Goal: Task Accomplishment & Management: Use online tool/utility

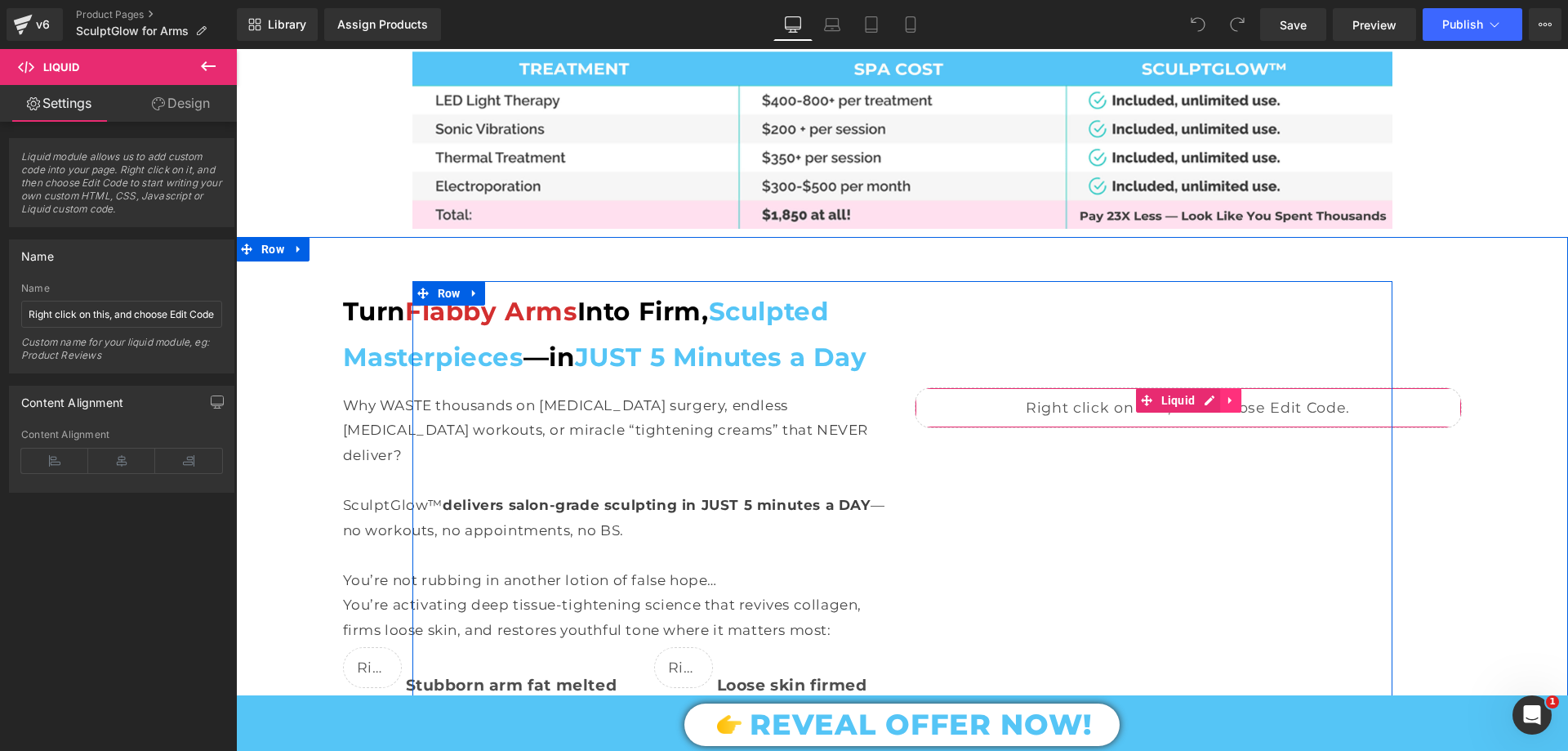
scroll to position [2778, 0]
click at [1227, 395] on icon at bounding box center [1230, 401] width 11 height 12
click at [1214, 395] on icon at bounding box center [1219, 400] width 11 height 11
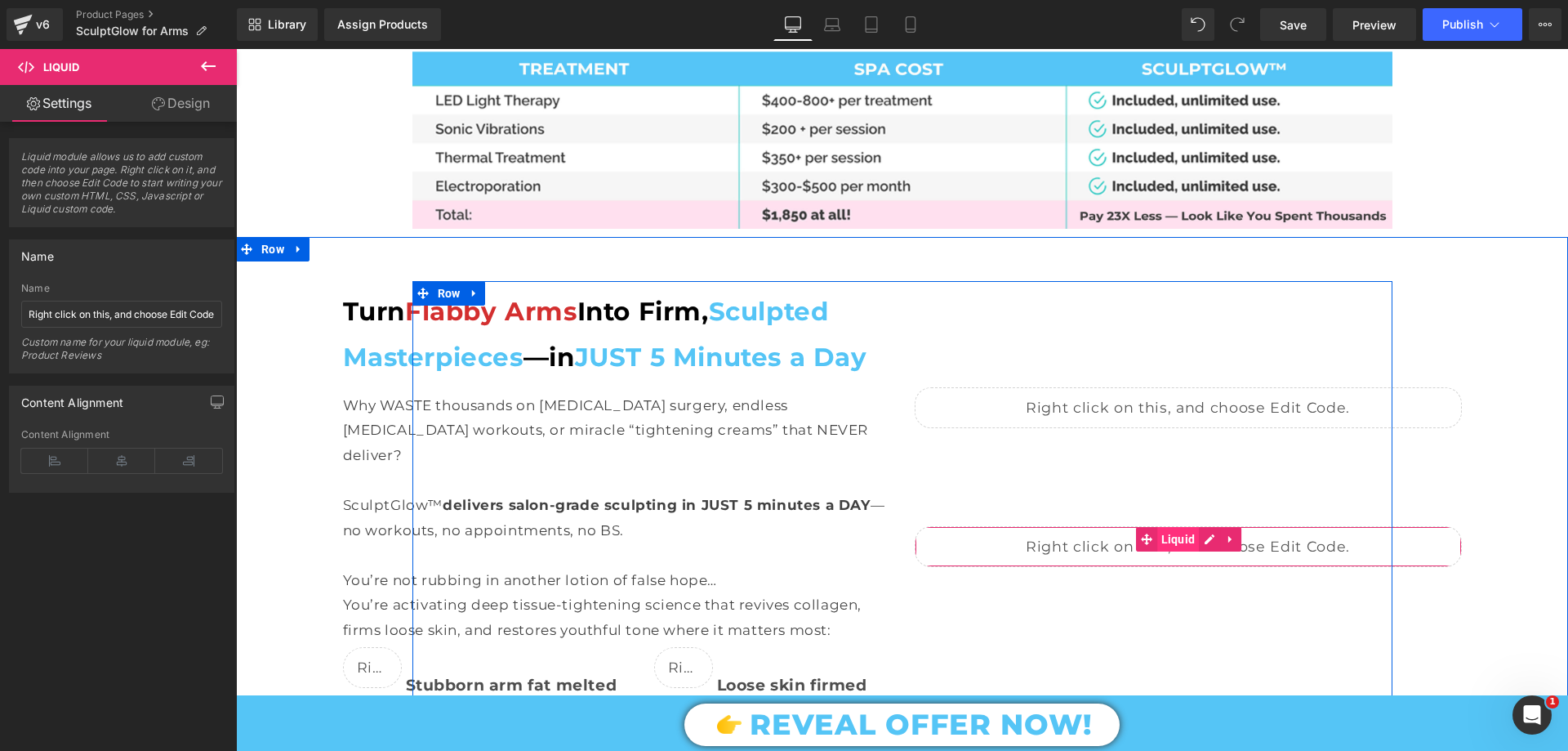
click at [1157, 526] on span "Liquid" at bounding box center [1179, 538] width 43 height 25
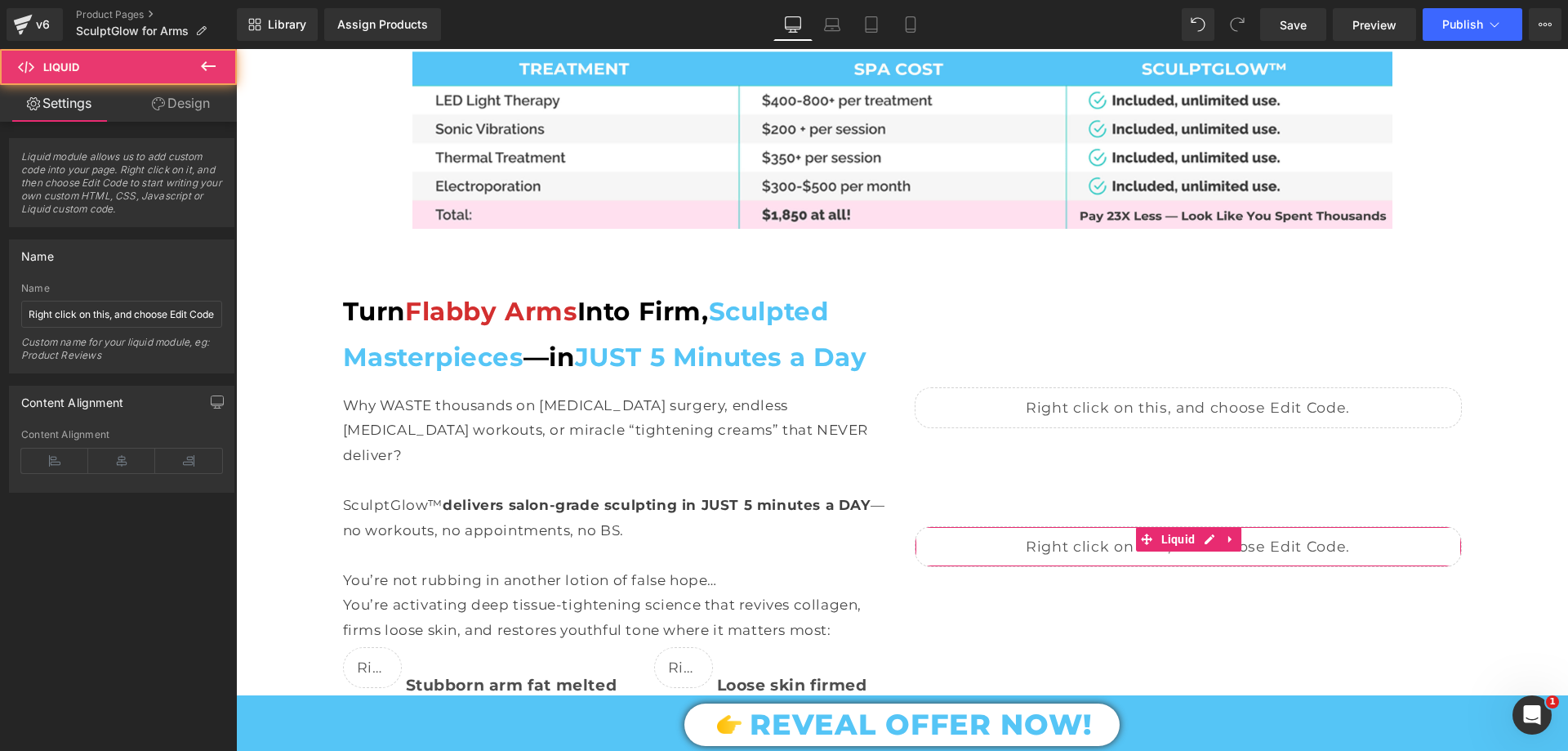
click at [186, 106] on link "Design" at bounding box center [180, 103] width 118 height 37
click at [0, 0] on div "Spacing" at bounding box center [0, 0] width 0 height 0
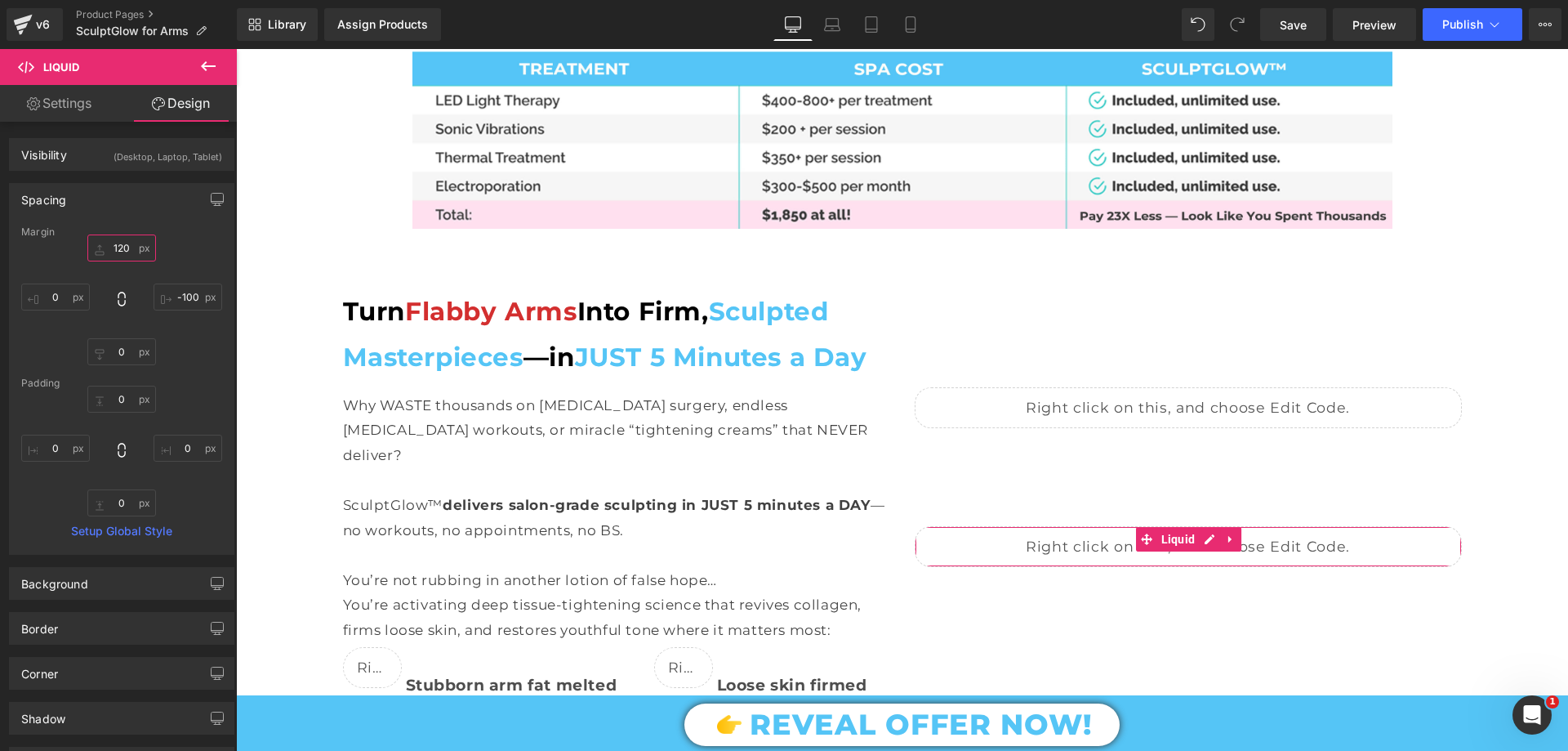
click at [120, 254] on input "text" at bounding box center [122, 248] width 69 height 27
type input "120"
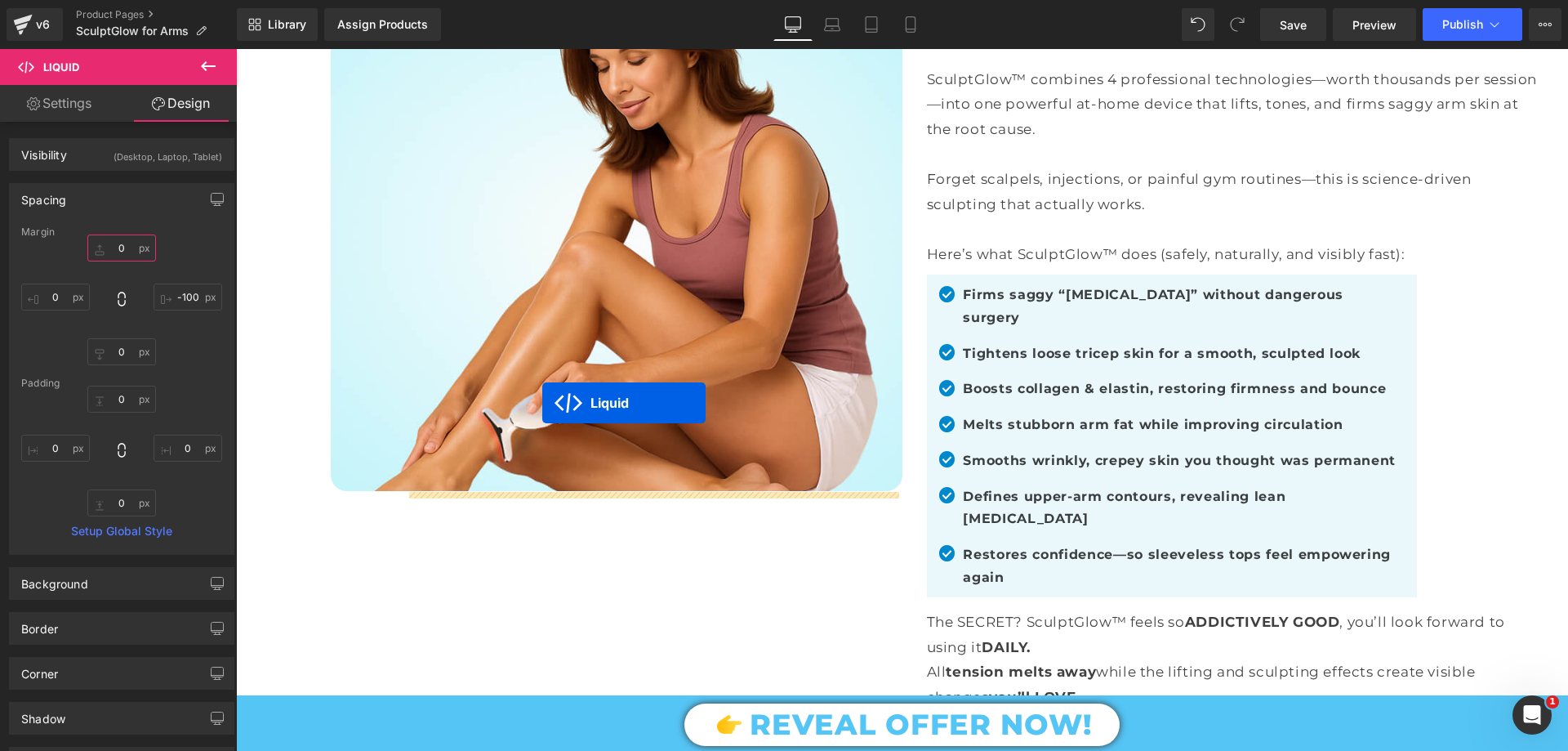
scroll to position [735, 0]
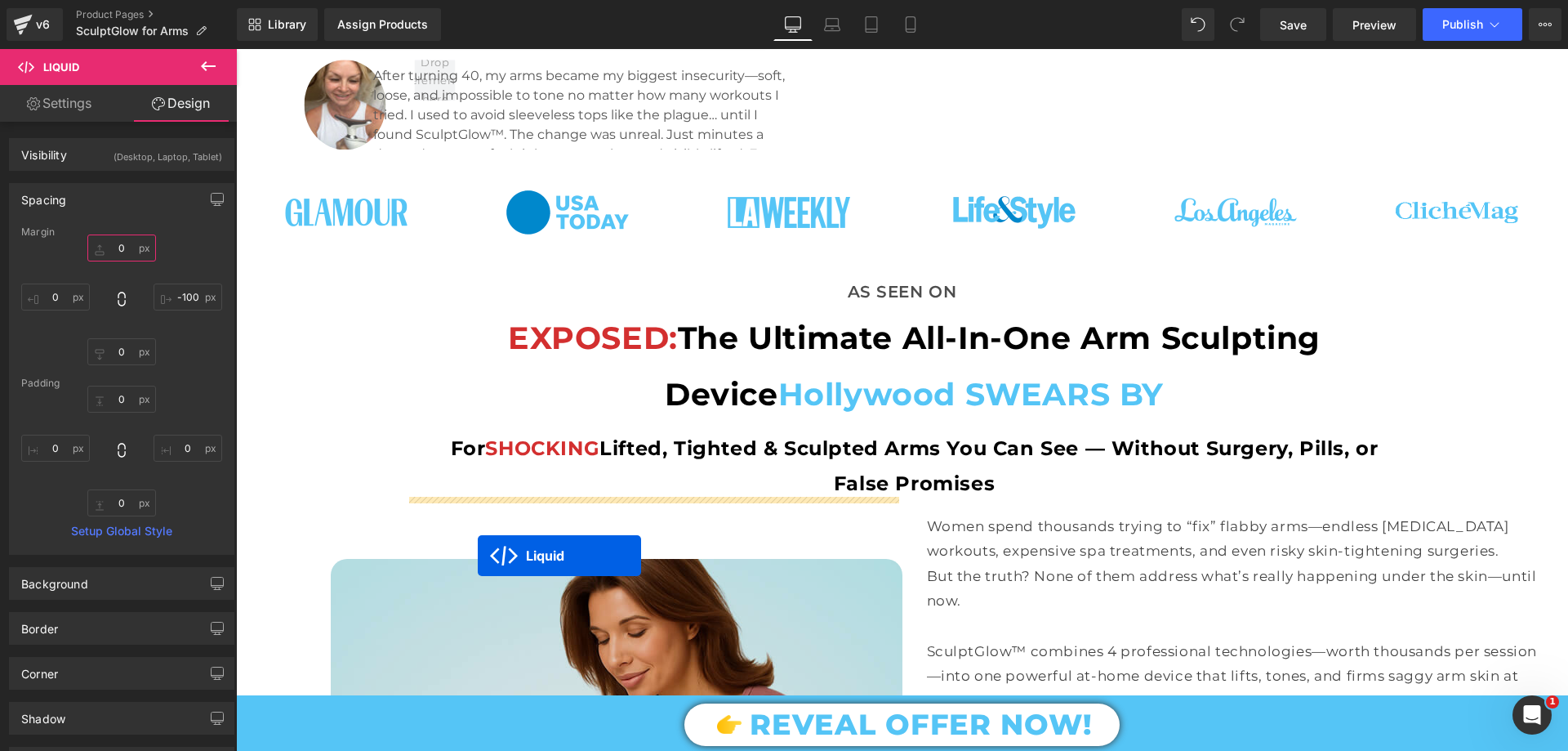
drag, startPoint x: 1144, startPoint y: 392, endPoint x: 478, endPoint y: 555, distance: 685.7
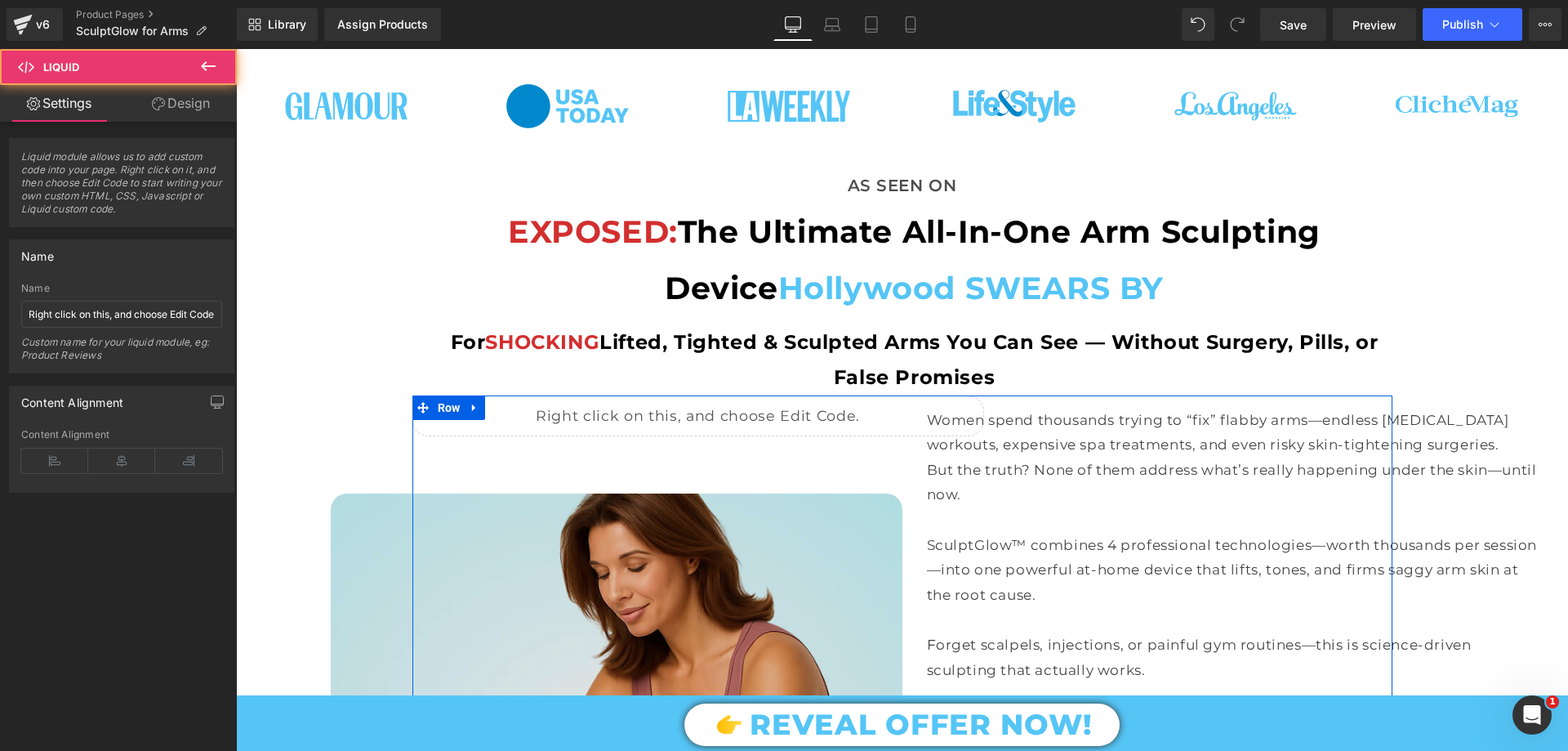
scroll to position [981, 0]
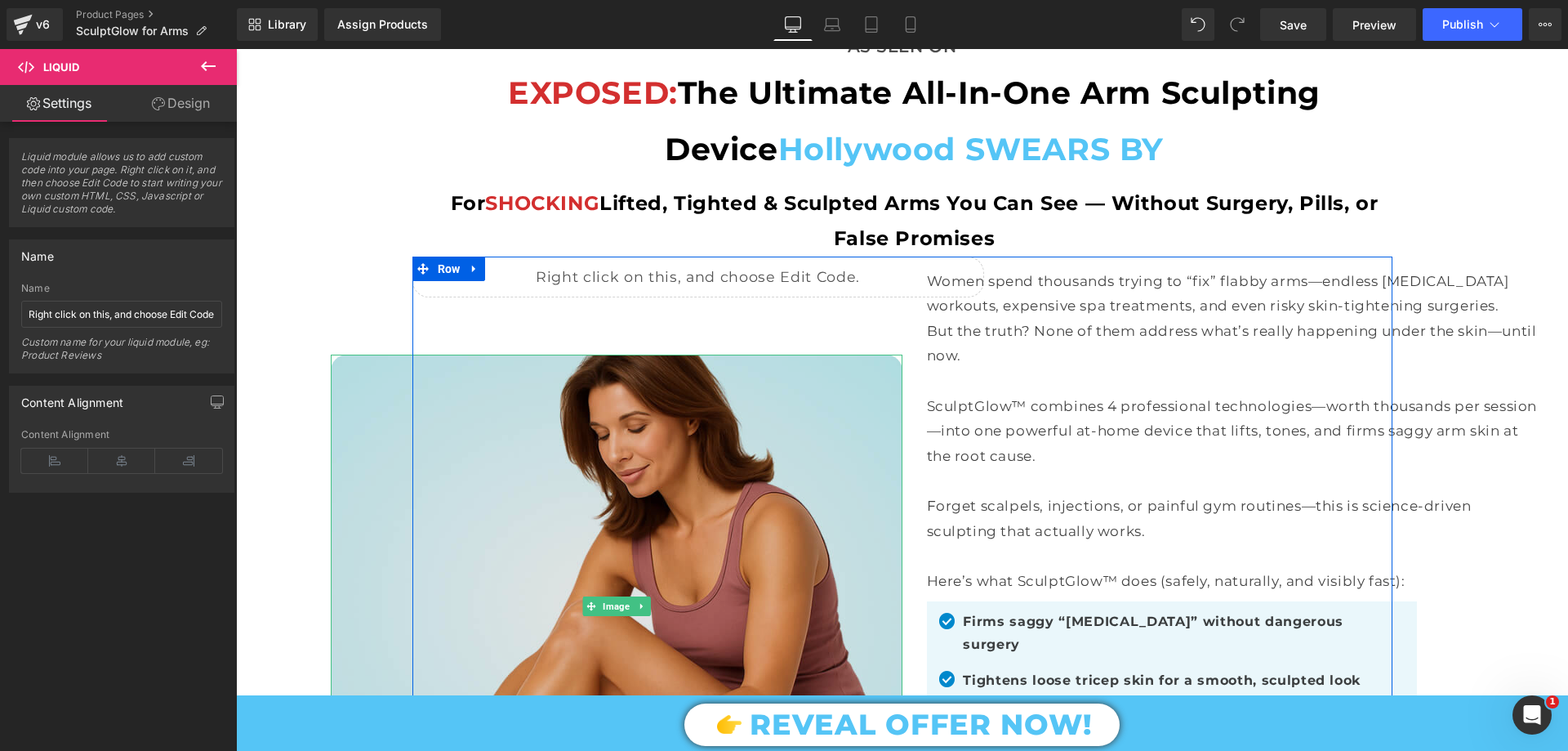
click at [467, 401] on img at bounding box center [616, 606] width 571 height 504
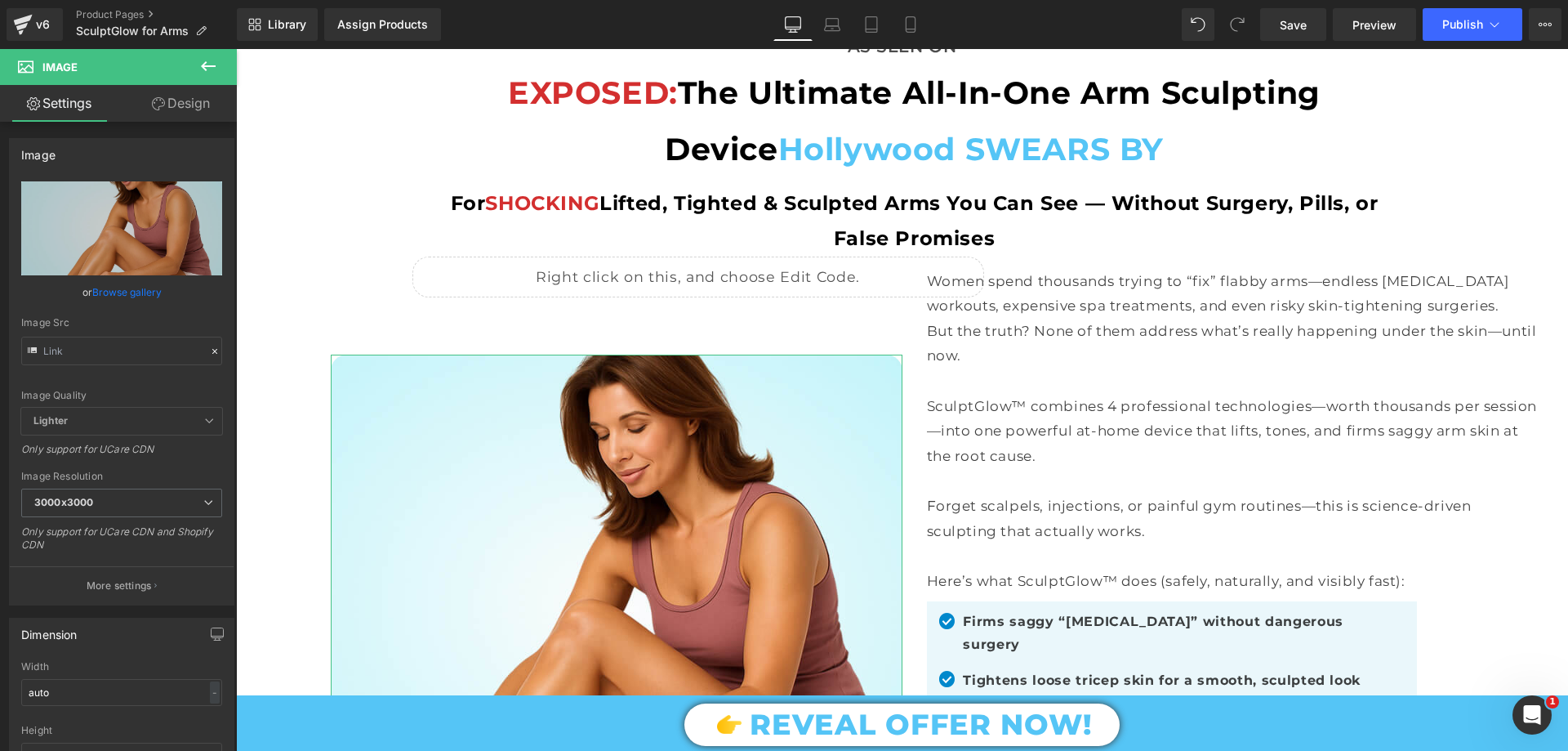
click at [185, 105] on link "Design" at bounding box center [180, 103] width 118 height 37
click at [0, 0] on div "Spacing" at bounding box center [0, 0] width 0 height 0
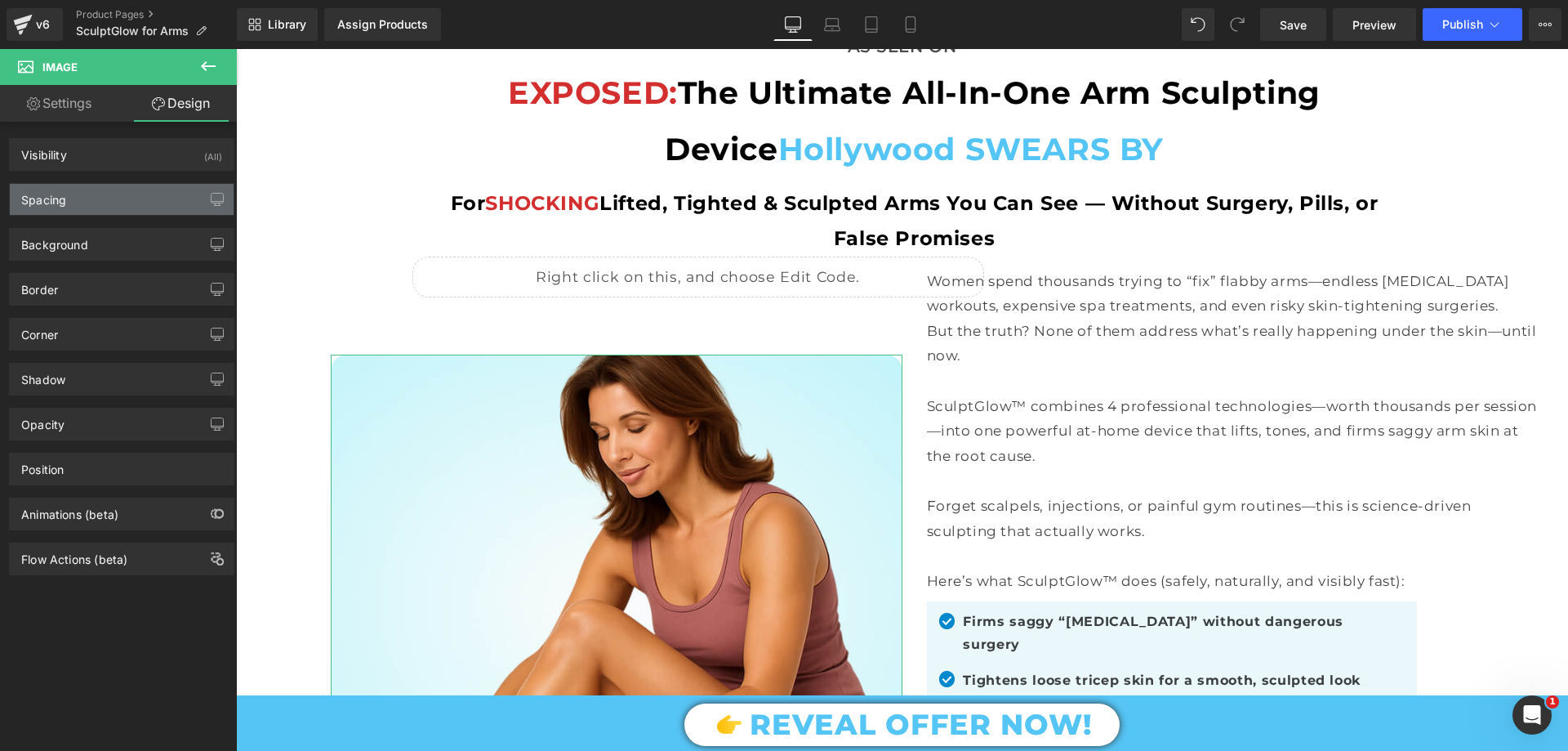
click at [107, 199] on div "Spacing" at bounding box center [122, 199] width 224 height 31
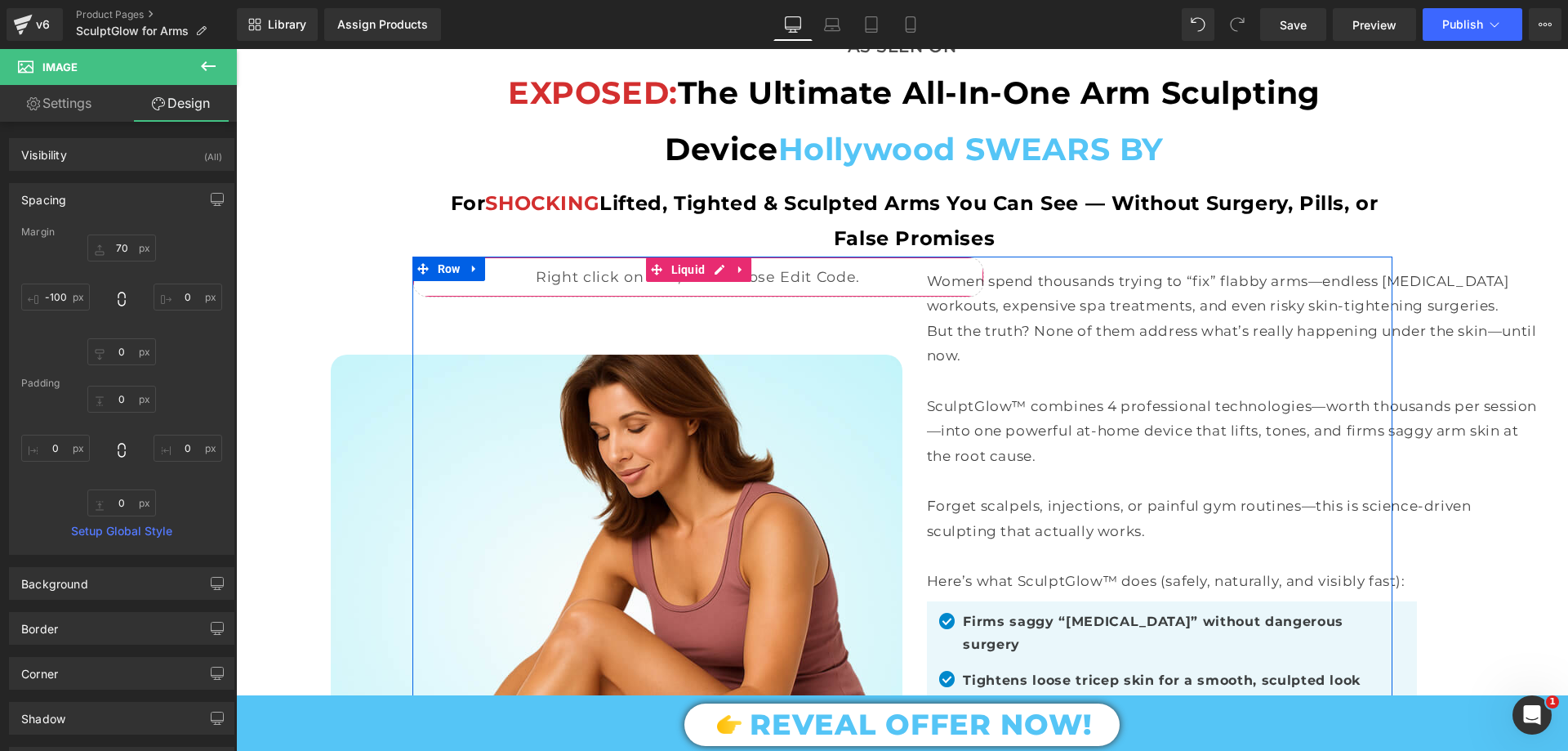
click at [671, 264] on span "Liquid" at bounding box center [689, 270] width 43 height 25
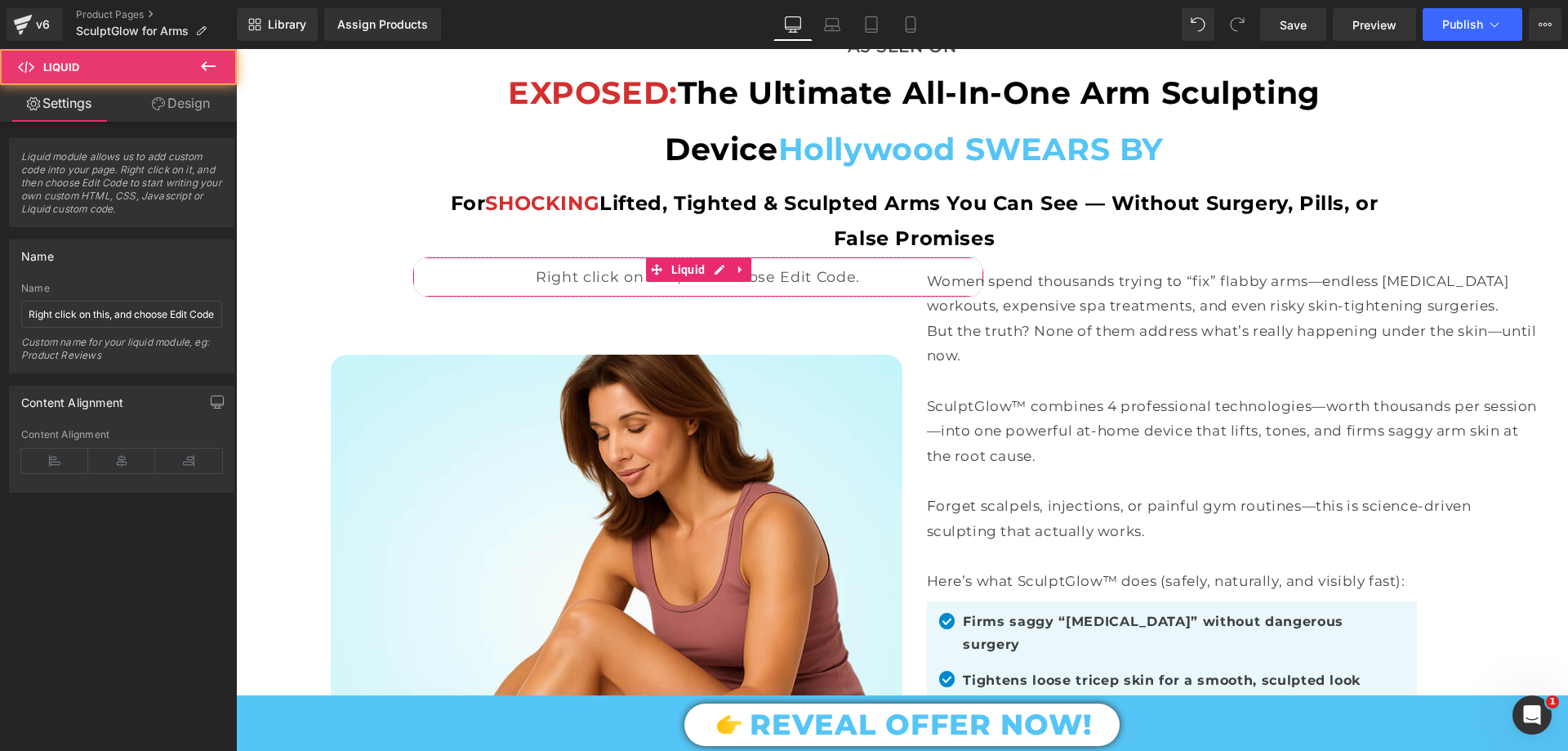
click at [185, 99] on link "Design" at bounding box center [180, 103] width 118 height 37
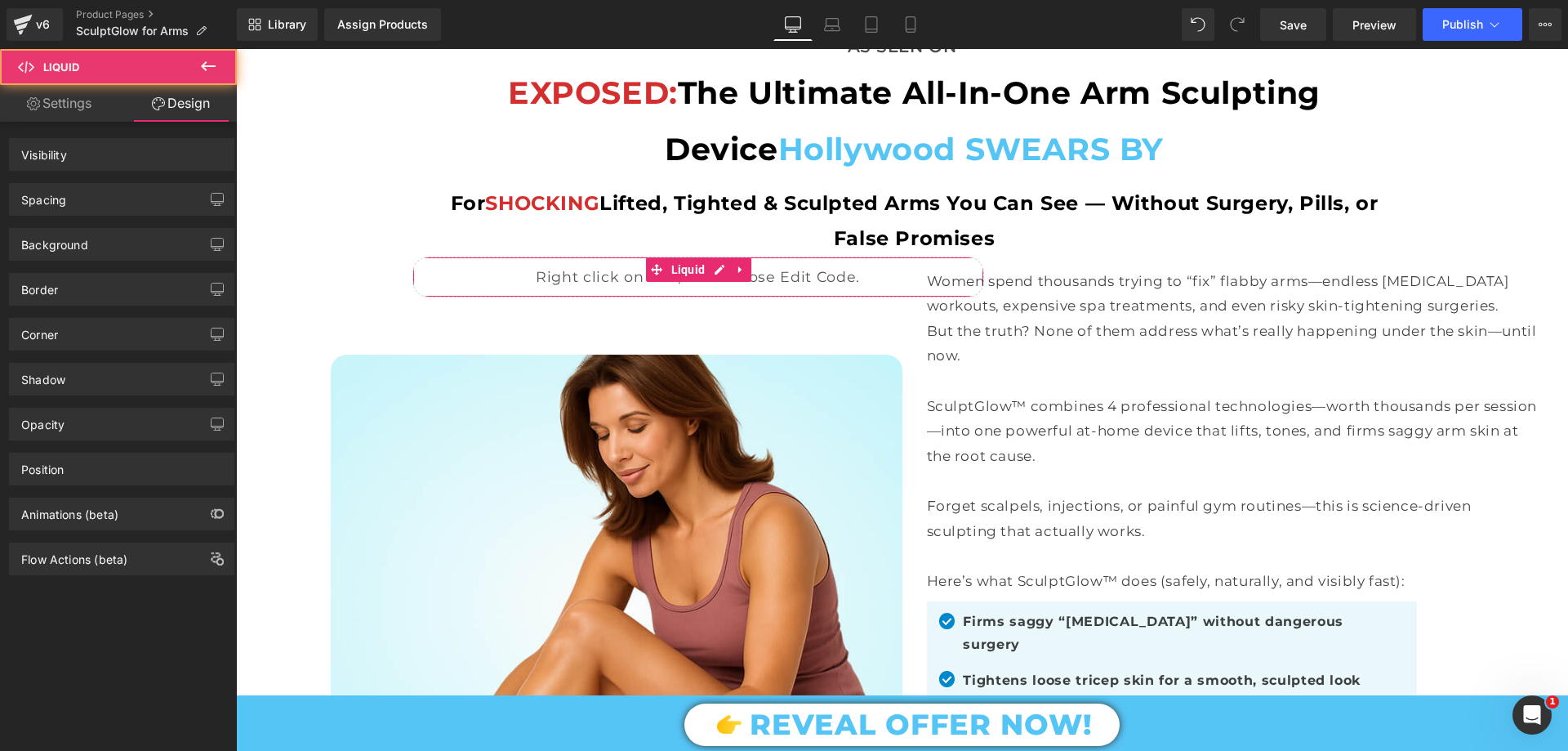
click at [80, 199] on div "Spacing" at bounding box center [122, 199] width 224 height 31
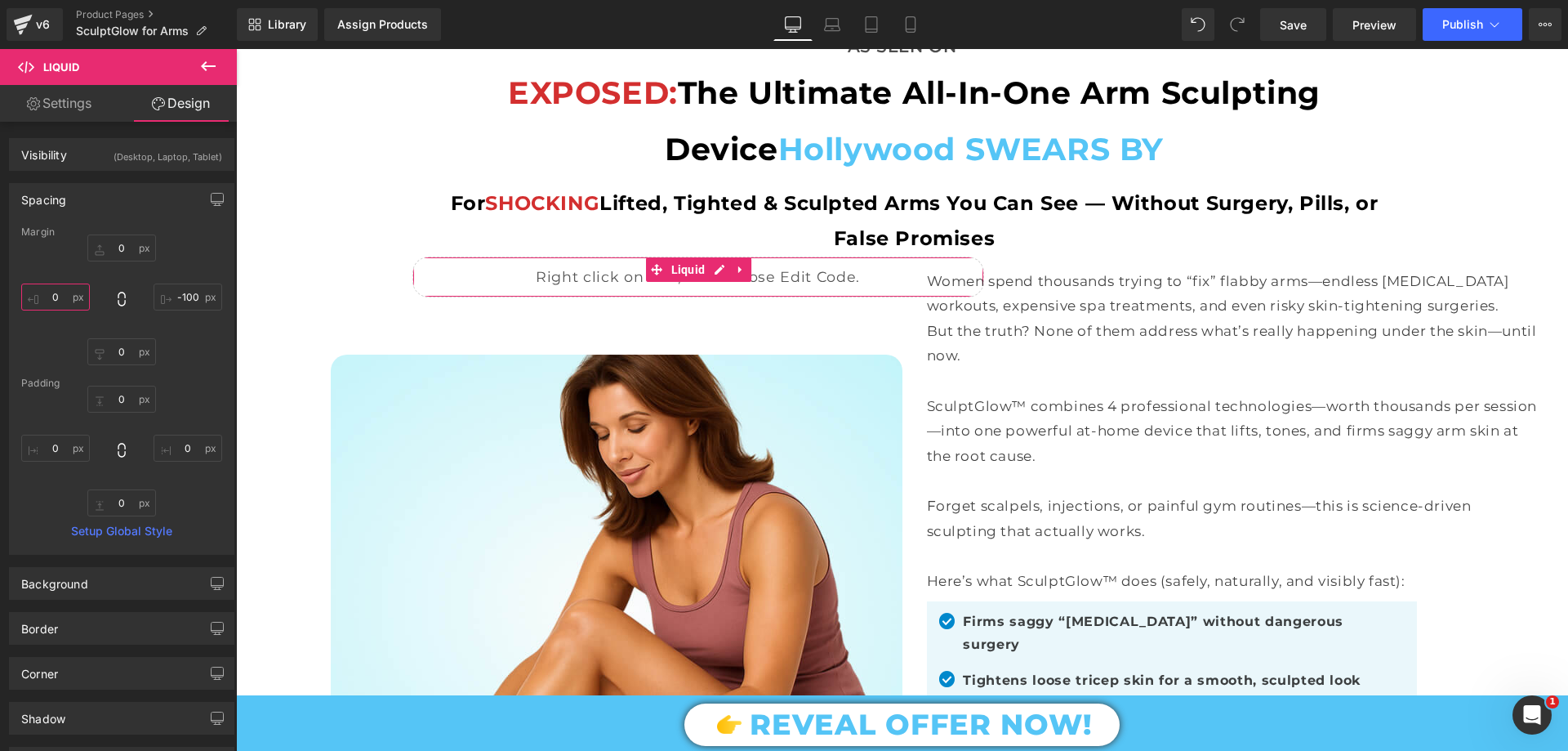
click at [70, 288] on input "text" at bounding box center [55, 297] width 69 height 27
type input "-100"
click at [122, 250] on input "text" at bounding box center [122, 248] width 69 height 27
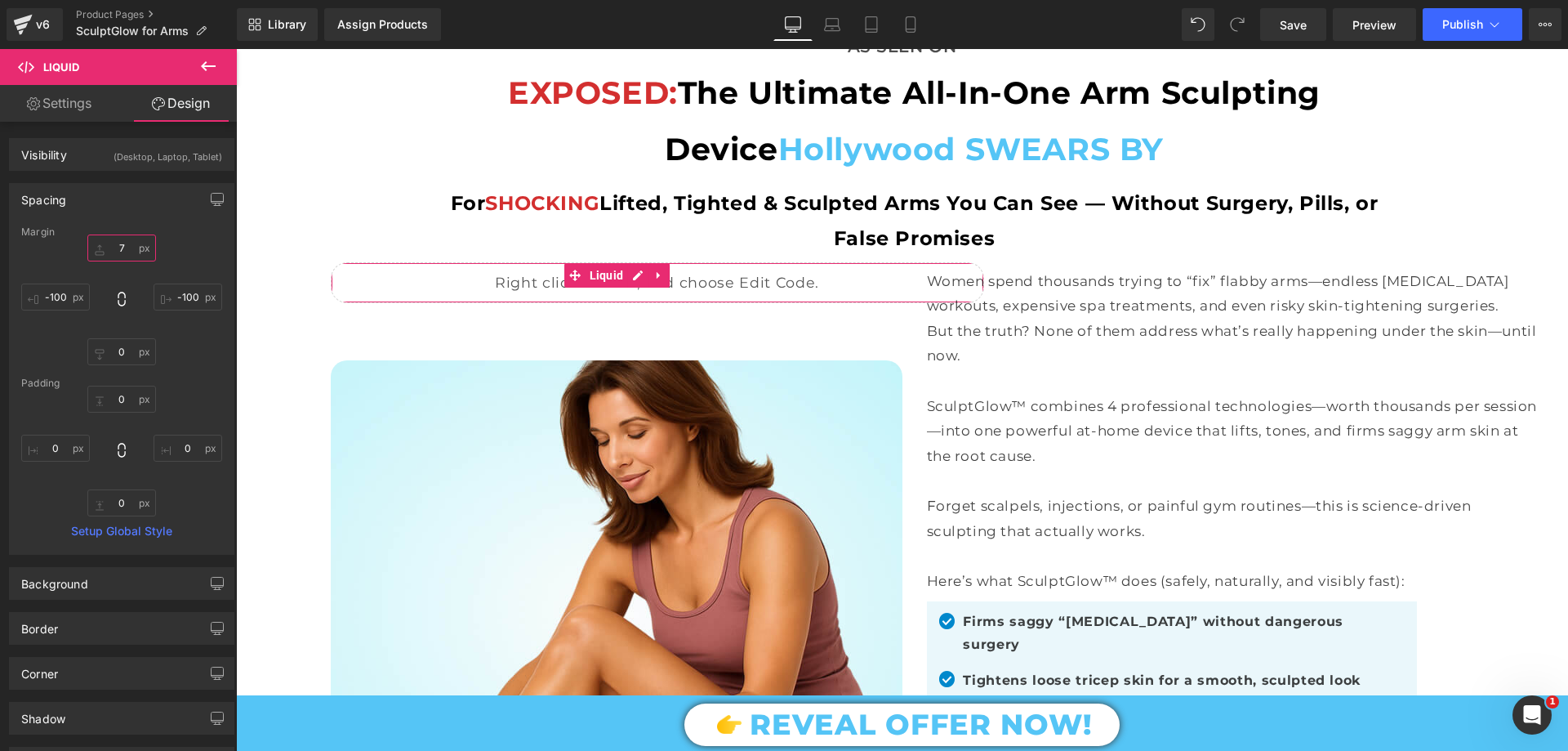
type input "70"
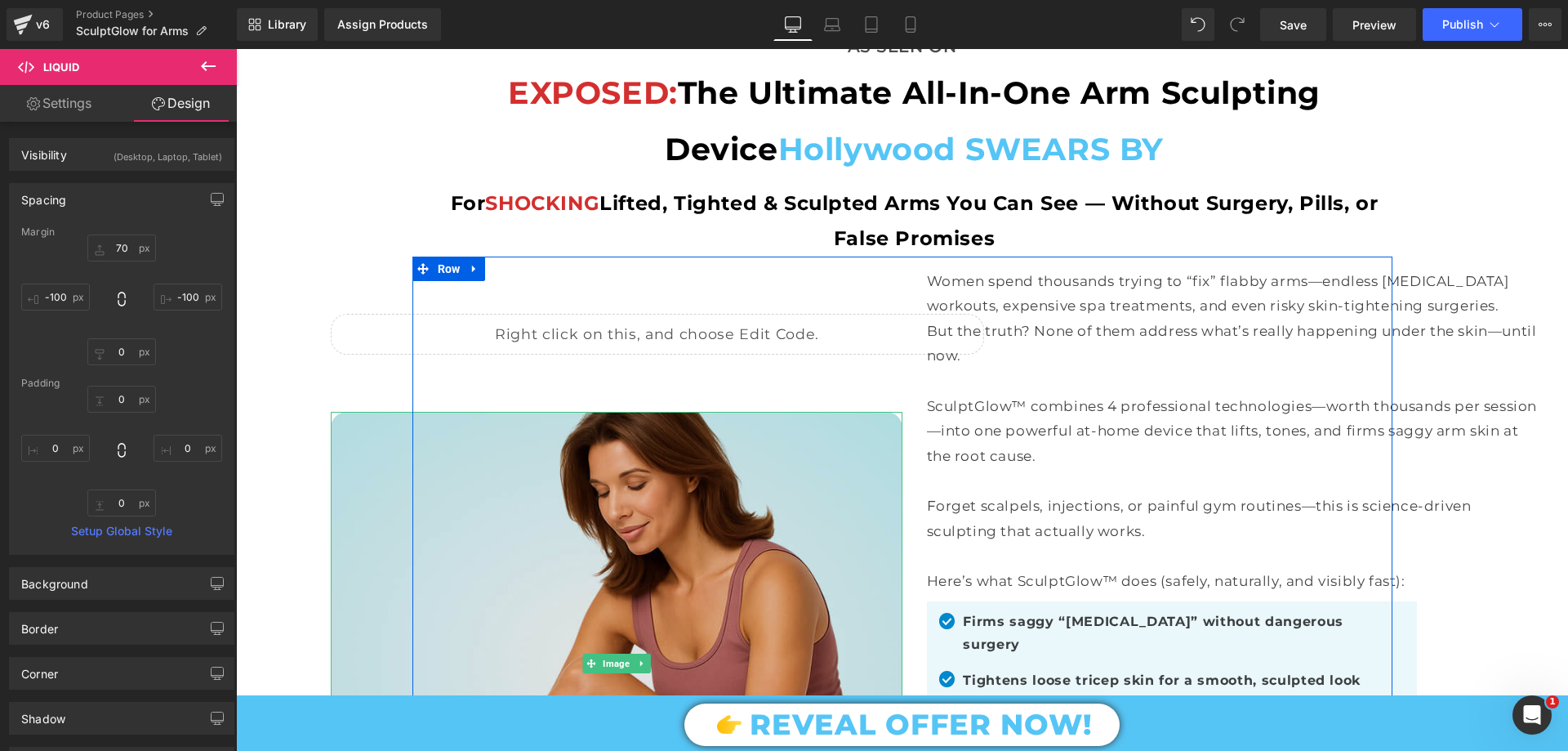
click at [498, 455] on img at bounding box center [616, 663] width 571 height 504
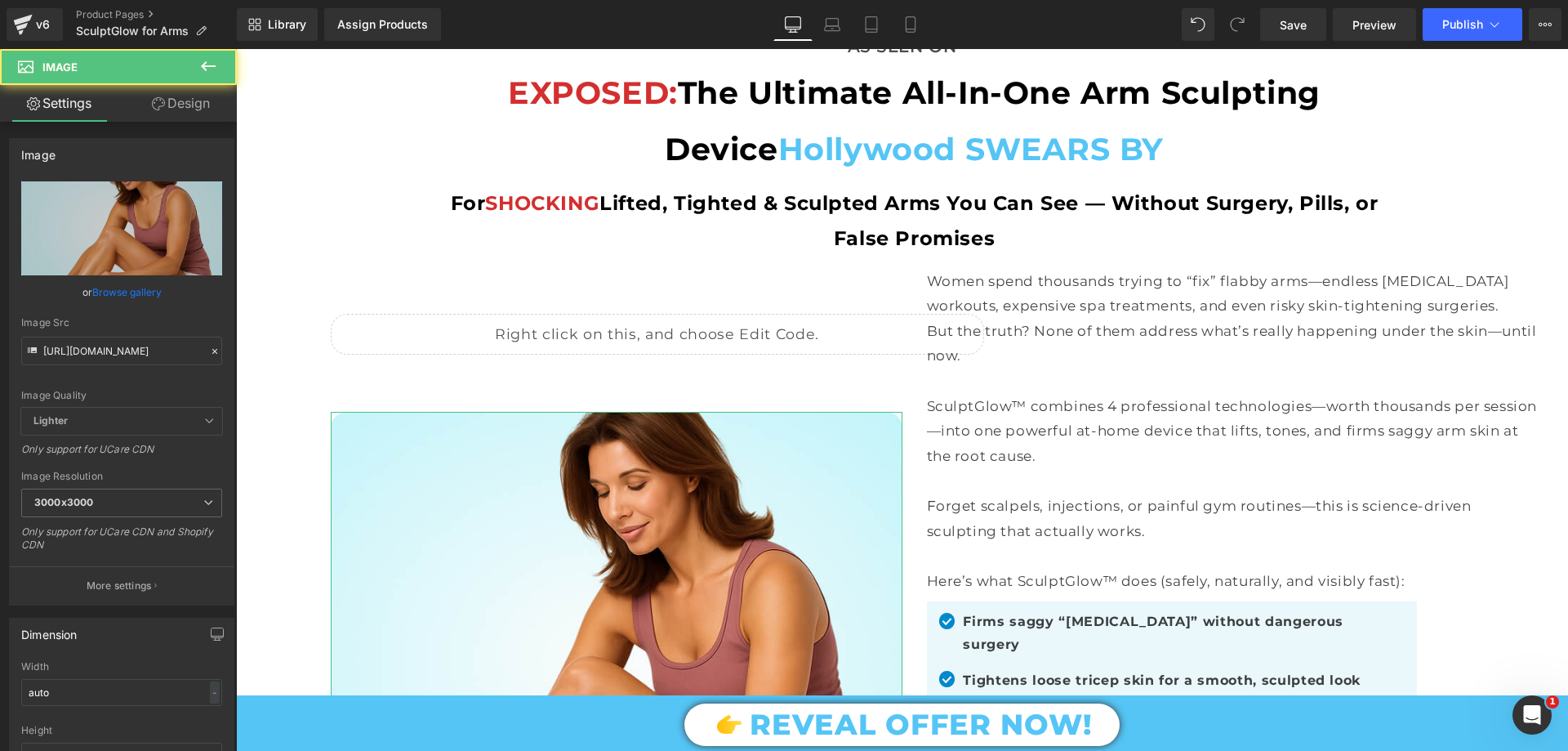
click at [207, 101] on link "Design" at bounding box center [180, 103] width 118 height 37
click at [0, 0] on div "Spacing" at bounding box center [0, 0] width 0 height 0
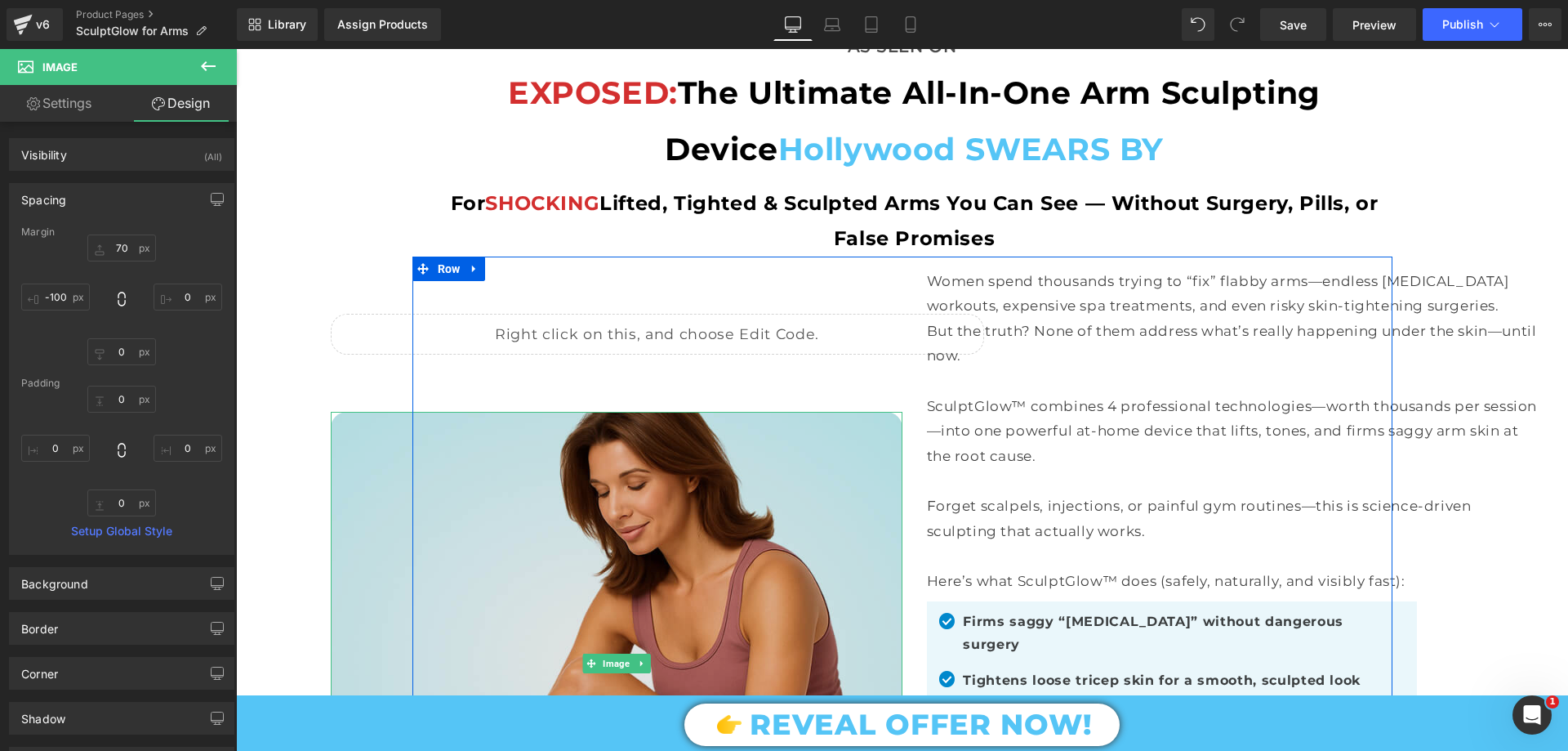
click at [645, 486] on img at bounding box center [616, 663] width 571 height 504
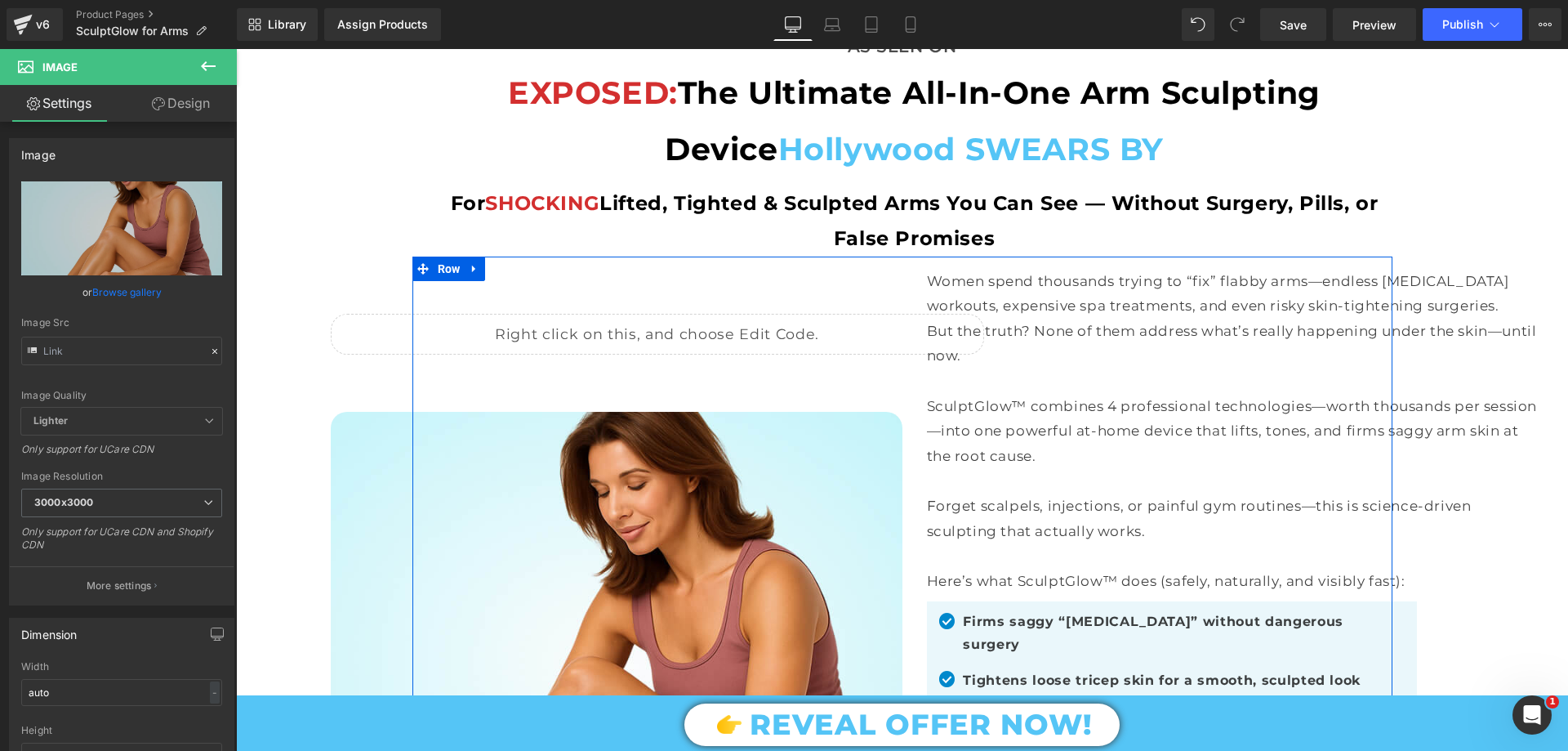
click at [645, 320] on div "Liquid" at bounding box center [657, 334] width 653 height 41
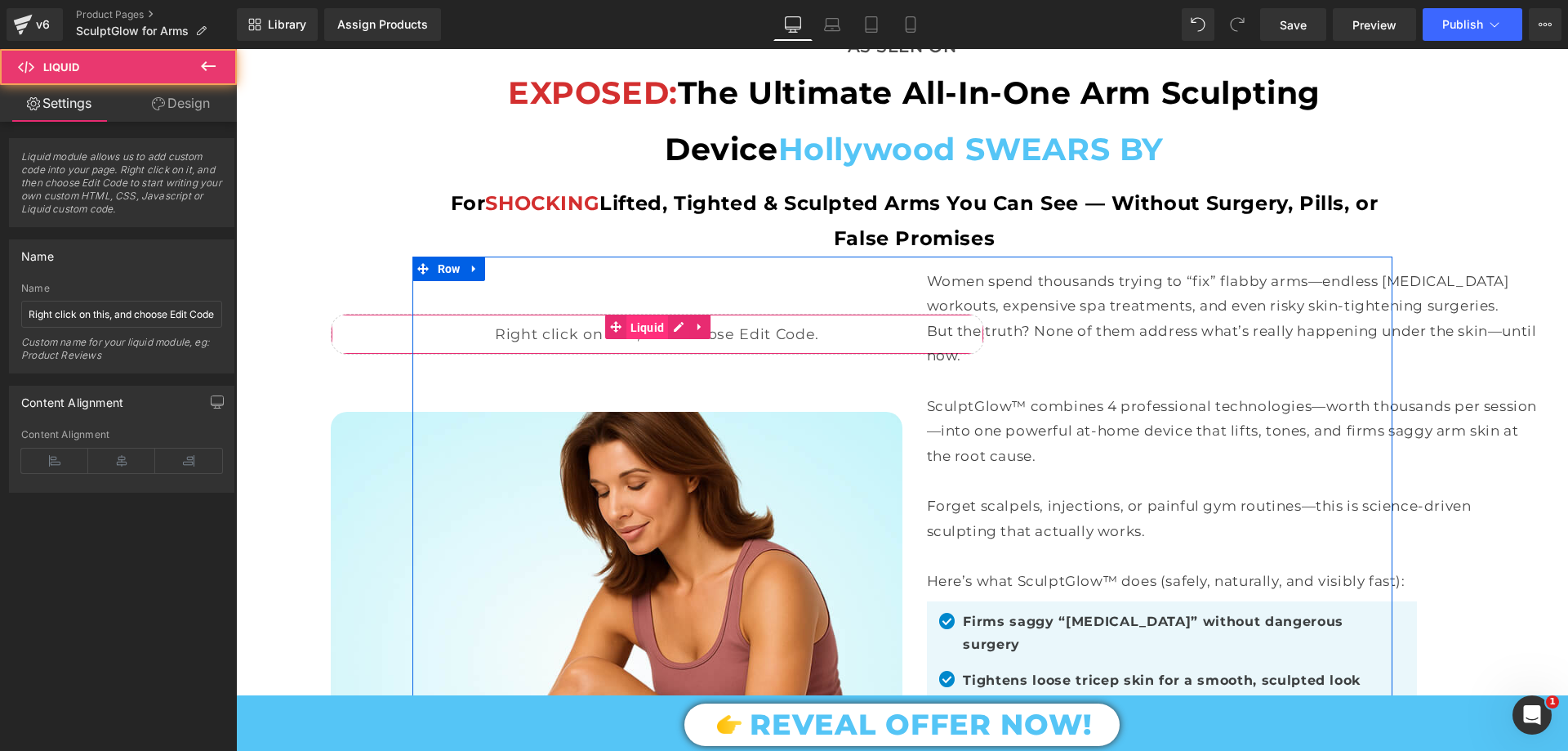
click at [631, 328] on span "Liquid" at bounding box center [648, 327] width 43 height 25
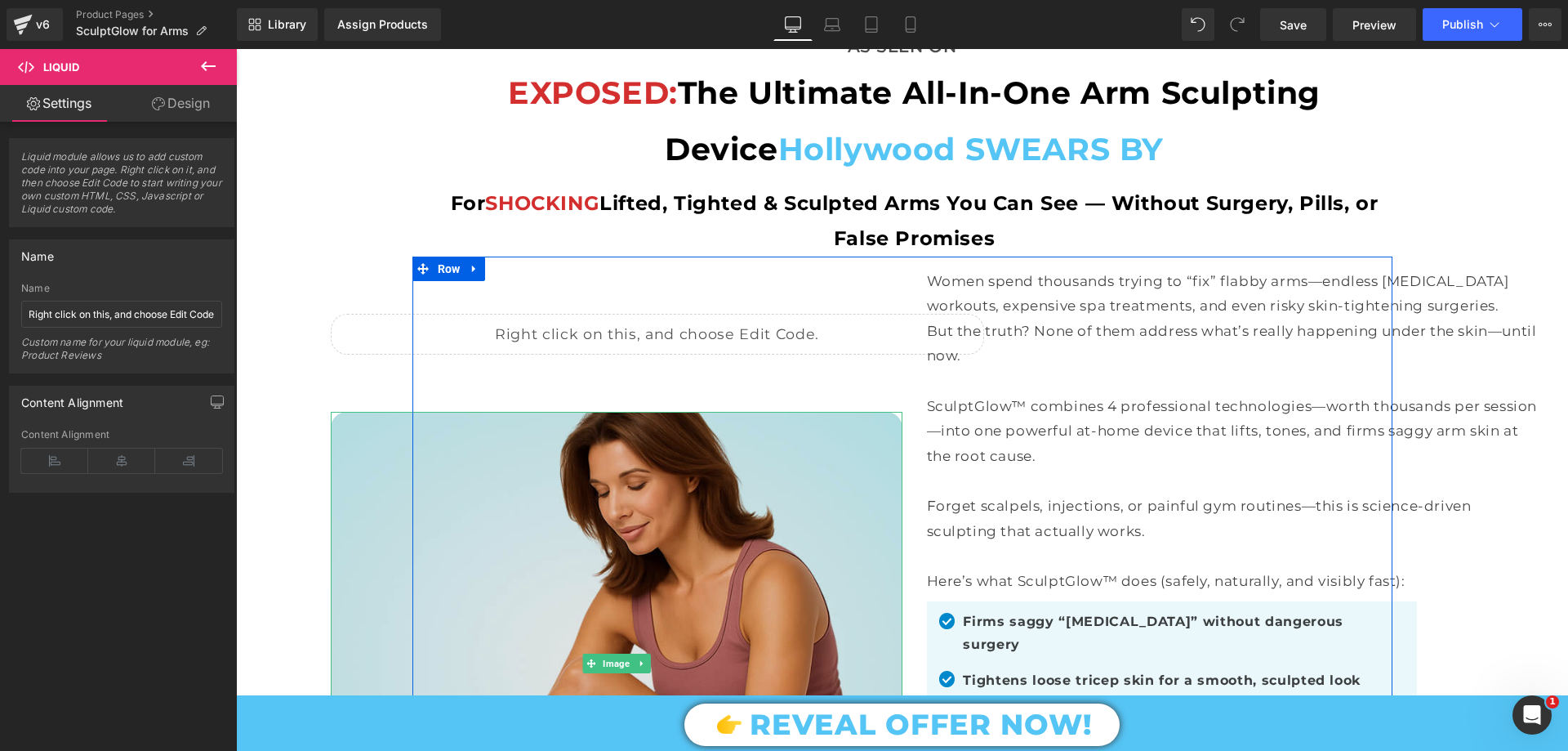
click at [675, 444] on img at bounding box center [616, 663] width 571 height 504
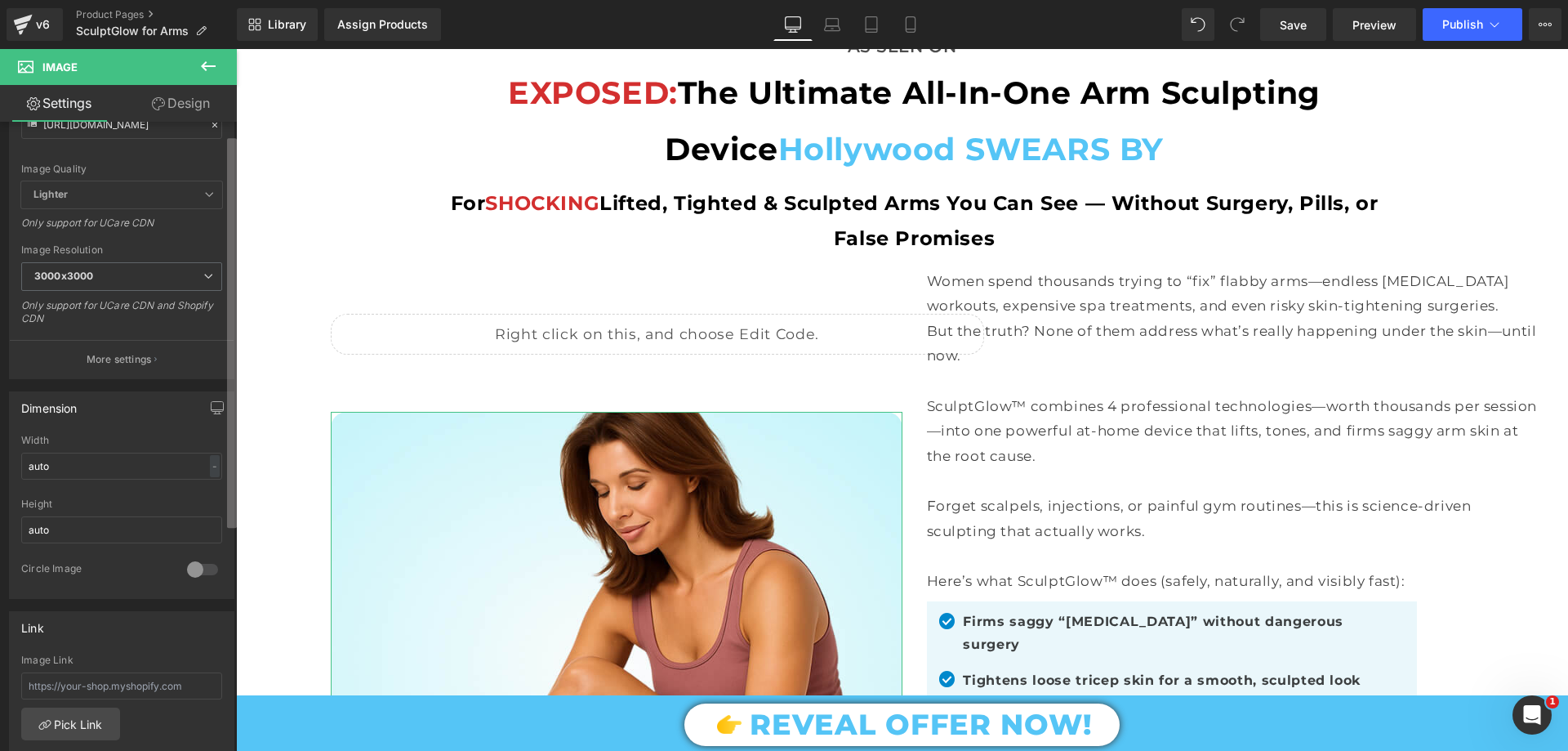
scroll to position [0, 0]
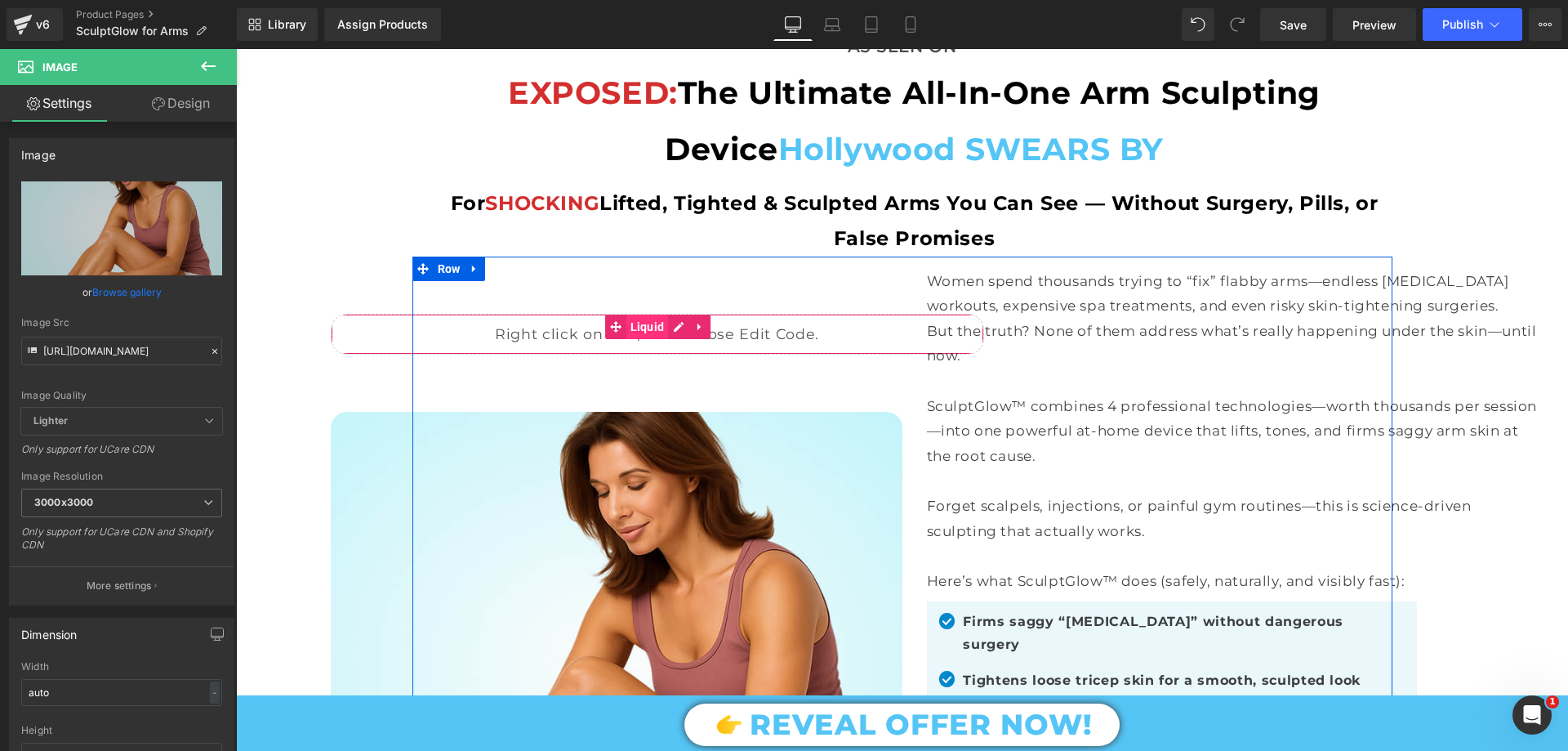
click at [640, 315] on span "Liquid" at bounding box center [648, 327] width 43 height 25
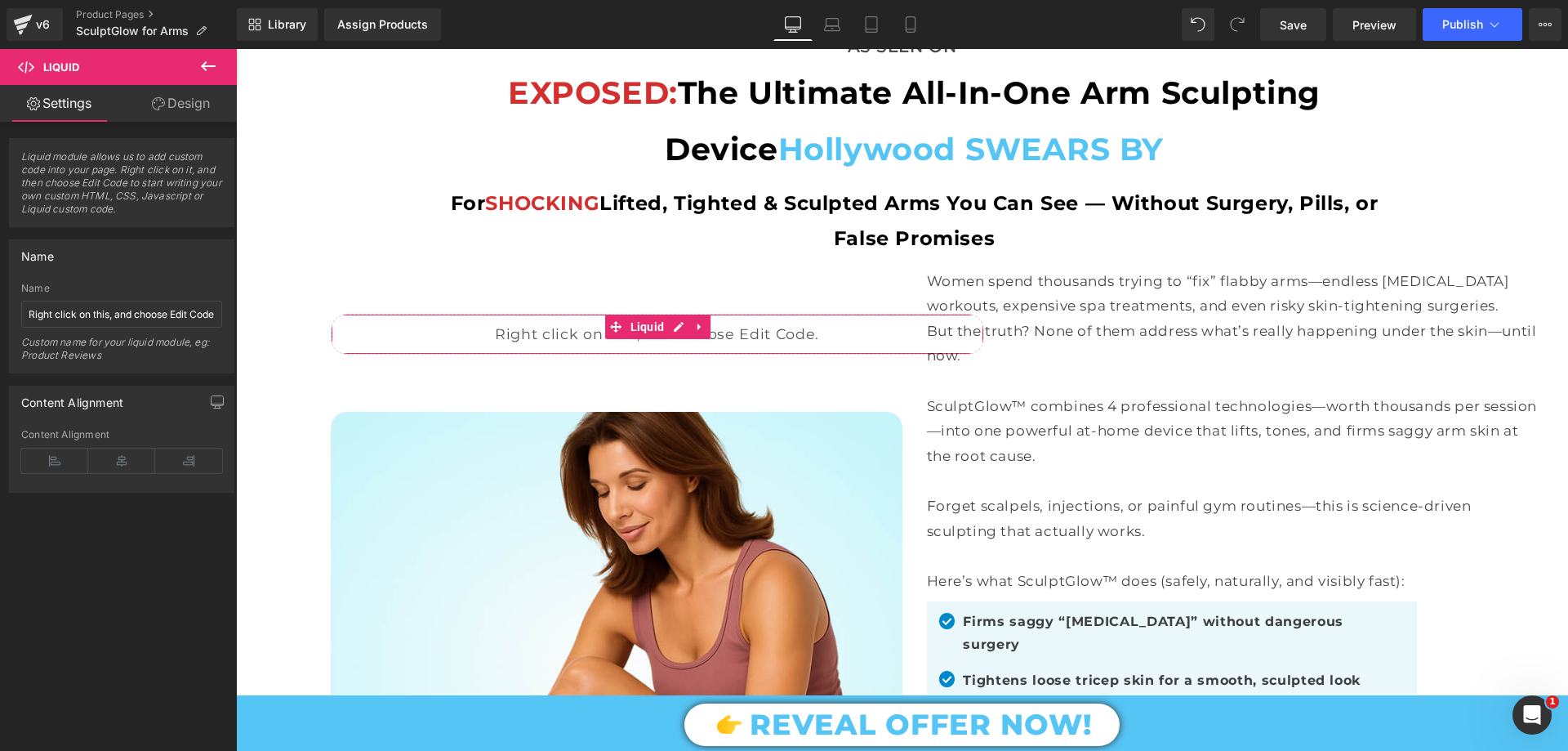
click at [196, 107] on link "Design" at bounding box center [180, 103] width 118 height 37
click at [0, 0] on div "Spacing" at bounding box center [0, 0] width 0 height 0
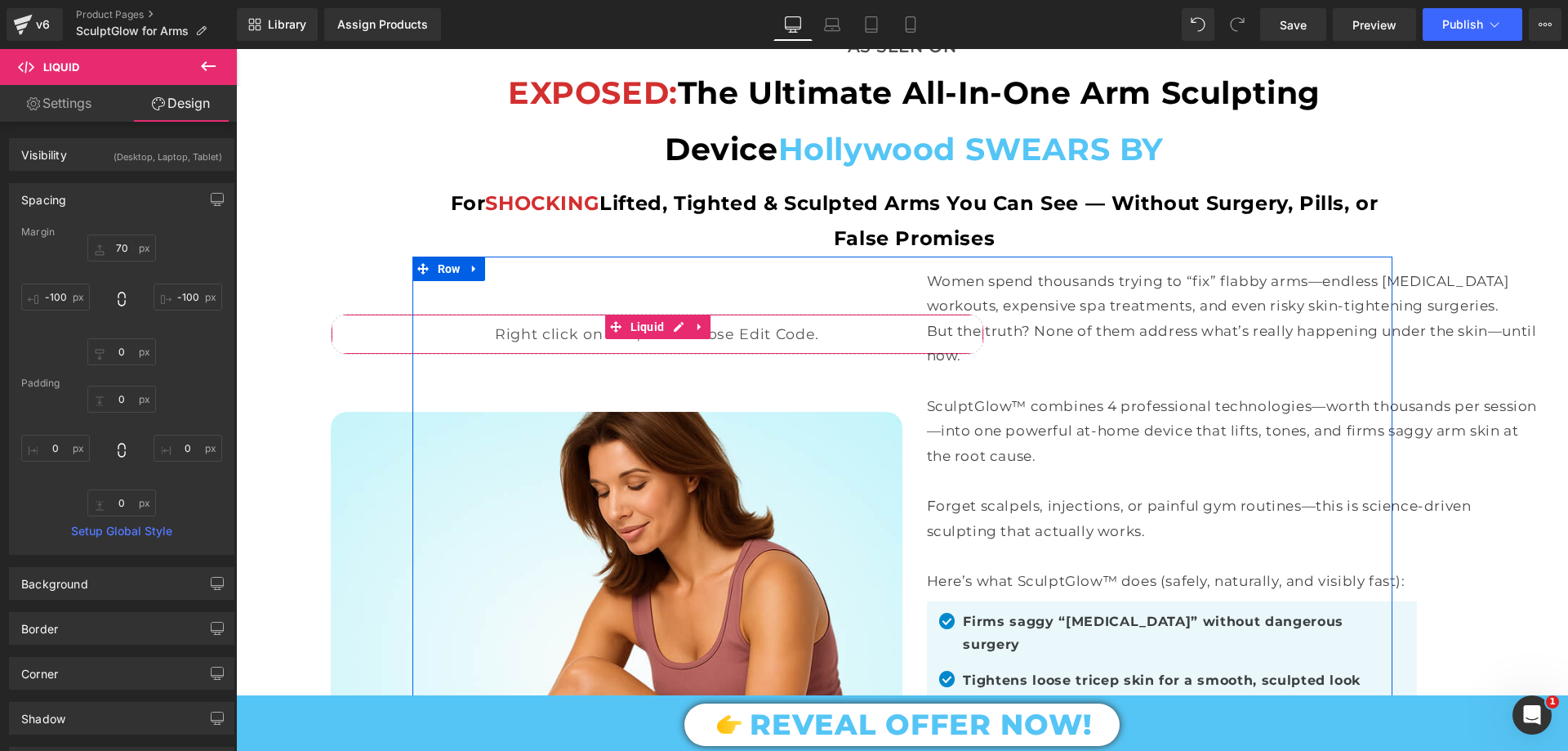
click at [646, 325] on span "Liquid" at bounding box center [648, 327] width 43 height 25
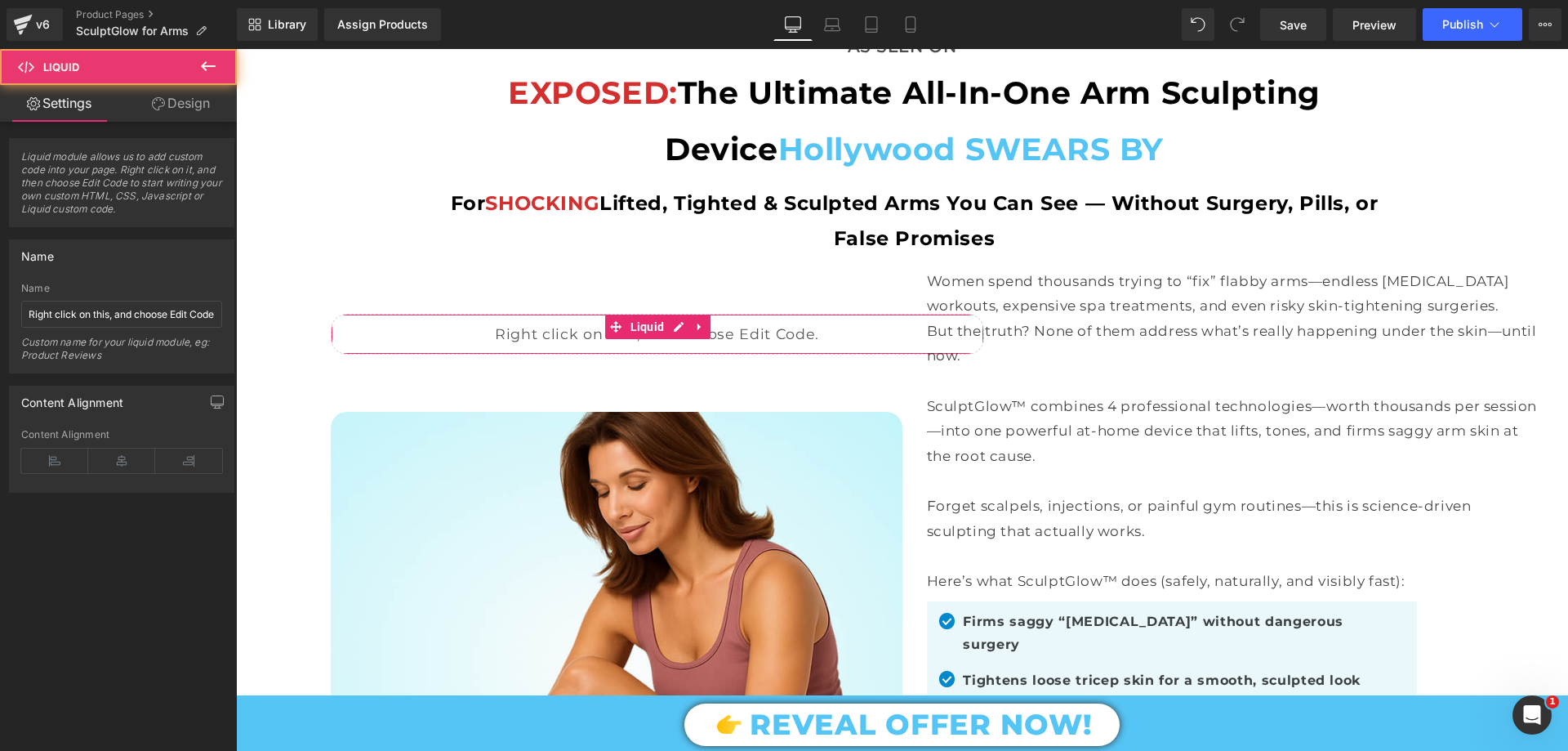
click at [175, 98] on link "Design" at bounding box center [180, 103] width 118 height 37
click at [0, 0] on div "Spacing" at bounding box center [0, 0] width 0 height 0
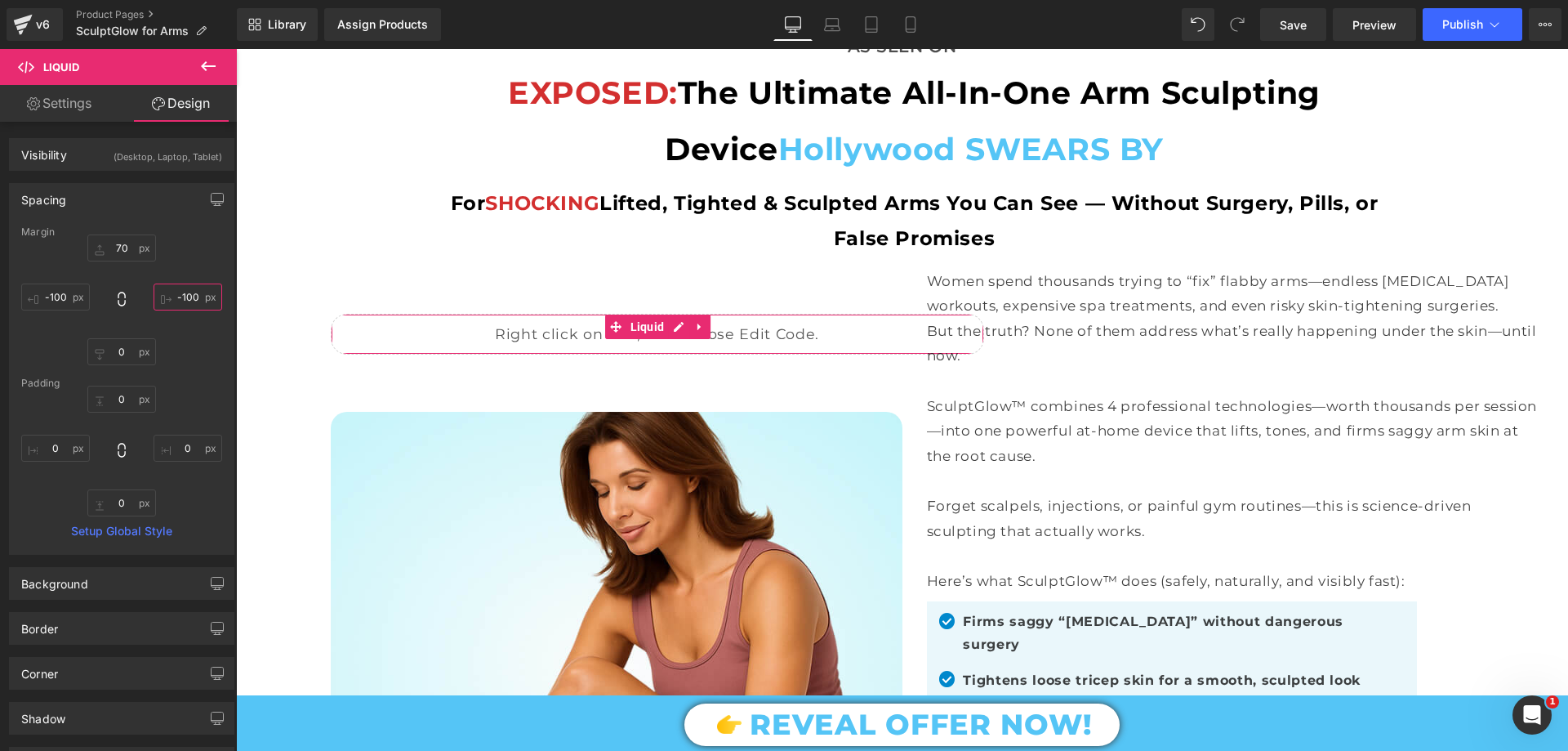
click at [188, 303] on input "text" at bounding box center [188, 297] width 69 height 27
type input "-100"
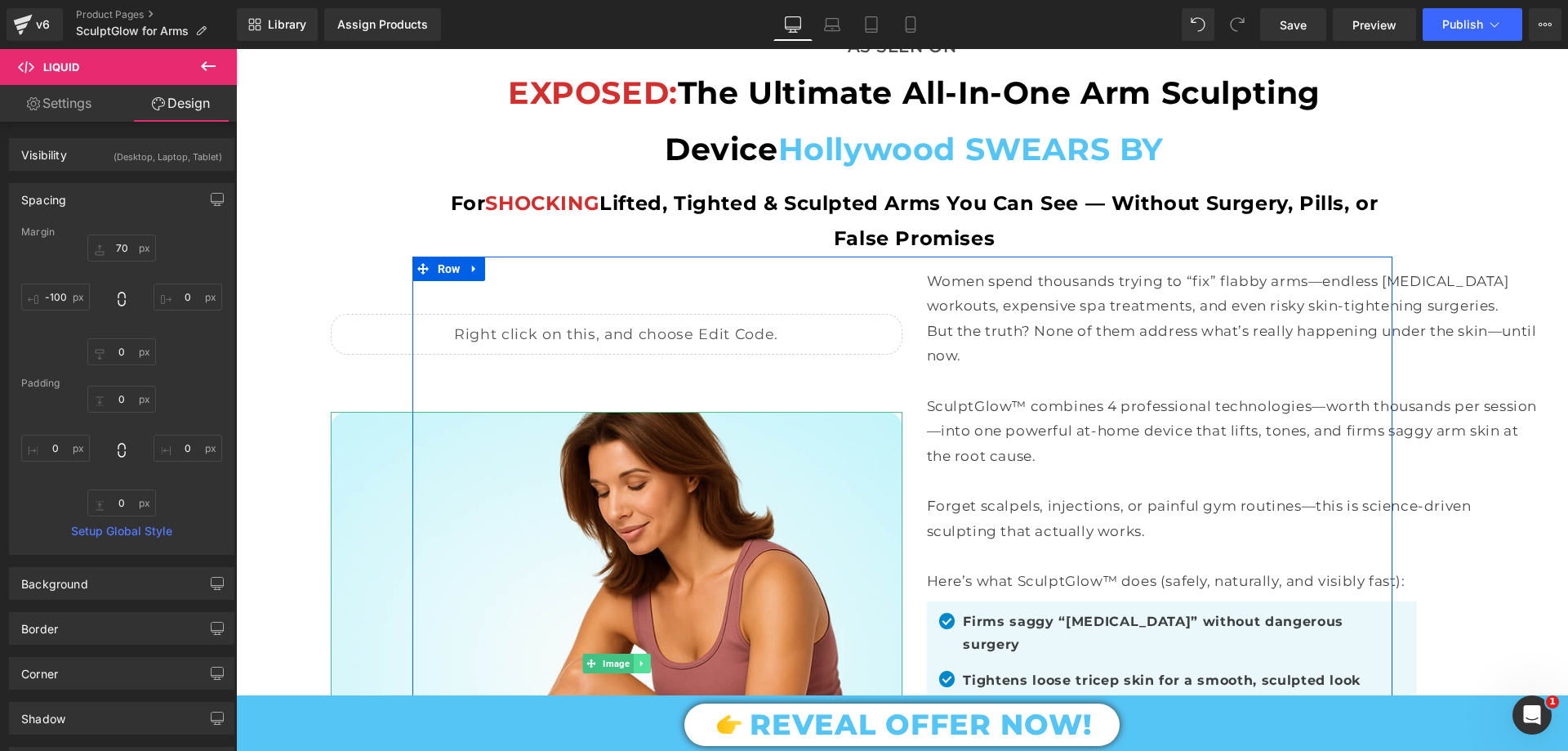
click at [643, 658] on link at bounding box center [641, 663] width 17 height 20
click at [645, 659] on icon at bounding box center [650, 663] width 9 height 9
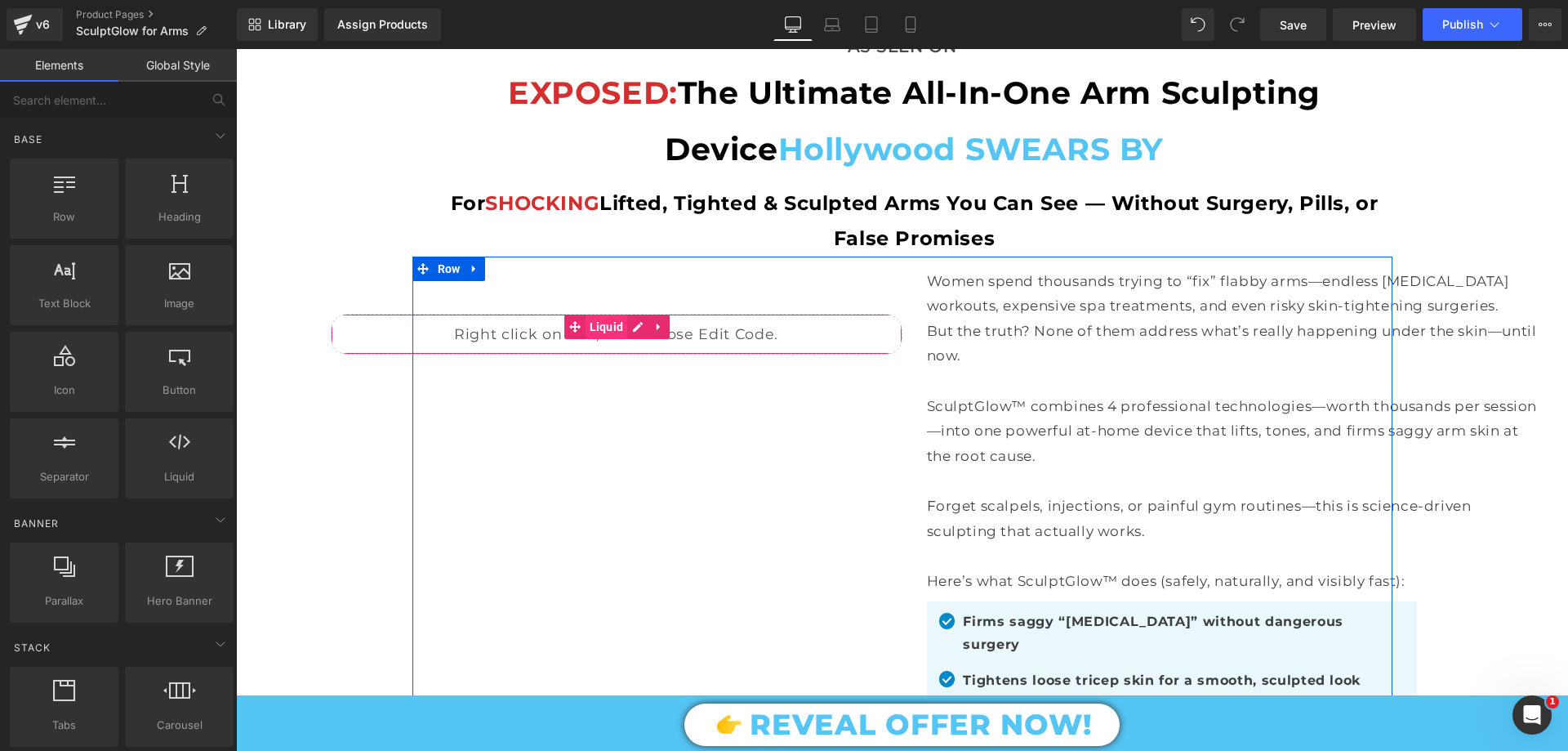
click at [594, 320] on span "Liquid" at bounding box center [607, 327] width 43 height 25
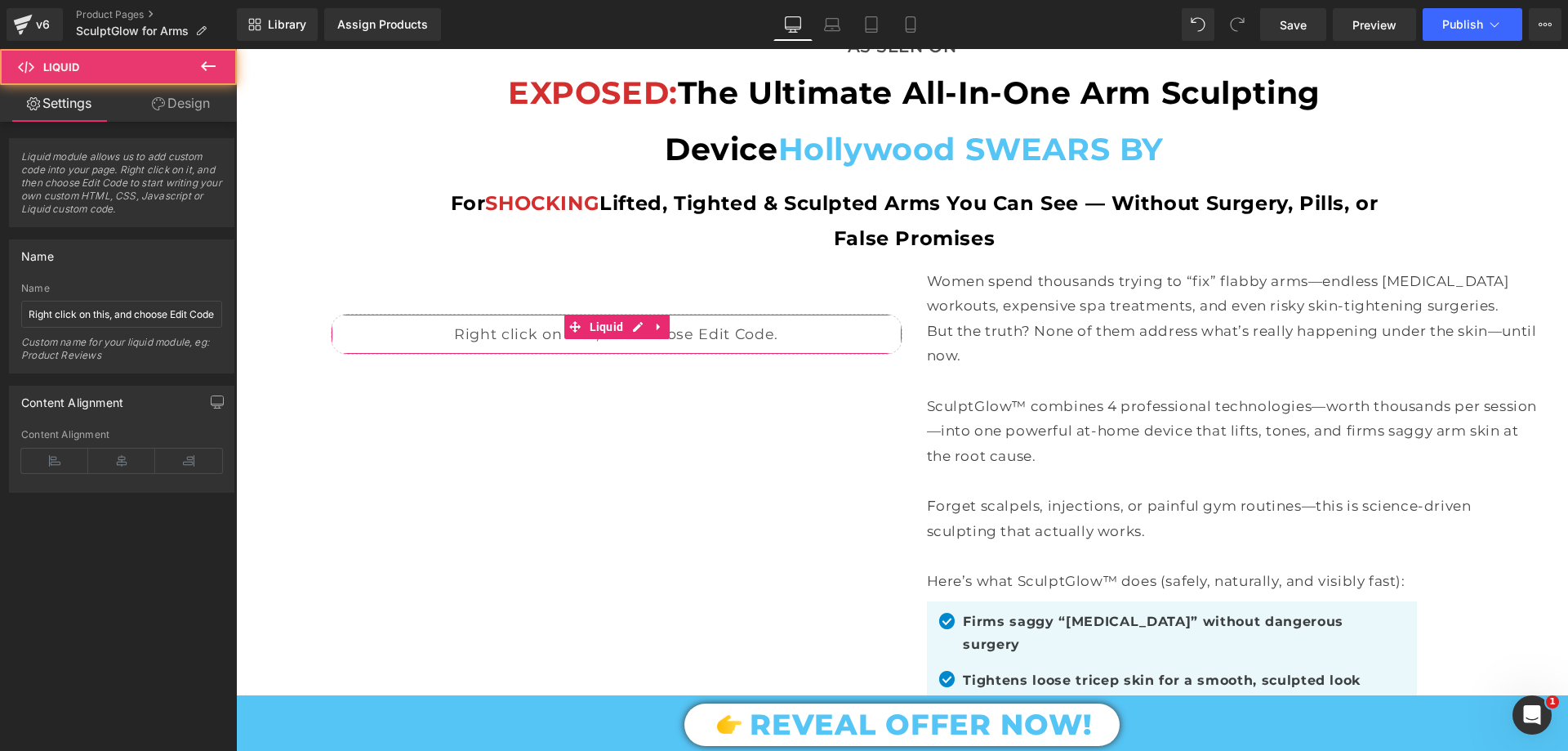
click at [190, 100] on link "Design" at bounding box center [180, 103] width 118 height 37
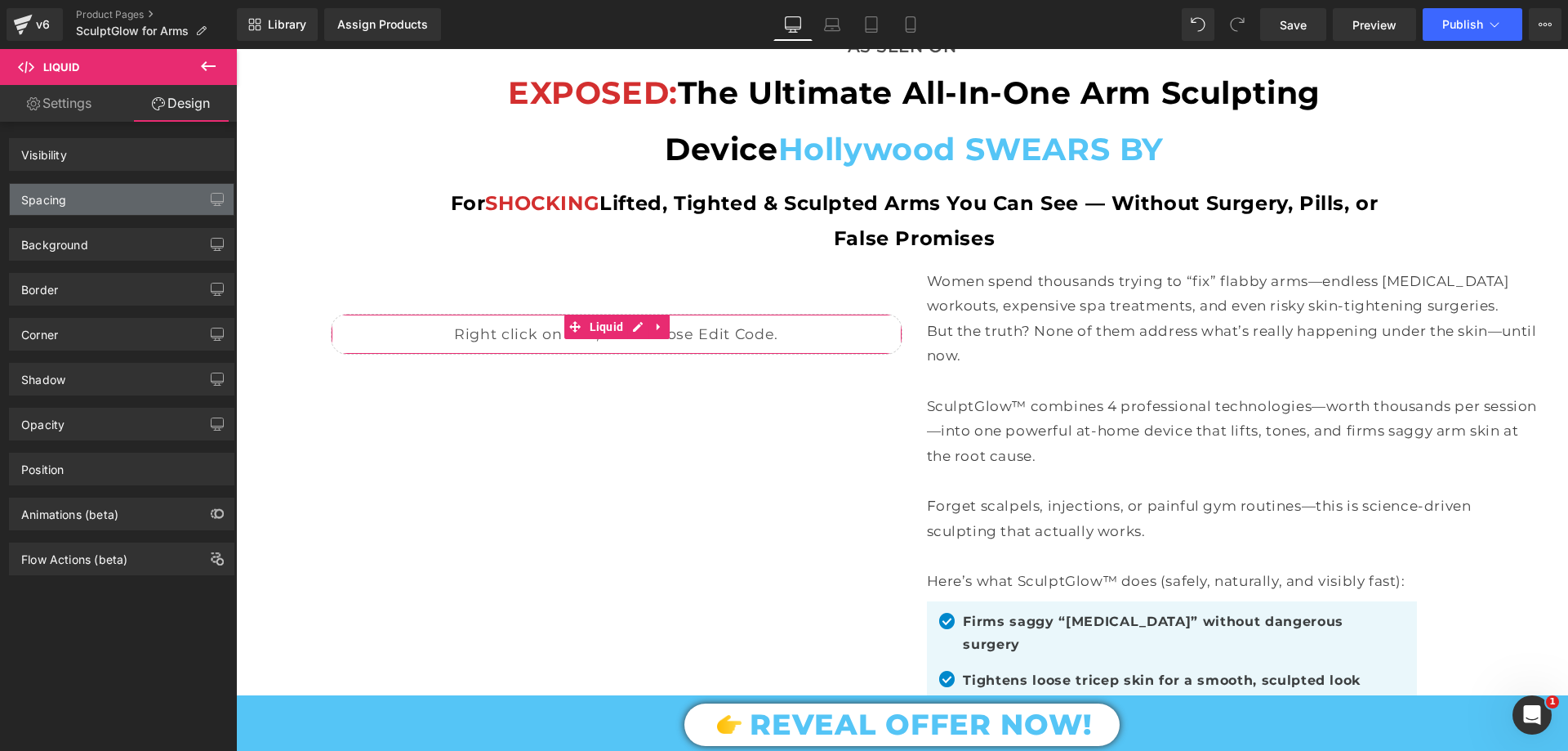
click at [82, 204] on div "Spacing" at bounding box center [122, 199] width 224 height 31
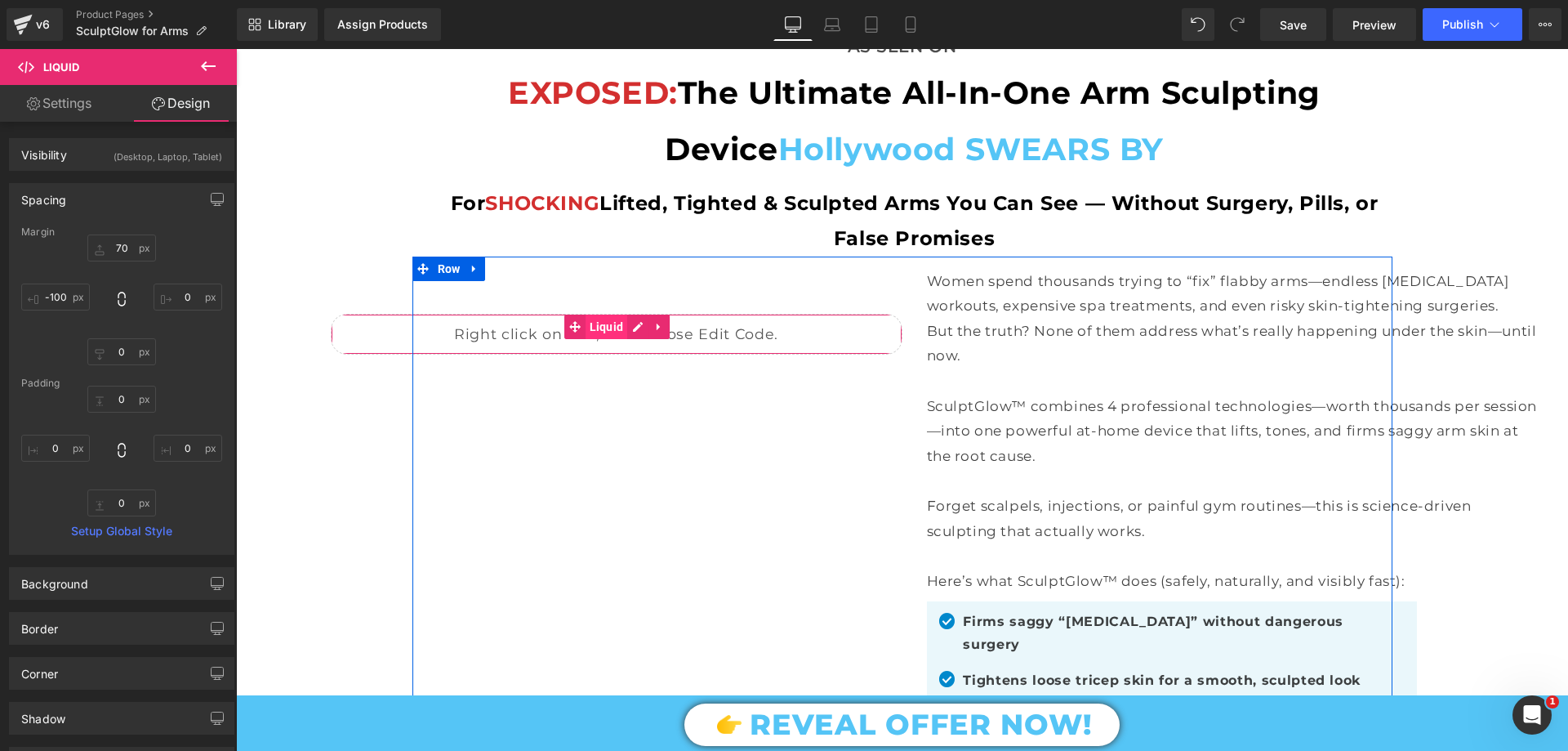
click at [595, 318] on span "Liquid" at bounding box center [607, 327] width 43 height 25
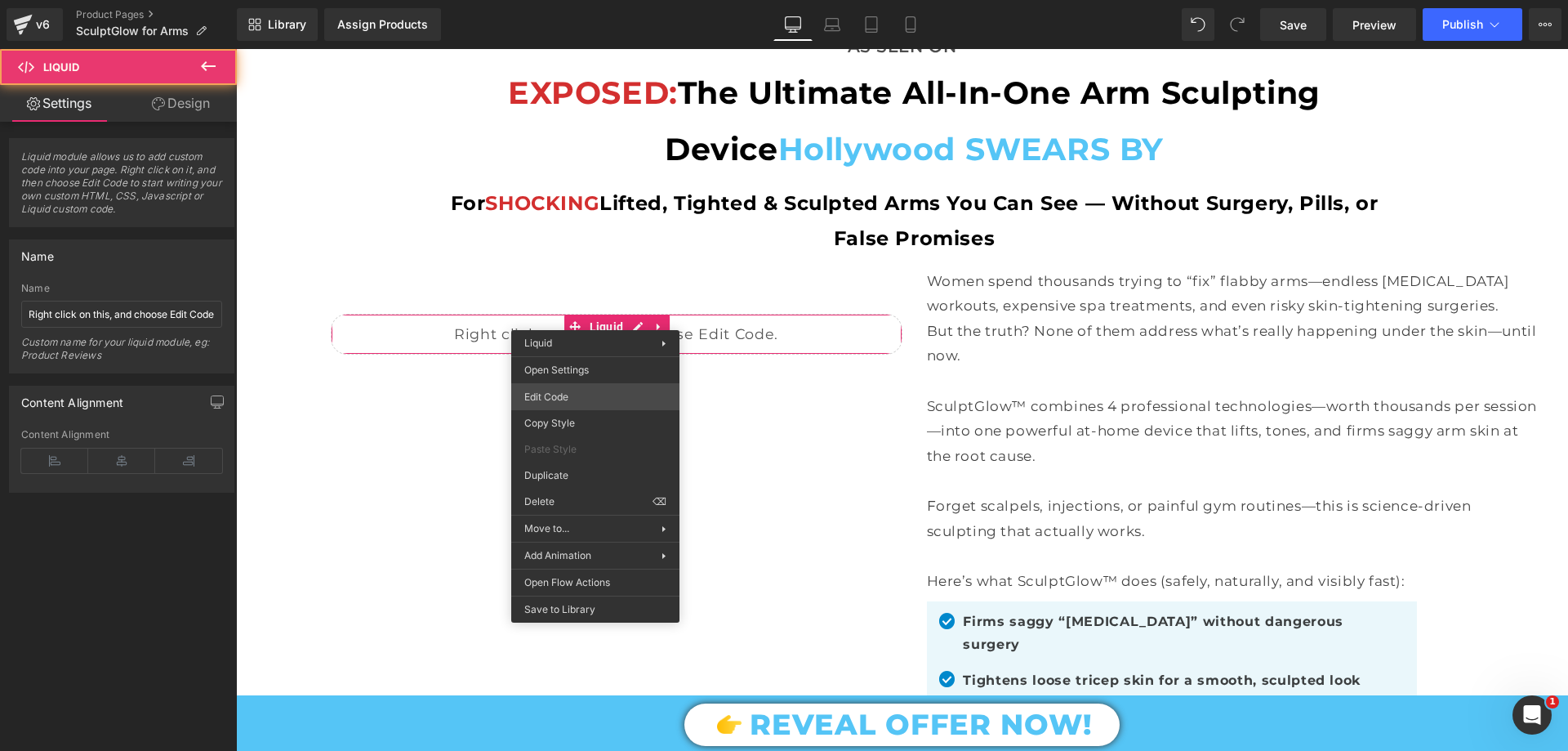
click at [571, 0] on div "Liquid You are previewing how the will restyle your page. You can not edit Elem…" at bounding box center [784, 0] width 1568 height 0
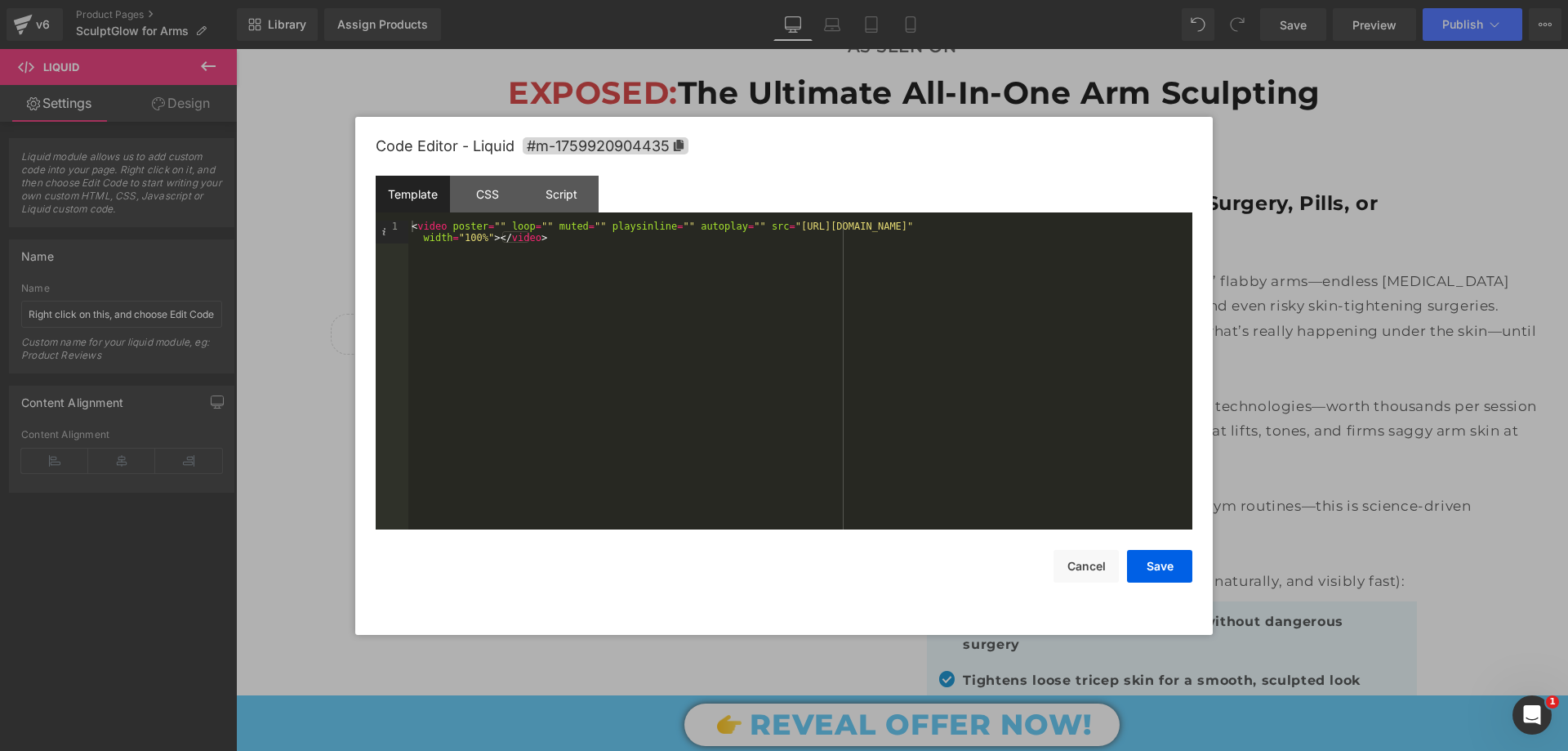
click at [822, 227] on div "< video poster = "" loop = "" muted = "" playsinline = "" autoplay = "" src = "…" at bounding box center [800, 397] width 784 height 355
drag, startPoint x: 770, startPoint y: 223, endPoint x: 1159, endPoint y: 226, distance: 389.0
click at [1159, 226] on div "< video poster = "" loop = "" muted = "" playsinline = "" autoplay = "" src = "…" at bounding box center [800, 397] width 784 height 355
click at [1166, 572] on button "Save" at bounding box center [1159, 566] width 65 height 32
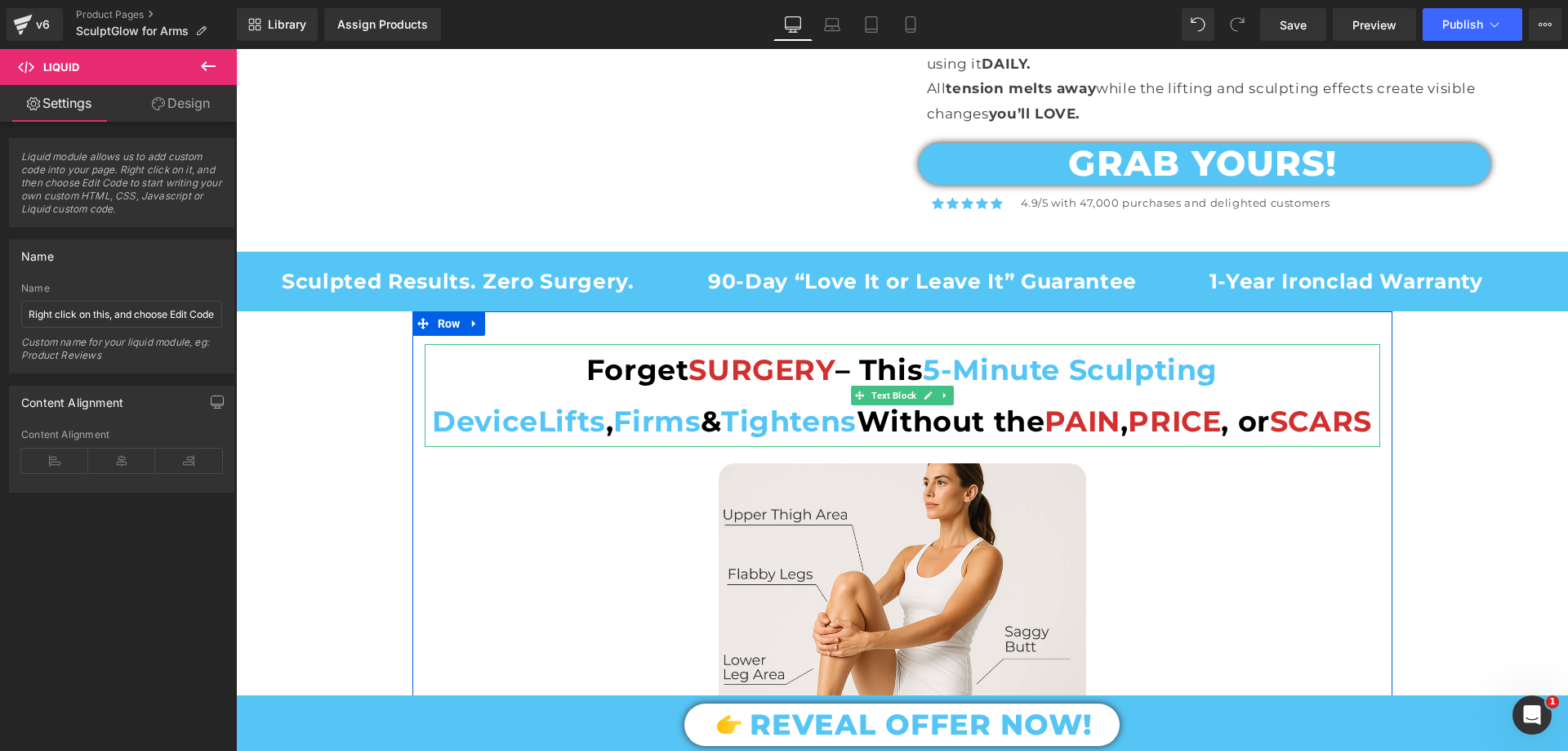
scroll to position [2205, 0]
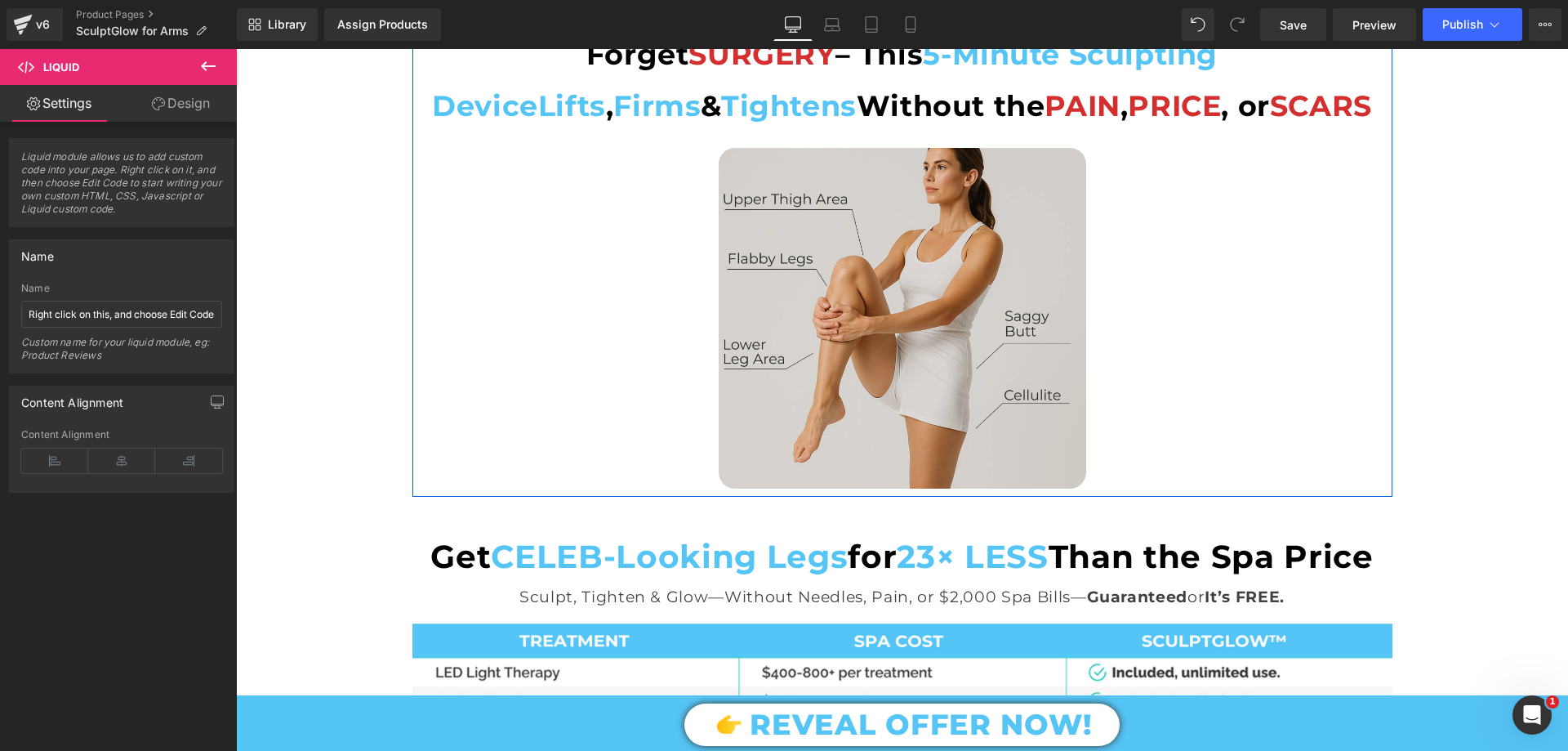
click at [907, 305] on img at bounding box center [902, 318] width 367 height 340
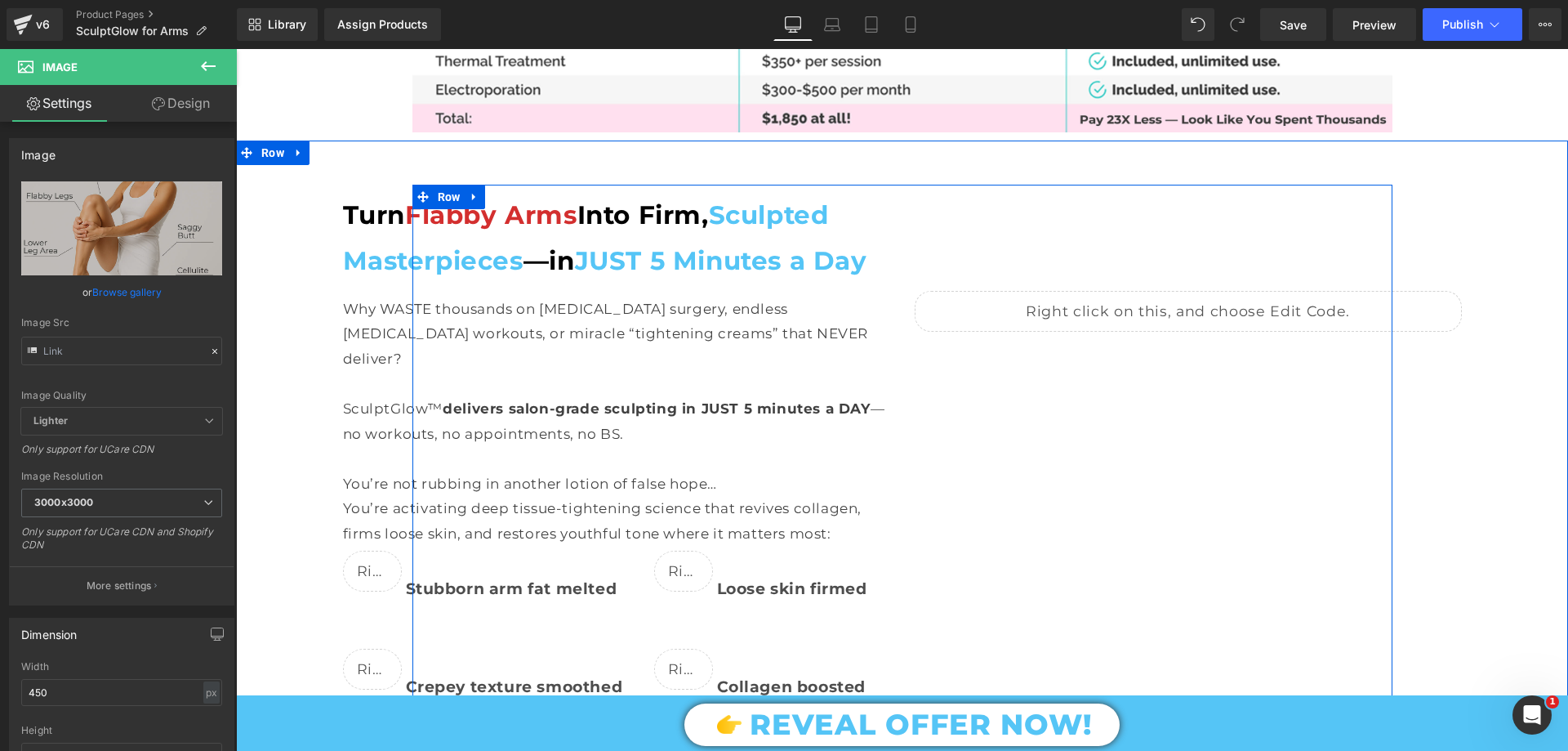
scroll to position [2778, 0]
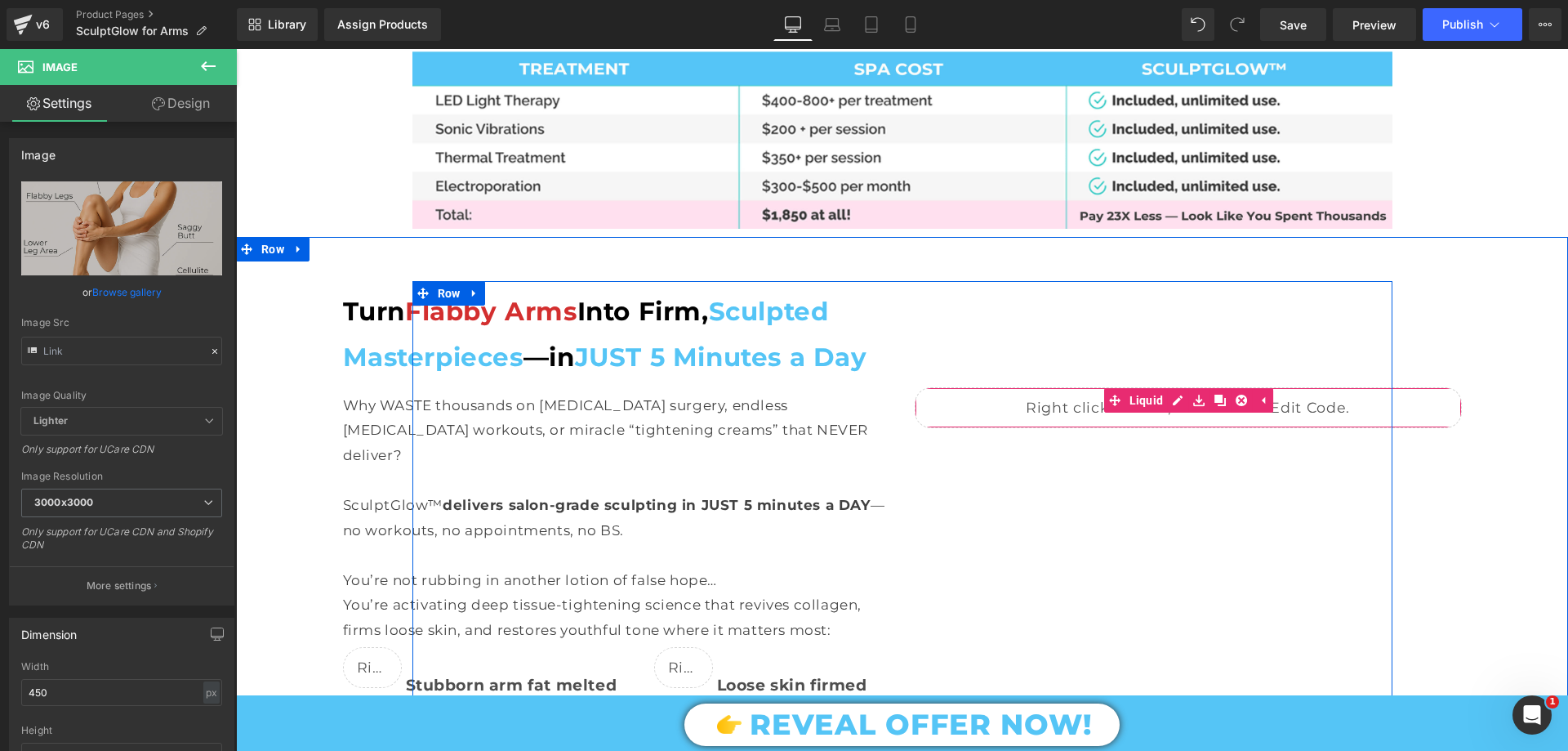
click at [1161, 387] on div "Liquid" at bounding box center [1189, 407] width 548 height 41
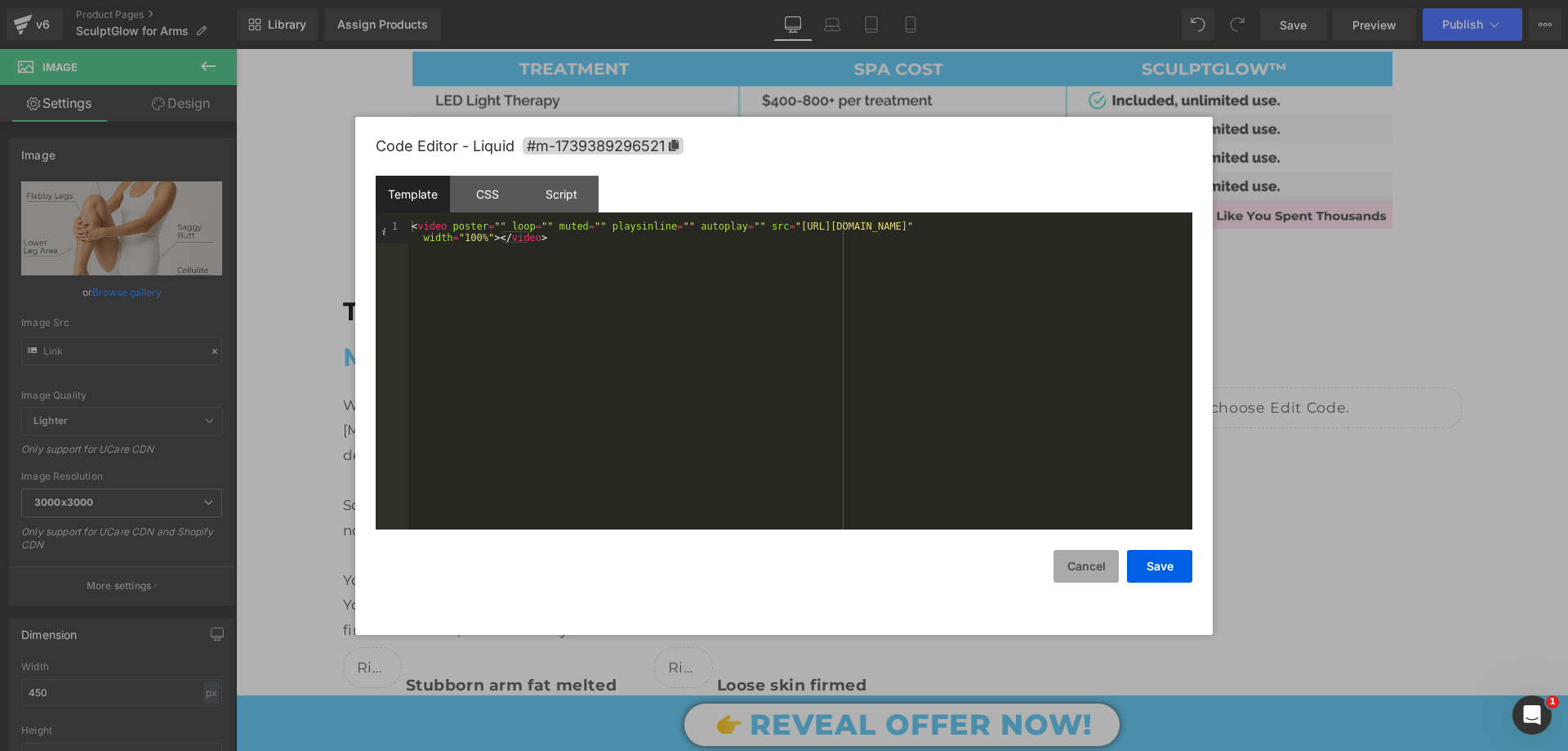
click at [1075, 577] on button "Cancel" at bounding box center [1086, 566] width 65 height 32
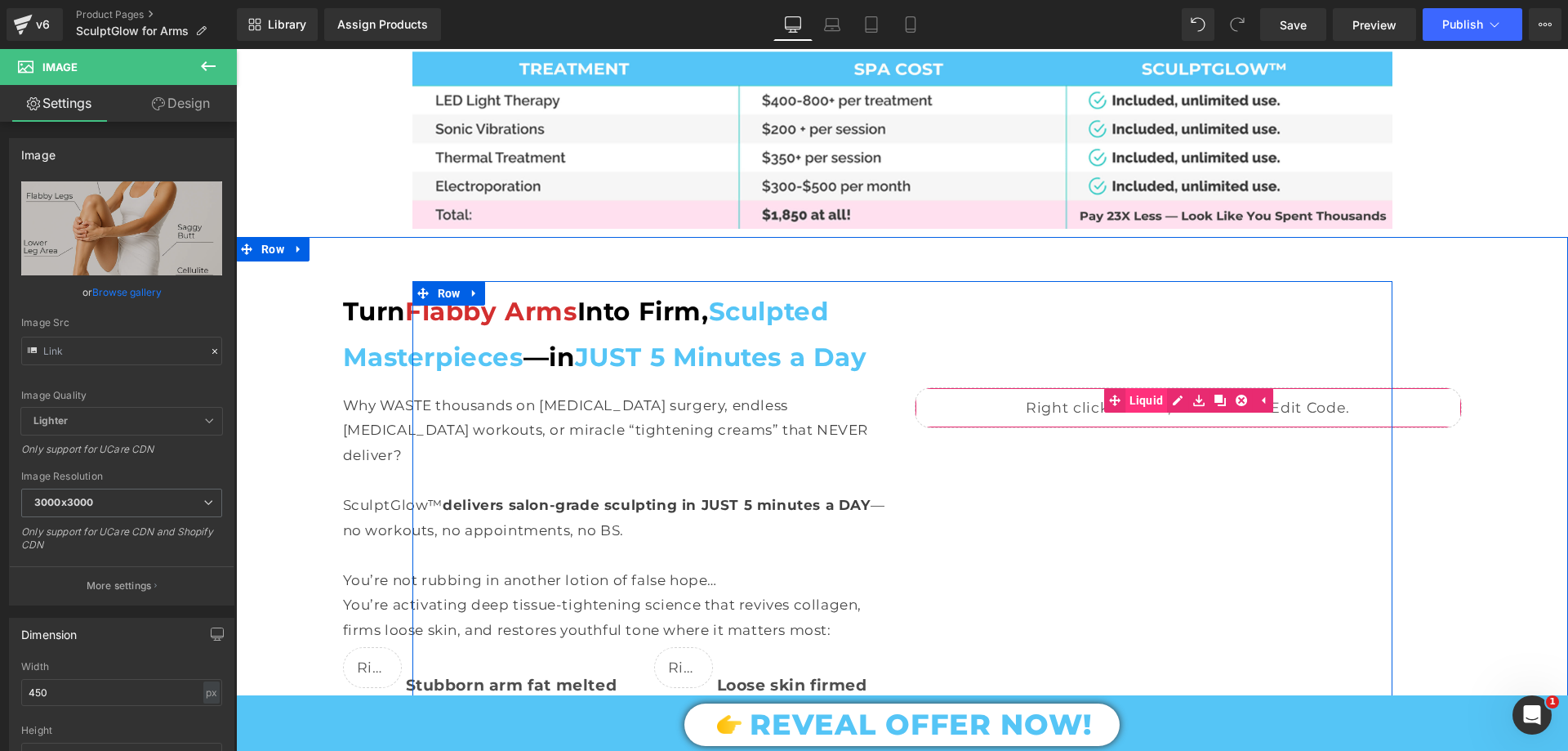
click at [1135, 388] on link "Liquid" at bounding box center [1136, 400] width 64 height 25
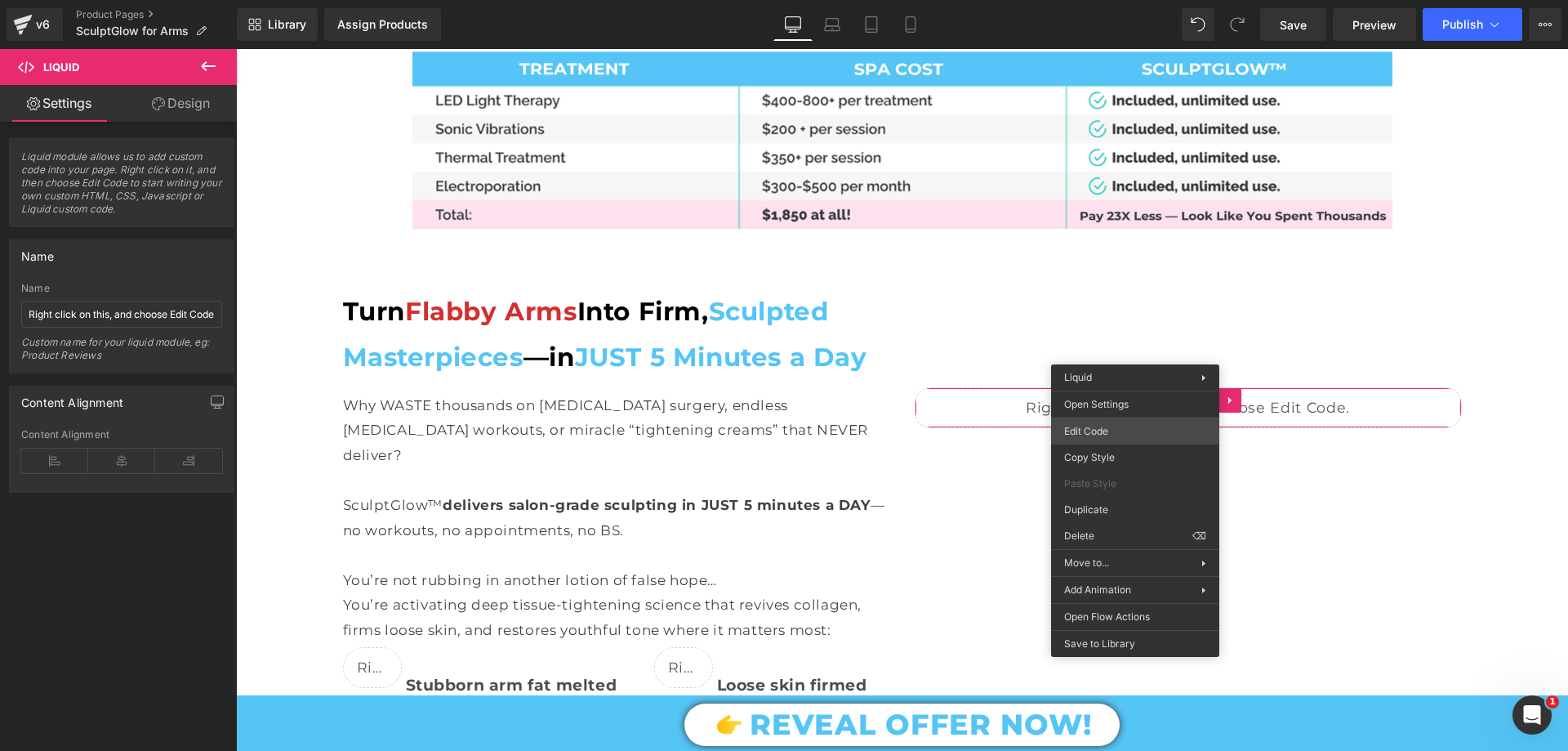
click at [1103, 0] on div "Liquid You are previewing how the will restyle your page. You can not edit Elem…" at bounding box center [784, 0] width 1568 height 0
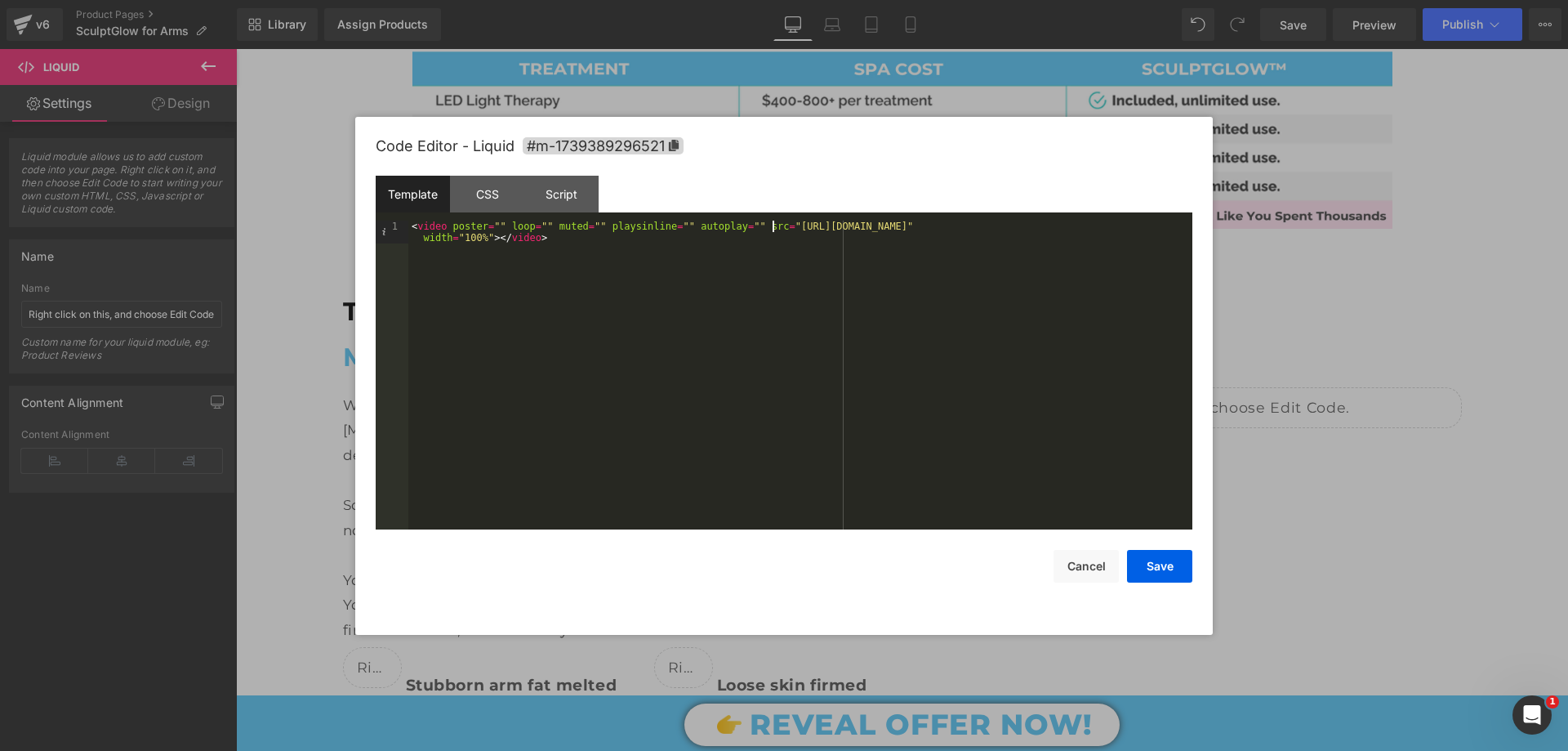
click at [773, 230] on div "< video poster = "" loop = "" muted = "" playsinline = "" autoplay = "" src = "…" at bounding box center [800, 397] width 784 height 355
drag, startPoint x: 770, startPoint y: 225, endPoint x: 1159, endPoint y: 221, distance: 389.0
click at [1159, 221] on div "< video poster = "" loop = "" muted = "" playsinline = "" autoplay = "" src = "…" at bounding box center [800, 397] width 784 height 355
click at [1152, 561] on button "Save" at bounding box center [1159, 566] width 65 height 32
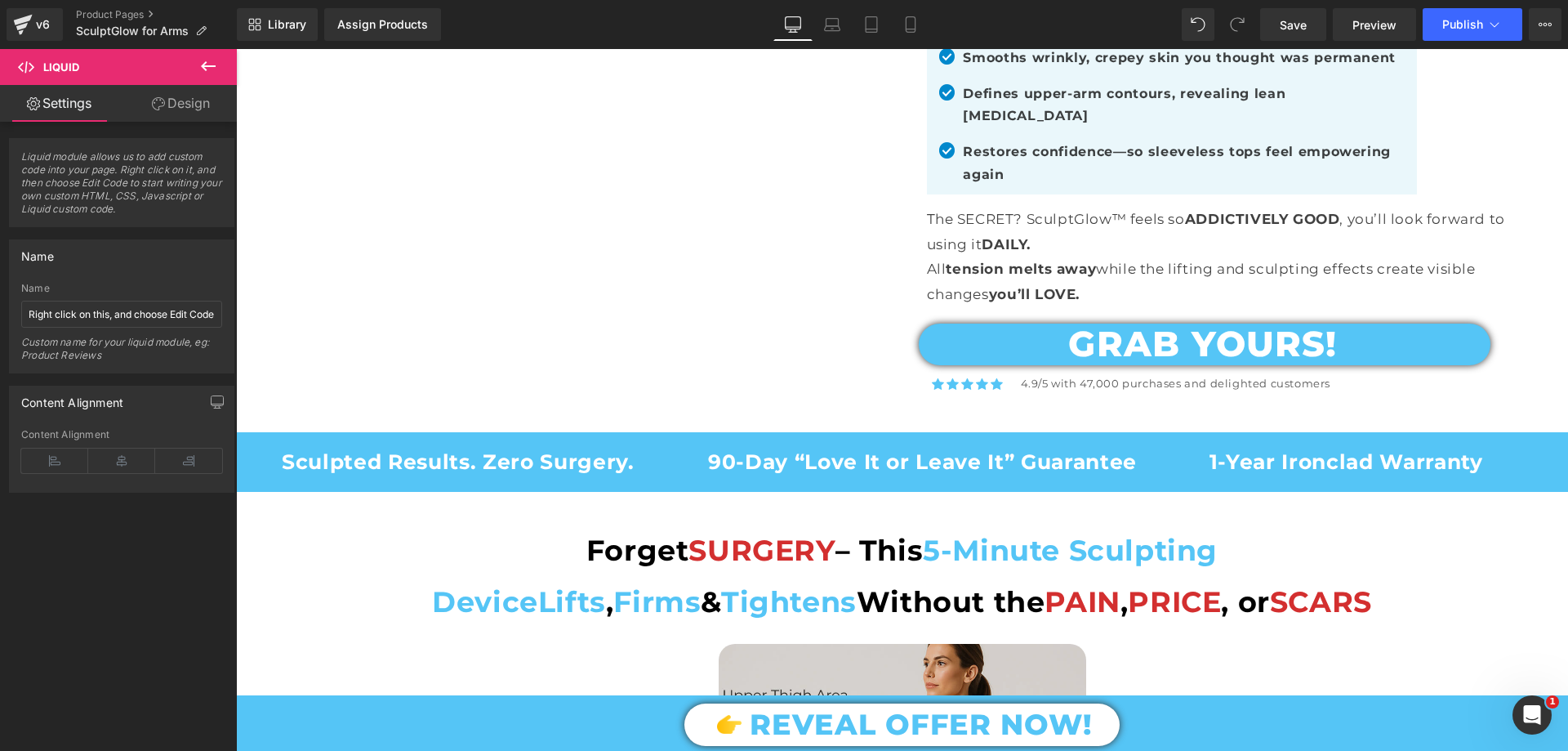
scroll to position [2124, 0]
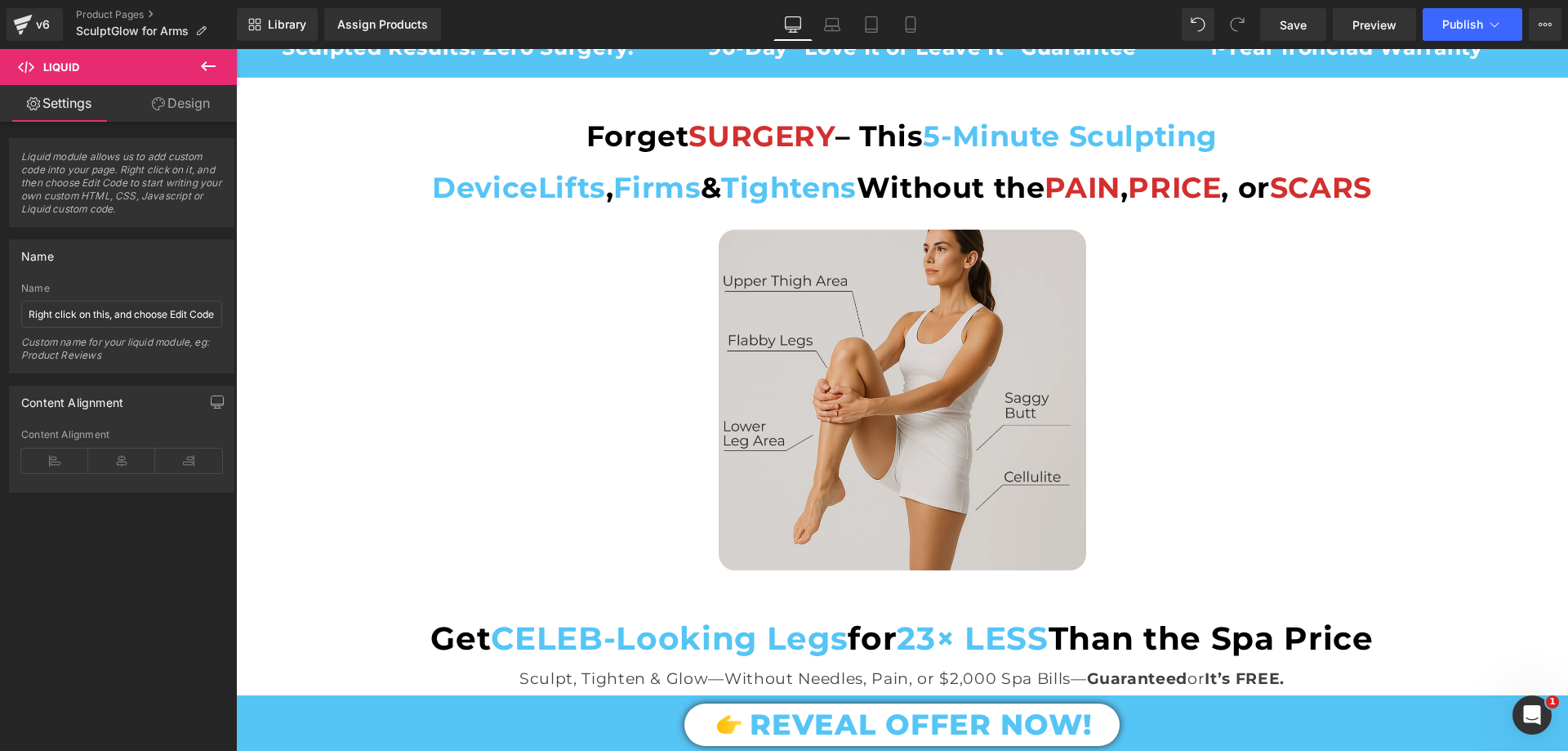
click at [844, 295] on img at bounding box center [902, 400] width 367 height 340
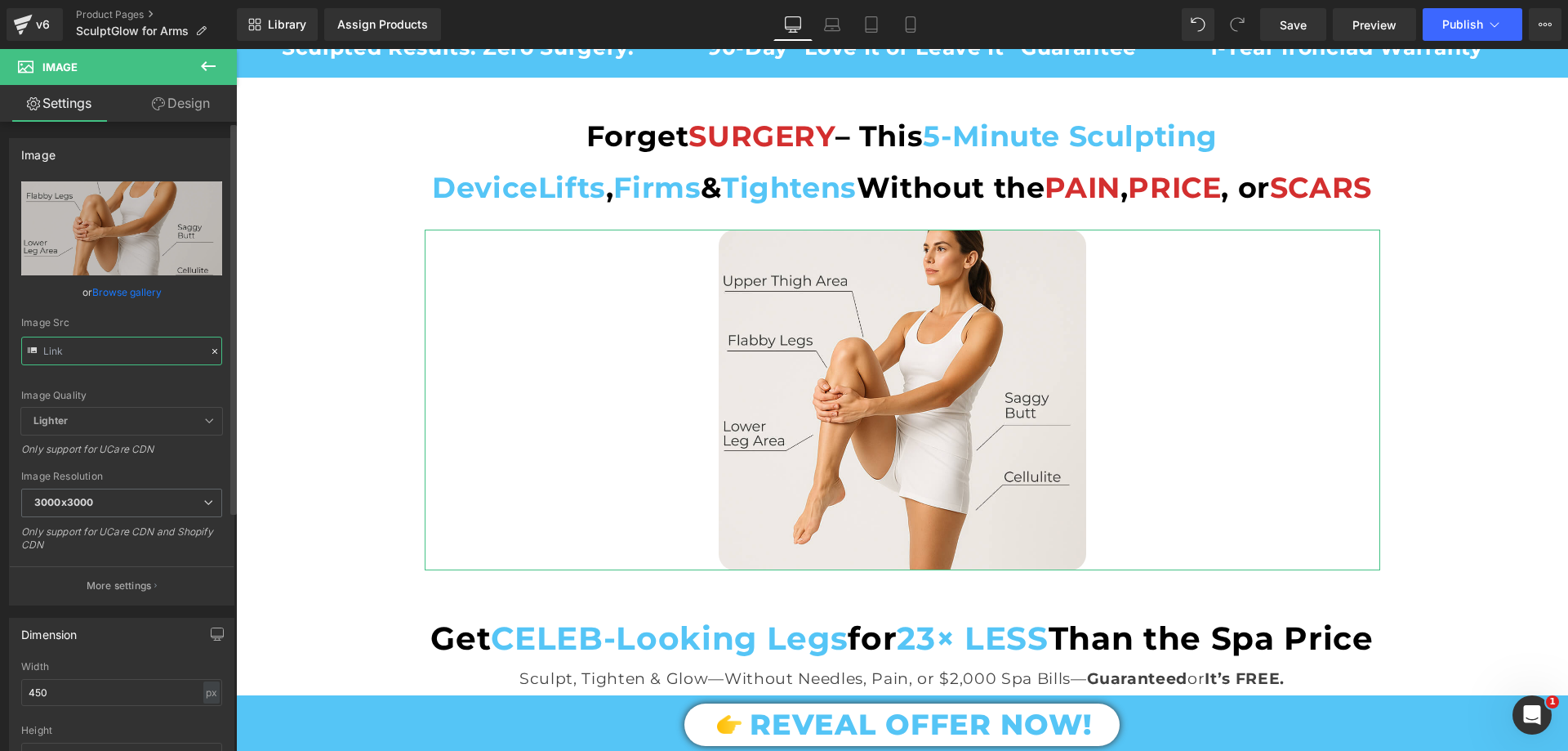
click at [131, 350] on input "text" at bounding box center [122, 351] width 201 height 29
paste input "Forget_SURGERY_Section.jpg?v=1759921016"
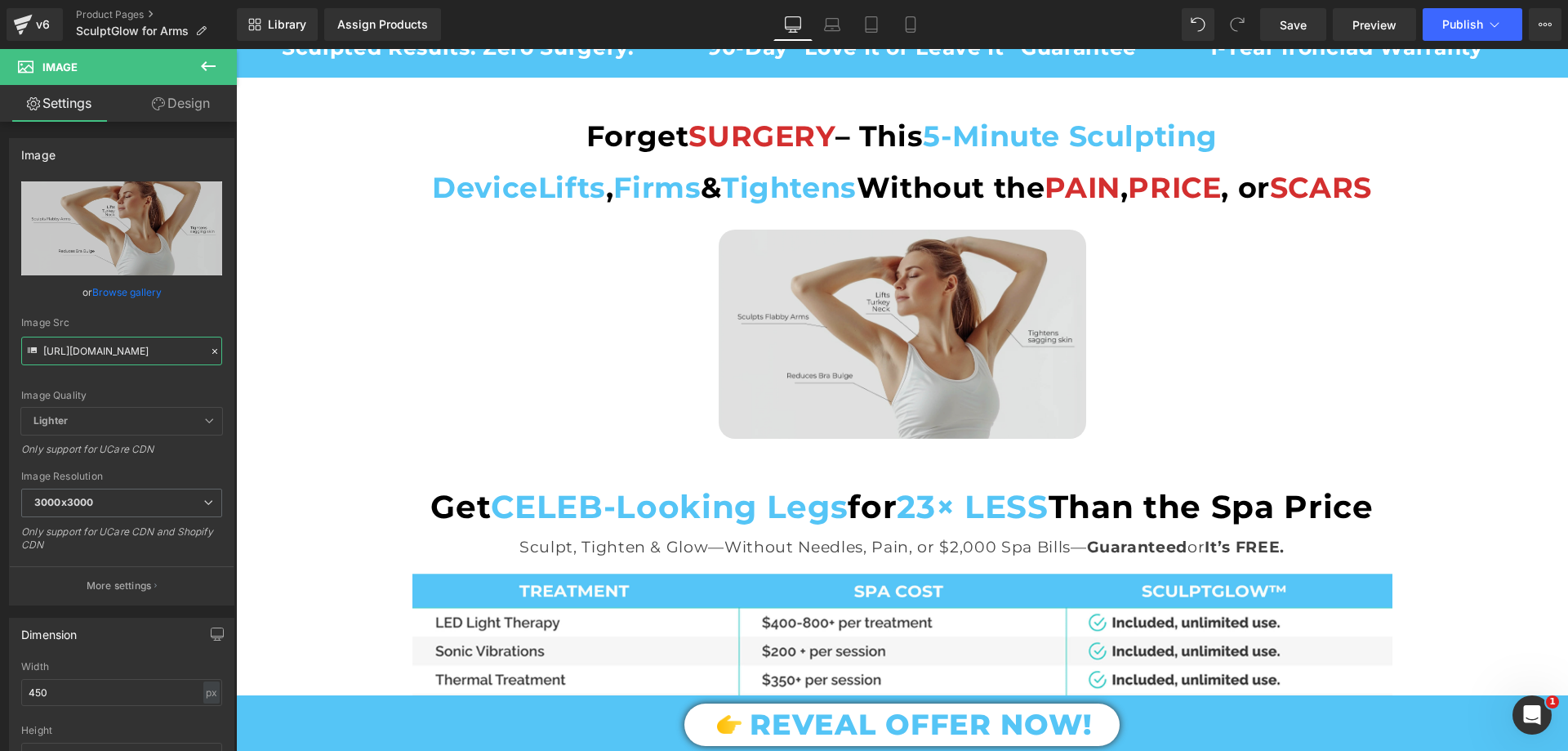
type input "https://cdn.shopify.com/s/files/1/0709/7824/0807/files/Forget_SURGERY_Section_3…"
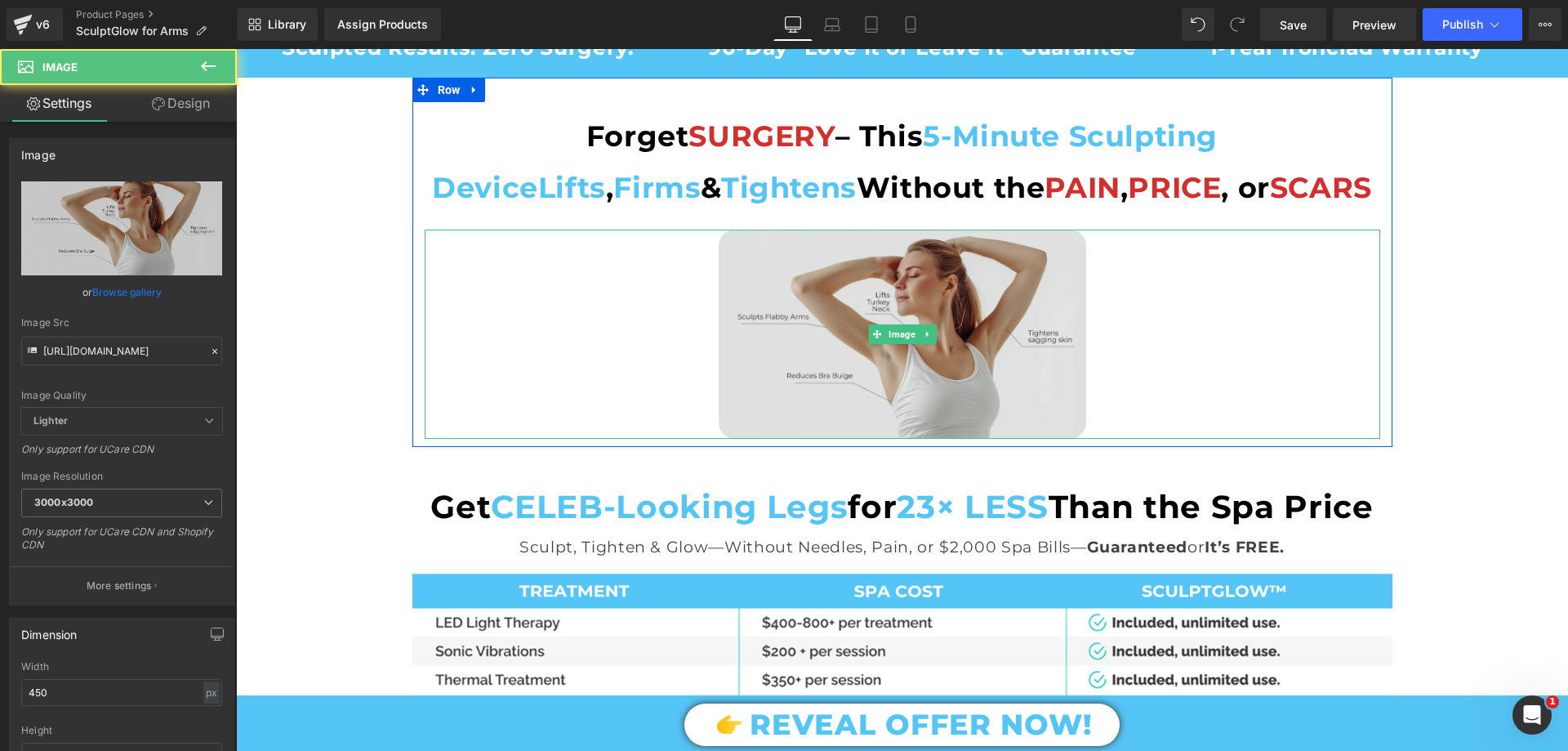
click at [871, 346] on img at bounding box center [902, 334] width 367 height 209
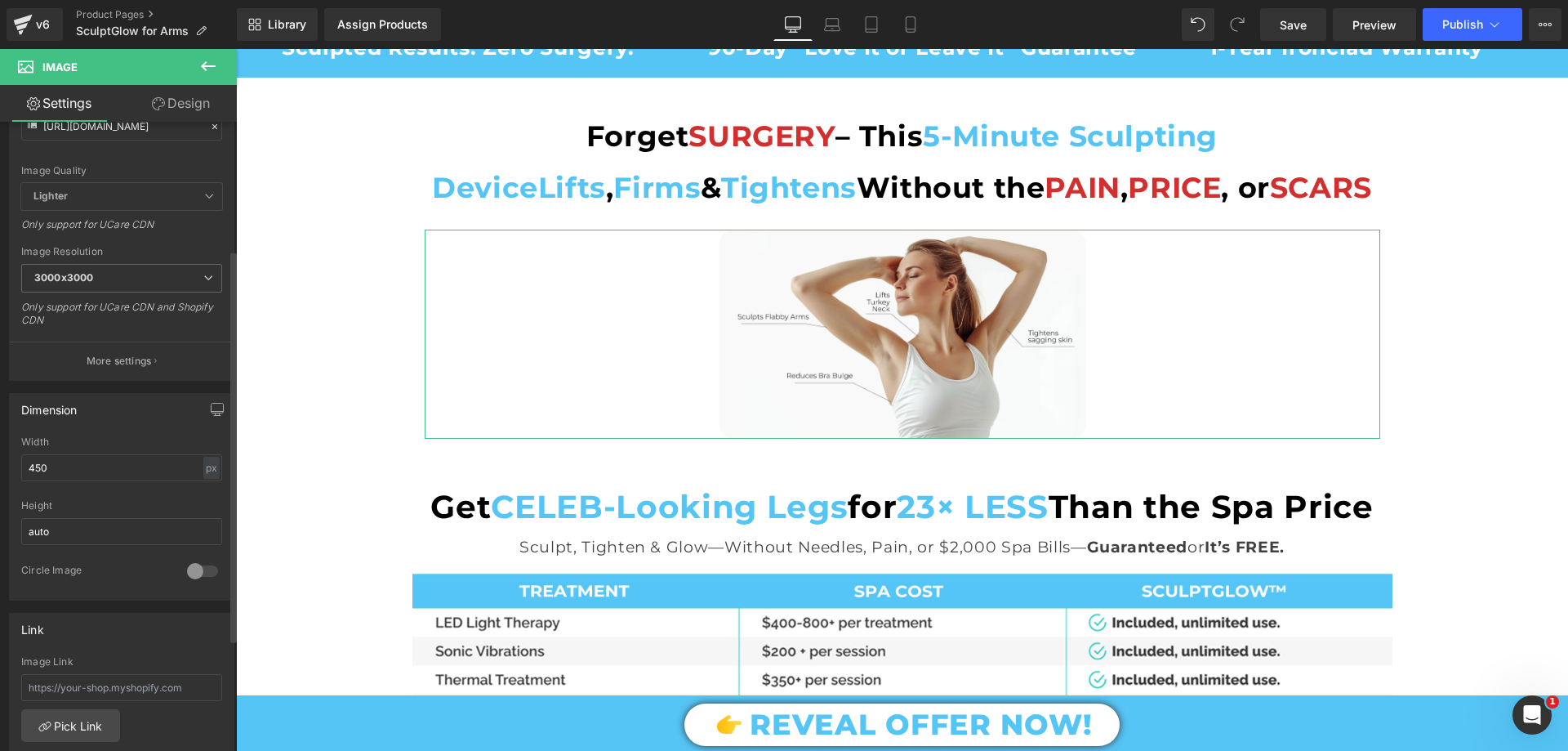
scroll to position [245, 0]
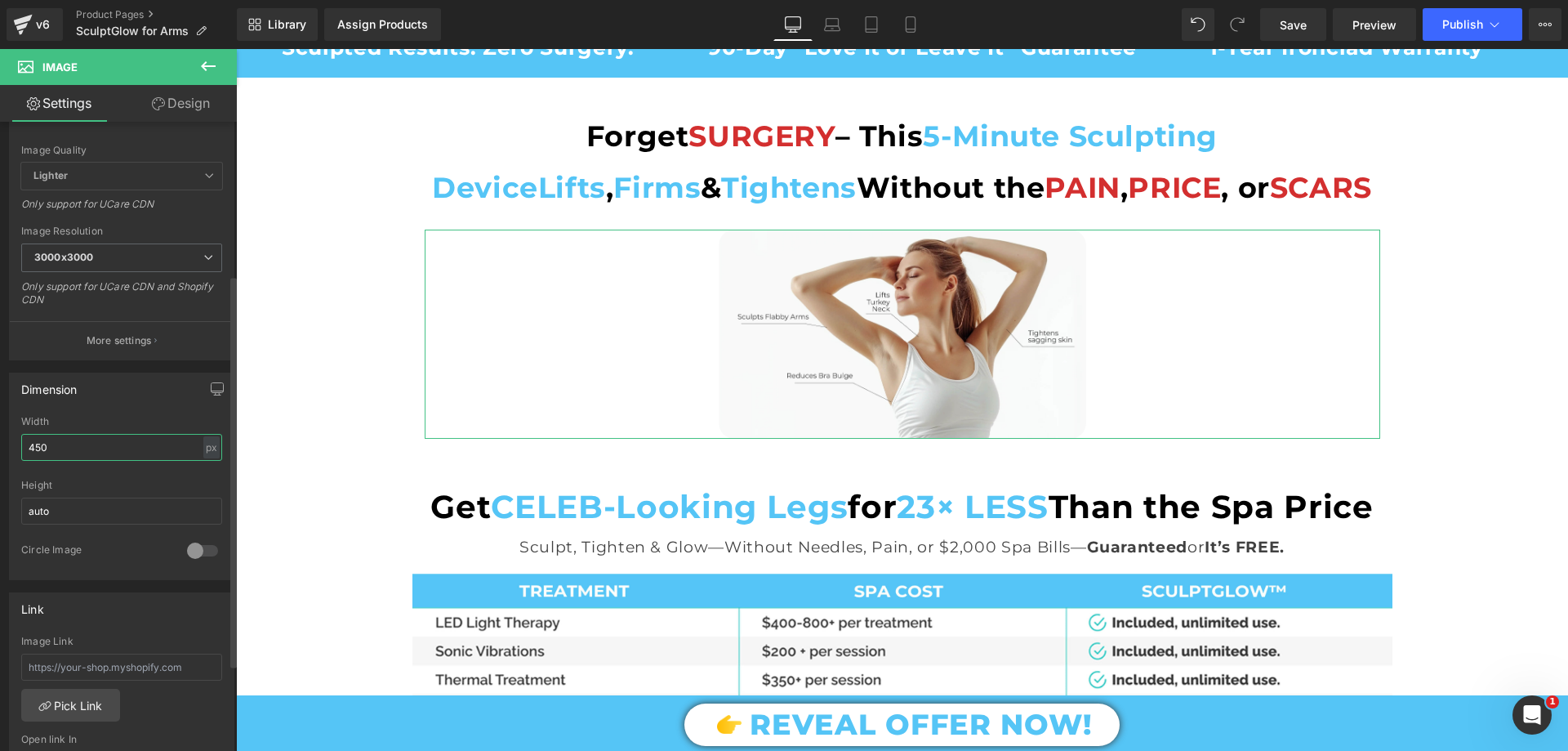
click at [56, 458] on input "450" at bounding box center [122, 447] width 201 height 27
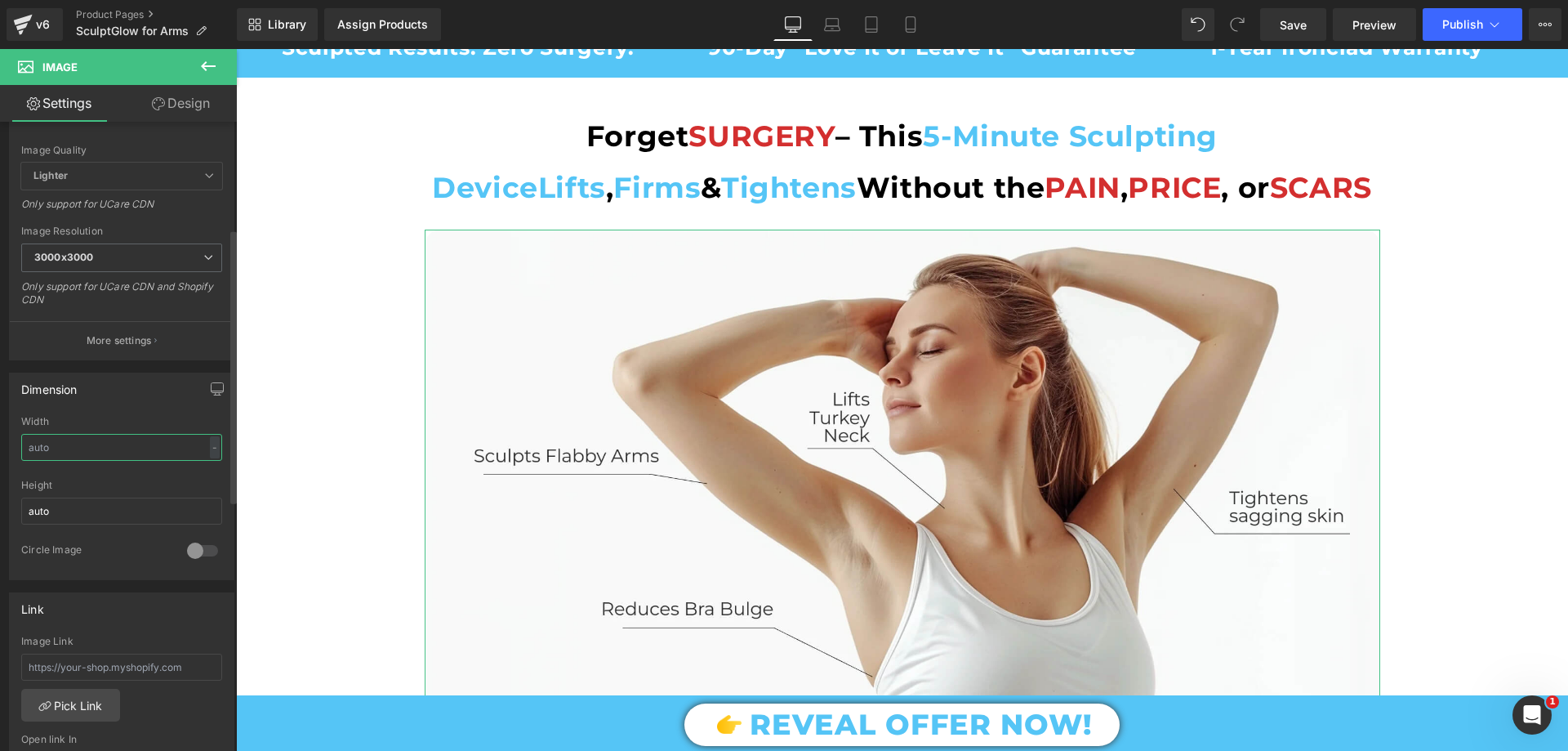
click at [56, 458] on input "text" at bounding box center [122, 447] width 201 height 27
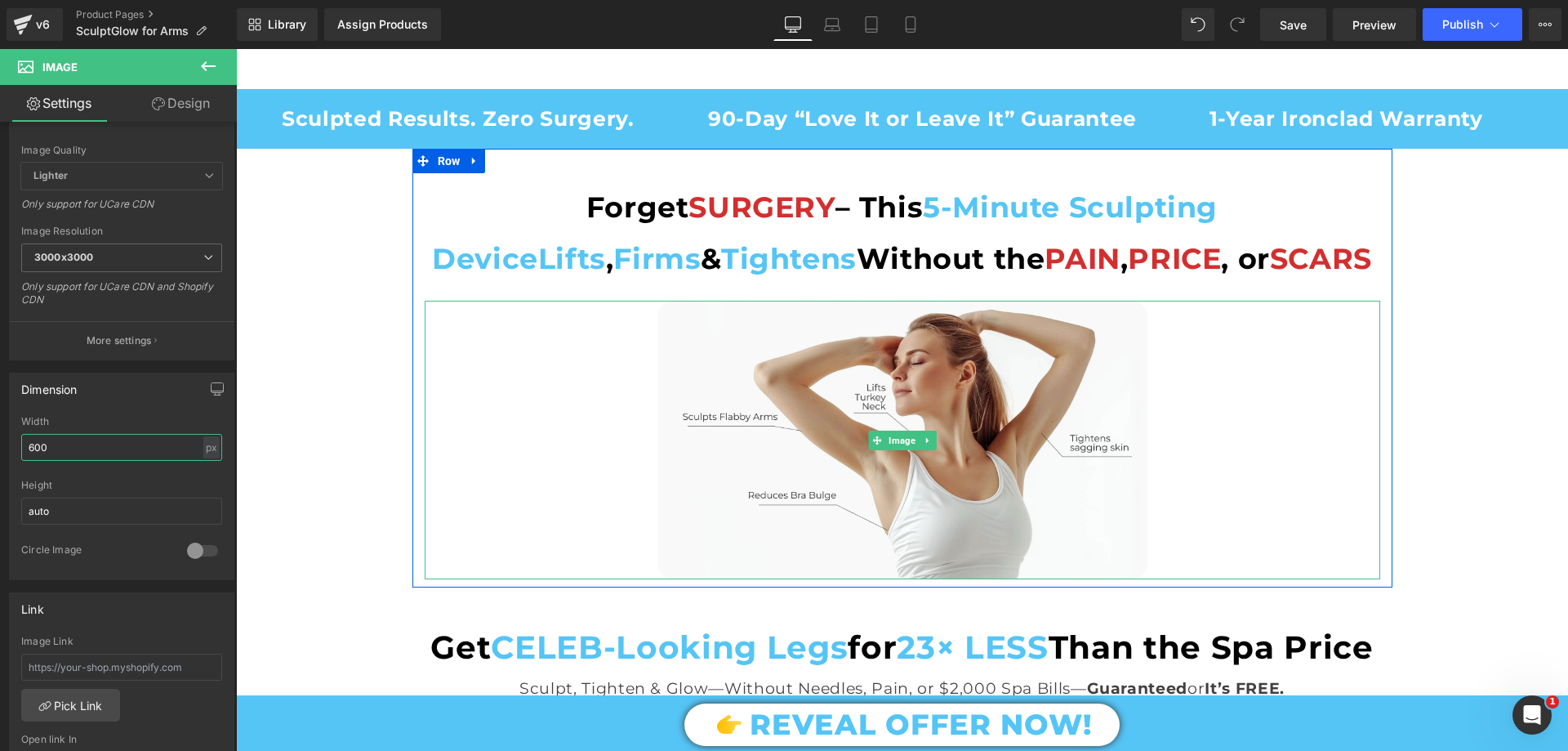
scroll to position [1960, 0]
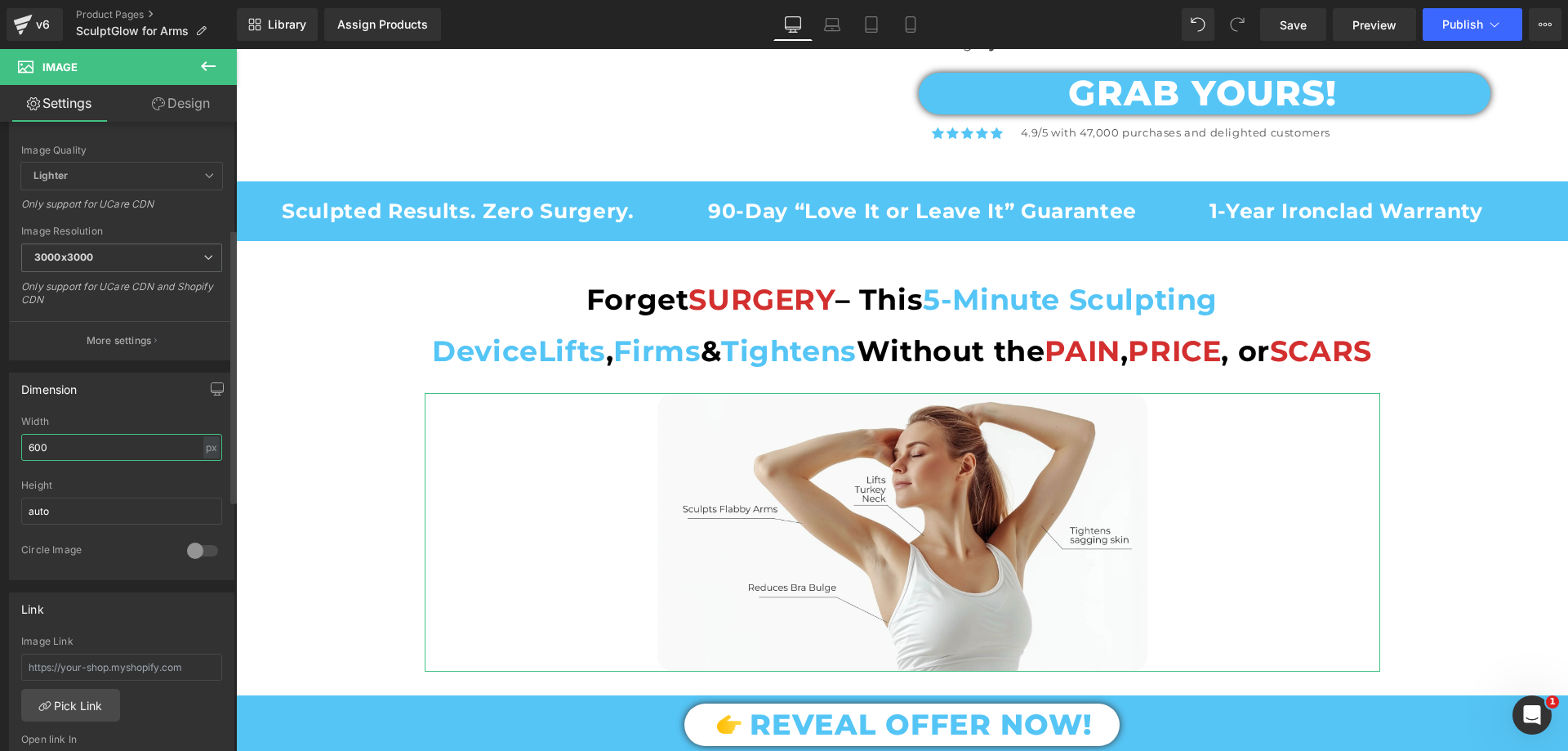
drag, startPoint x: 59, startPoint y: 441, endPoint x: 34, endPoint y: 444, distance: 25.2
click at [34, 444] on input "600" at bounding box center [122, 447] width 201 height 27
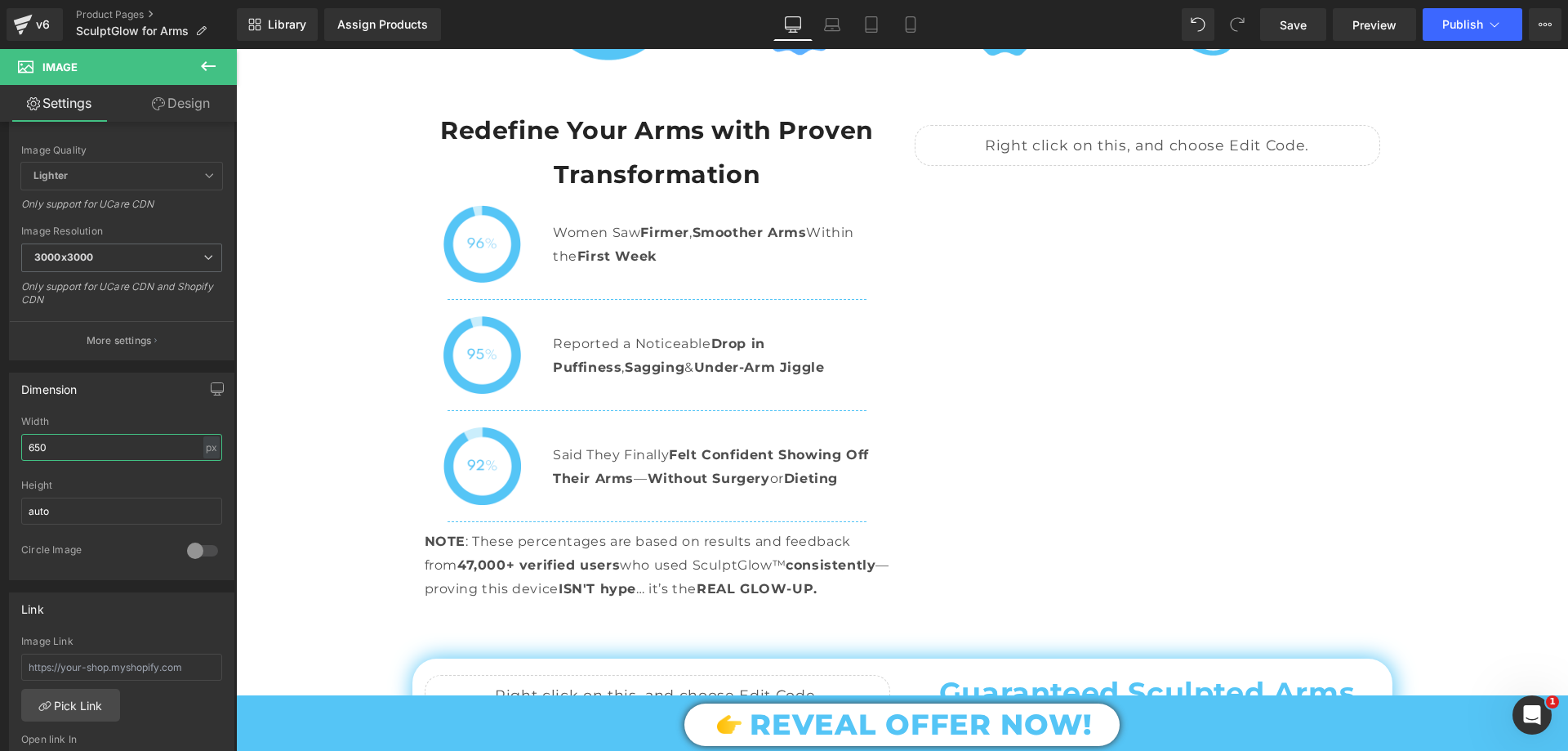
scroll to position [8005, 0]
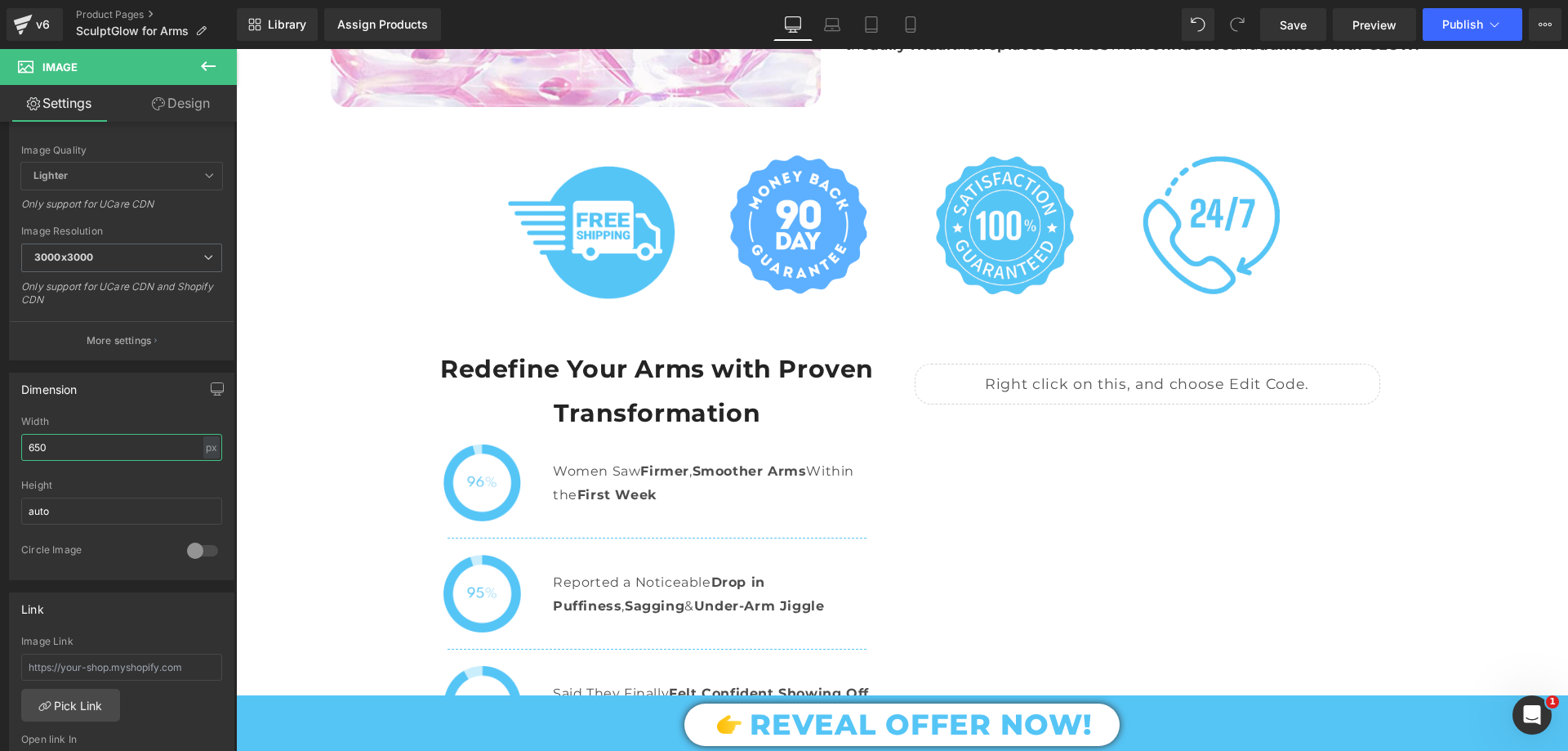
type input "650"
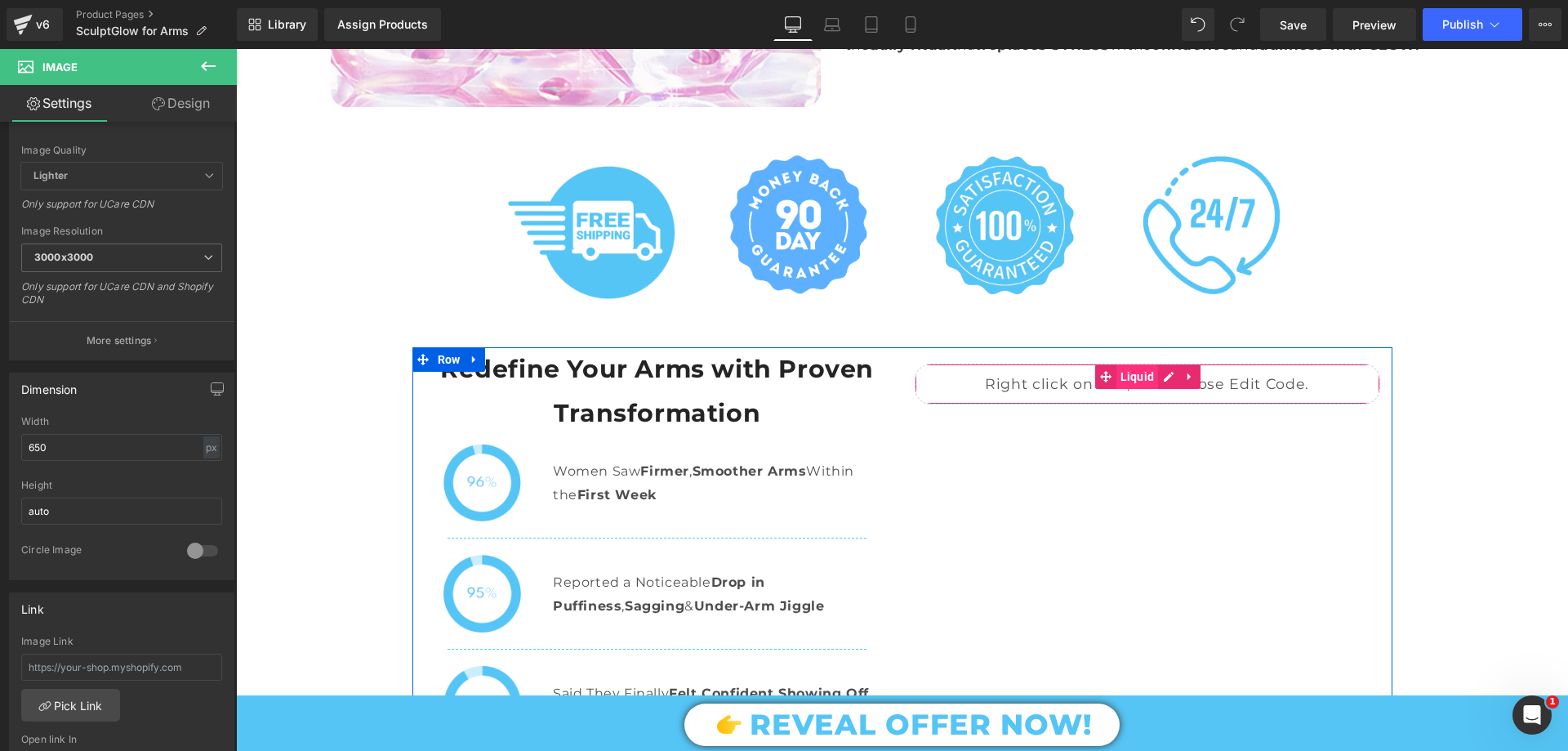
click at [1124, 364] on span "Liquid" at bounding box center [1138, 376] width 43 height 25
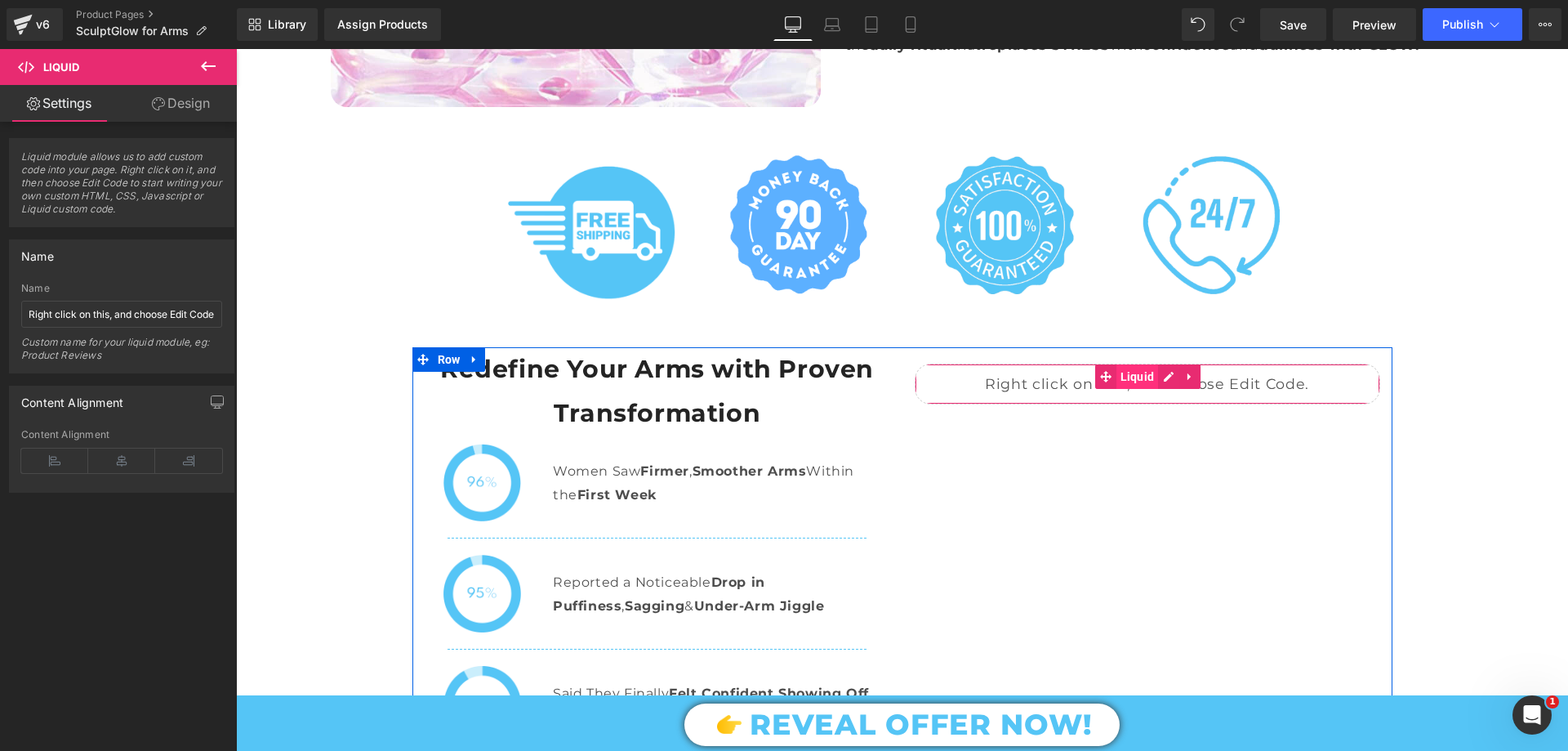
click at [1133, 364] on span "Liquid" at bounding box center [1138, 376] width 43 height 25
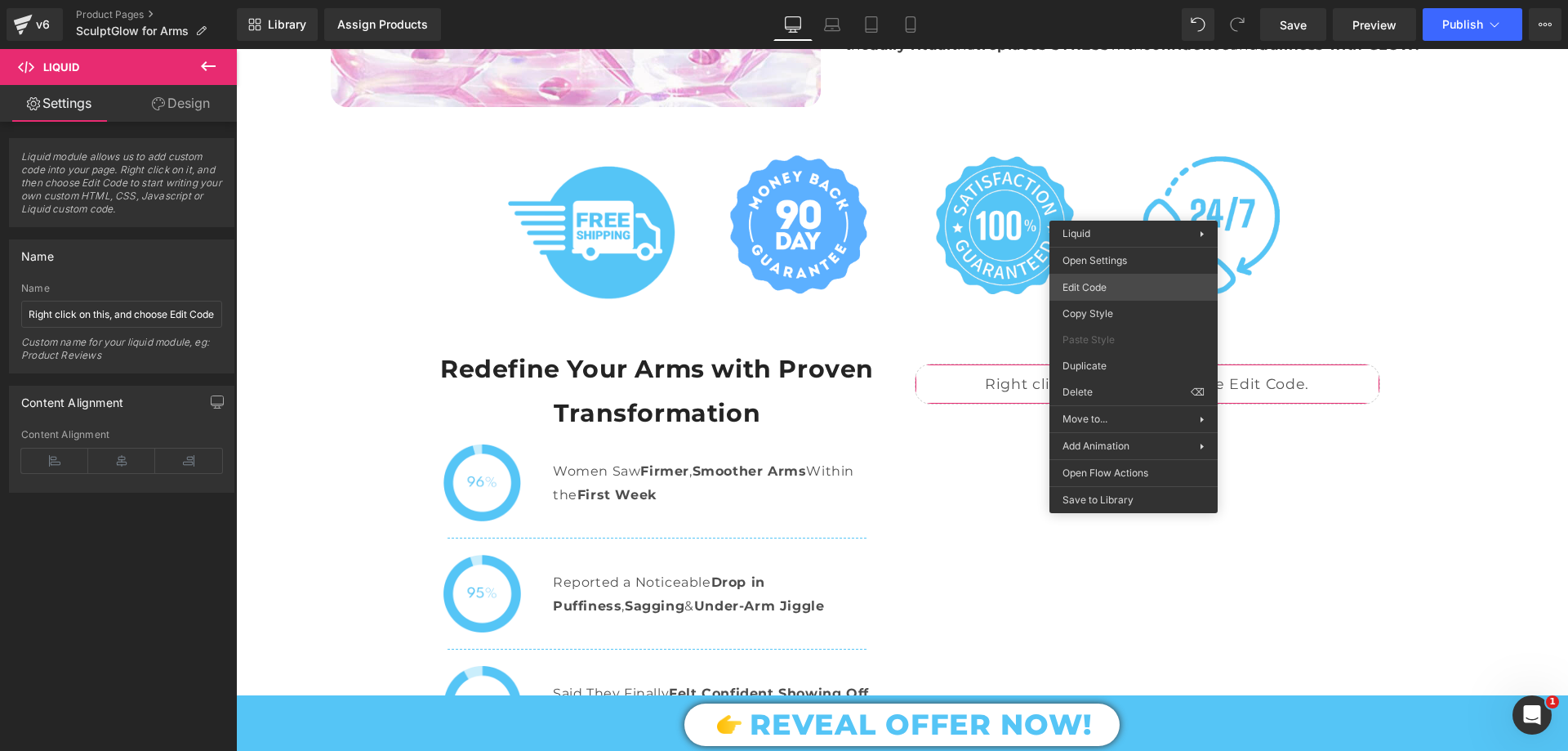
click at [1111, 0] on div "Liquid You are previewing how the will restyle your page. You can not edit Elem…" at bounding box center [784, 0] width 1568 height 0
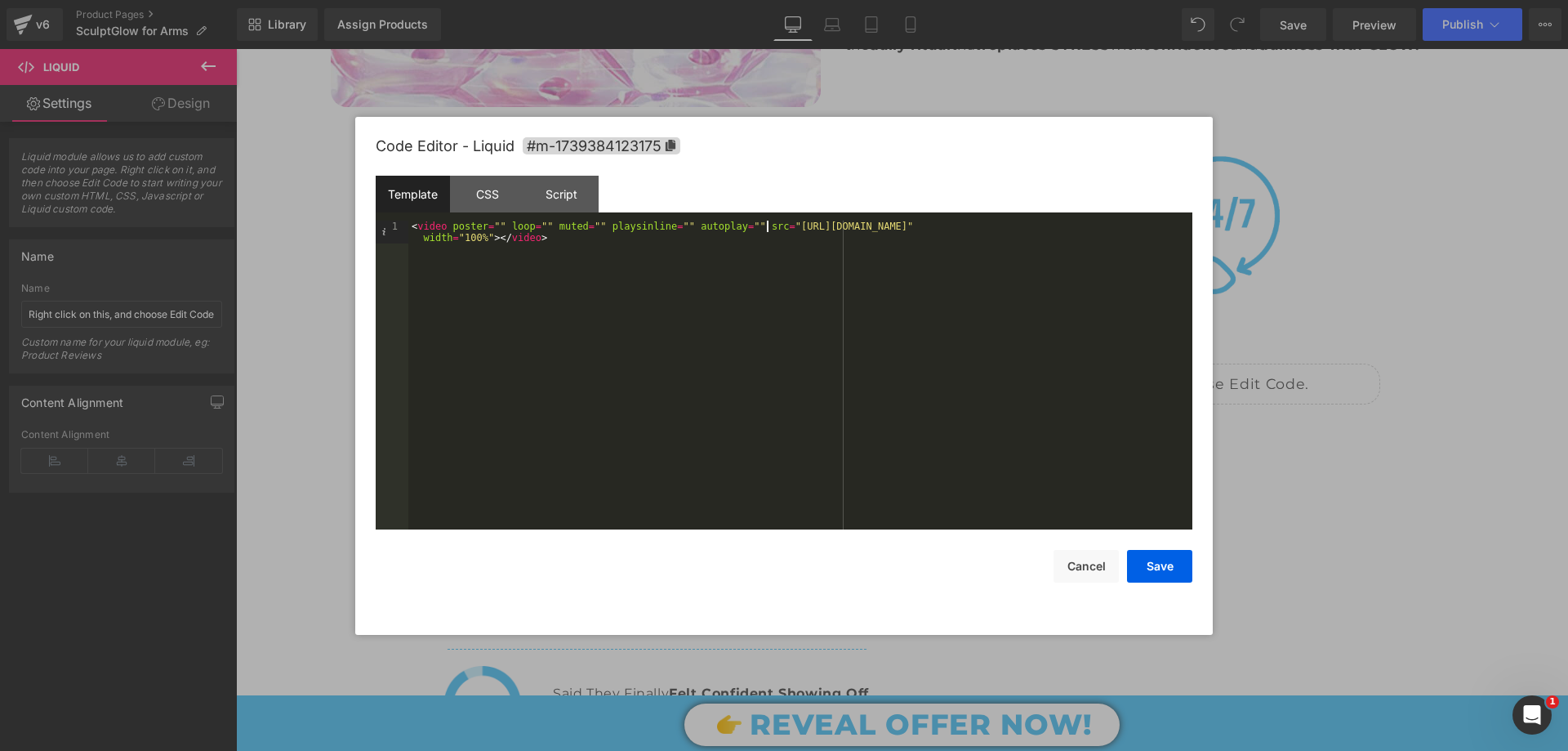
click at [768, 230] on div "< video poster = "" loop = "" muted = "" playsinline = "" autoplay = "" src = "…" at bounding box center [800, 397] width 784 height 355
drag, startPoint x: 769, startPoint y: 223, endPoint x: 1163, endPoint y: 227, distance: 394.0
click at [1163, 227] on div "< video poster = "" loop = "" muted = "" playsinline = "" autoplay = "" src = "…" at bounding box center [800, 397] width 784 height 355
click at [1148, 583] on div "Code Editor - Liquid #m-1739384123175 Template CSS Script Data 1 < video poster…" at bounding box center [784, 375] width 816 height 518
click at [1160, 568] on button "Save" at bounding box center [1159, 566] width 65 height 32
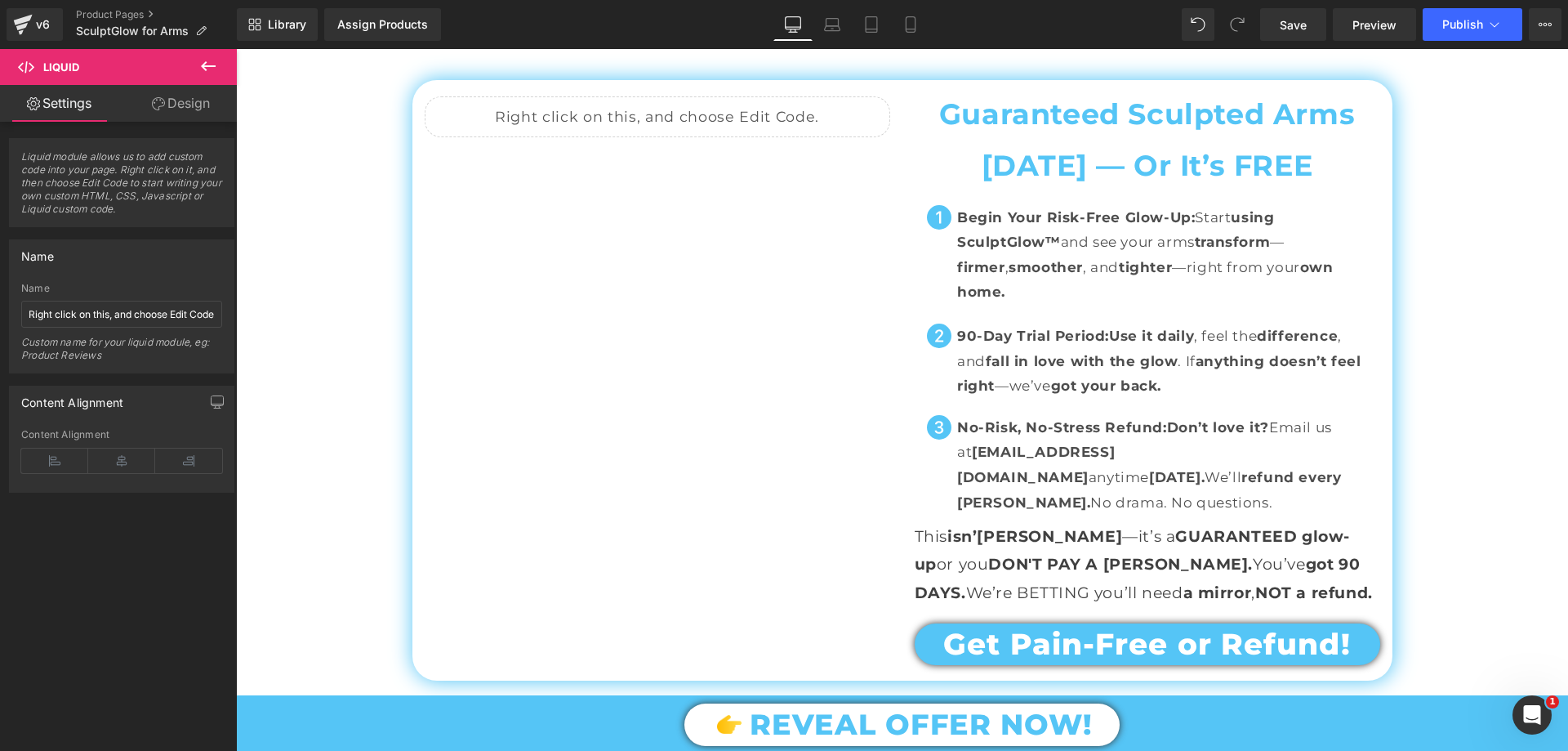
scroll to position [9231, 0]
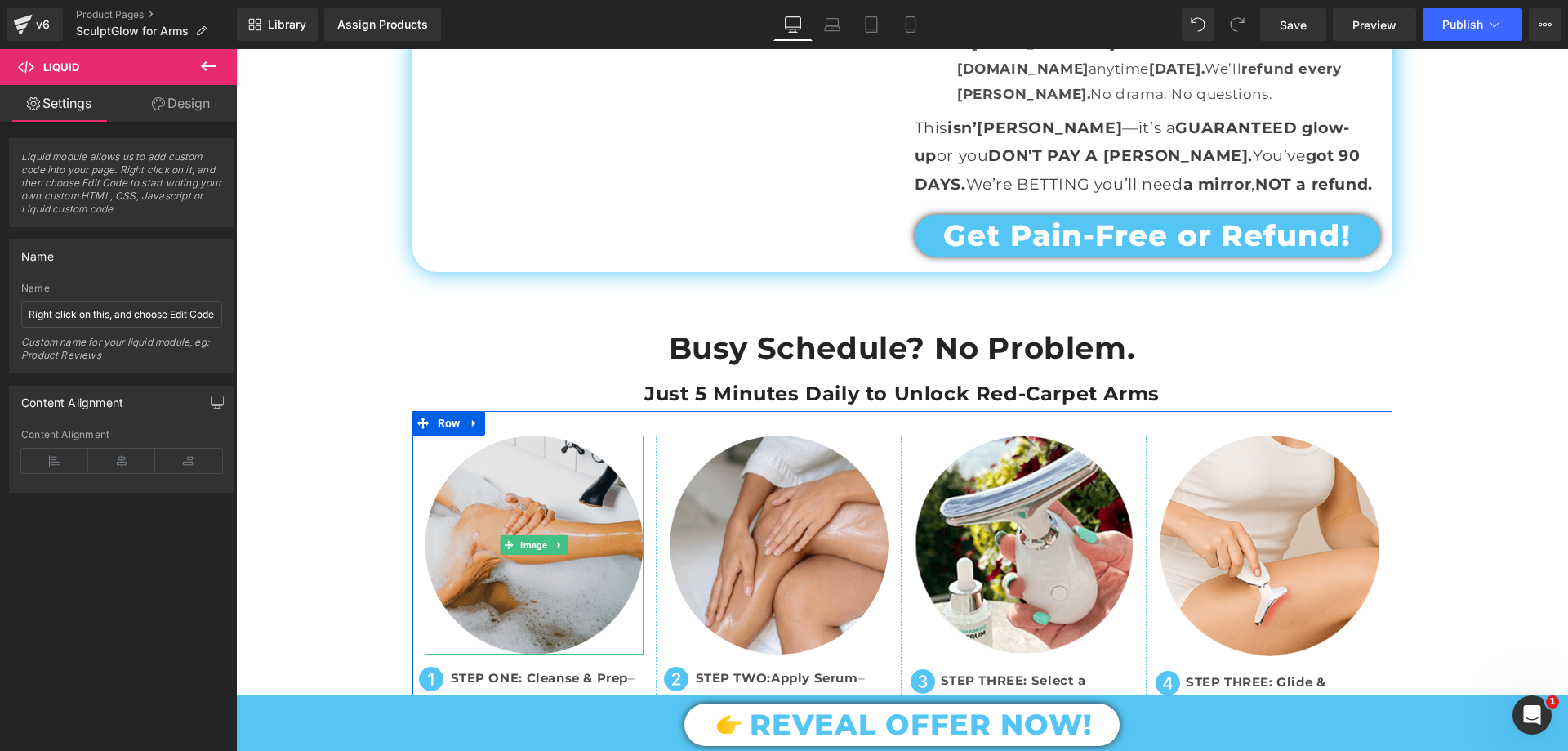
click at [499, 435] on img at bounding box center [533, 544] width 219 height 219
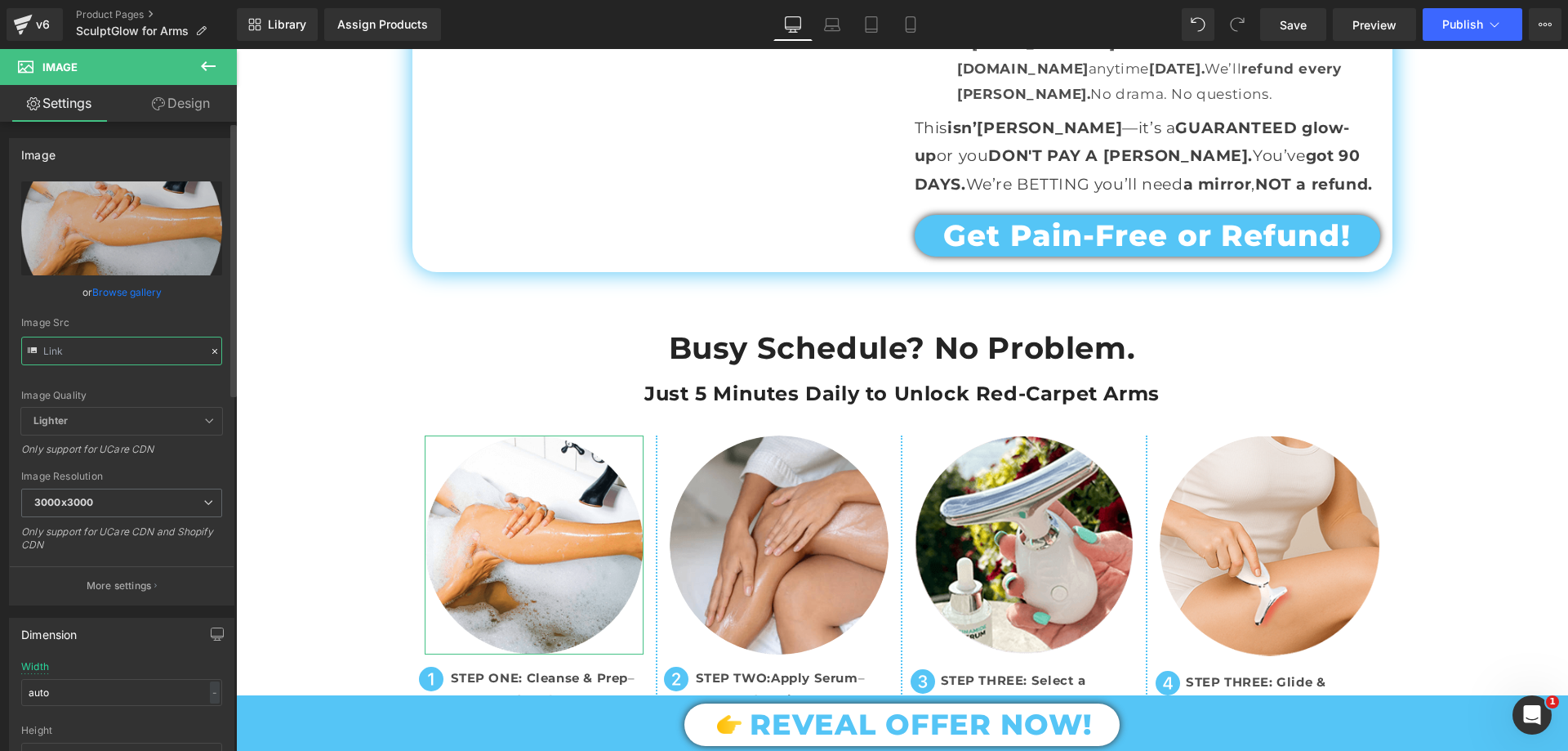
click at [114, 341] on input "text" at bounding box center [122, 351] width 201 height 29
paste input "SculptGlow_Product_page_STEP_1.png?v=1759920789"
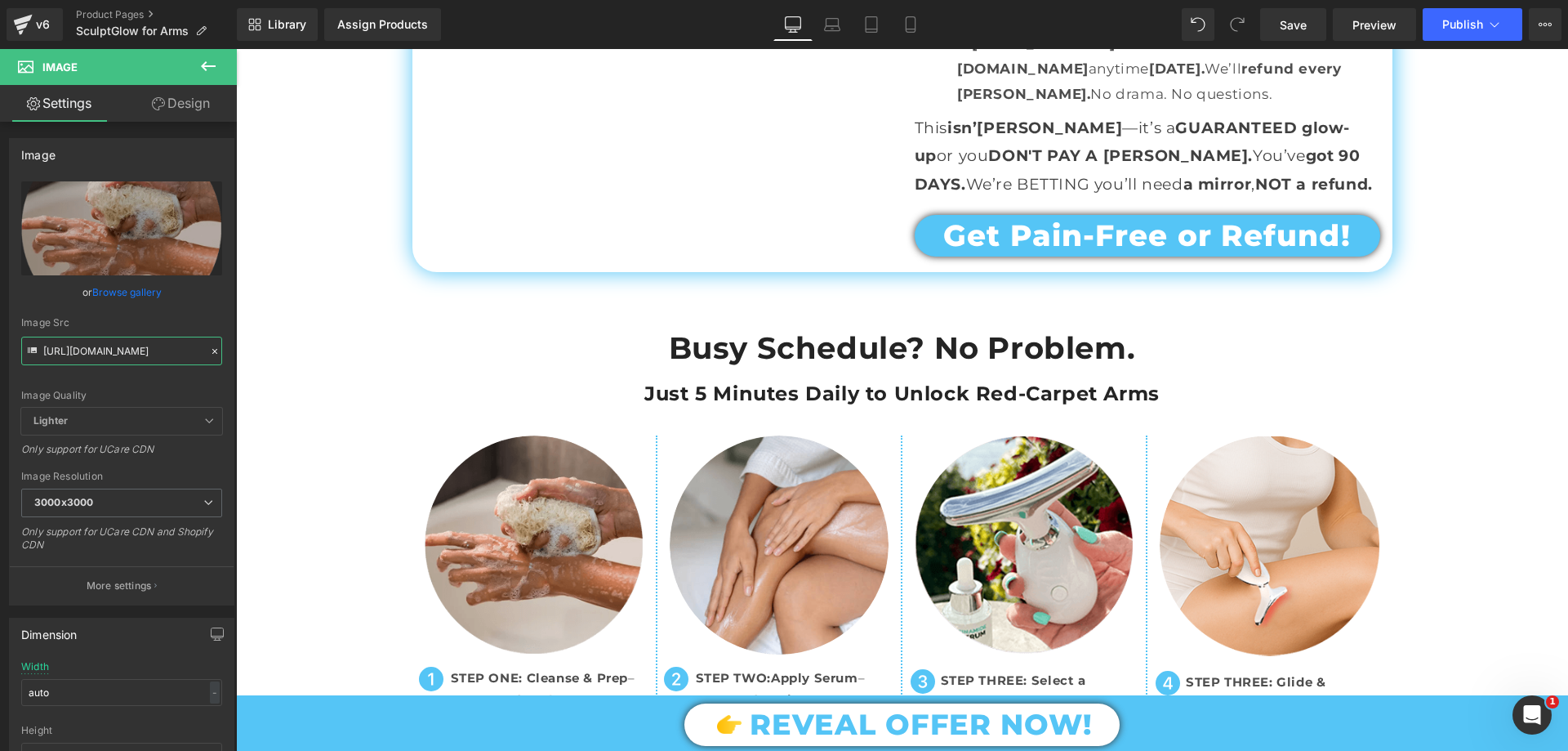
type input "https://cdn.shopify.com/s/files/1/0709/7824/0807/files/SculptGlow_Product_page_…"
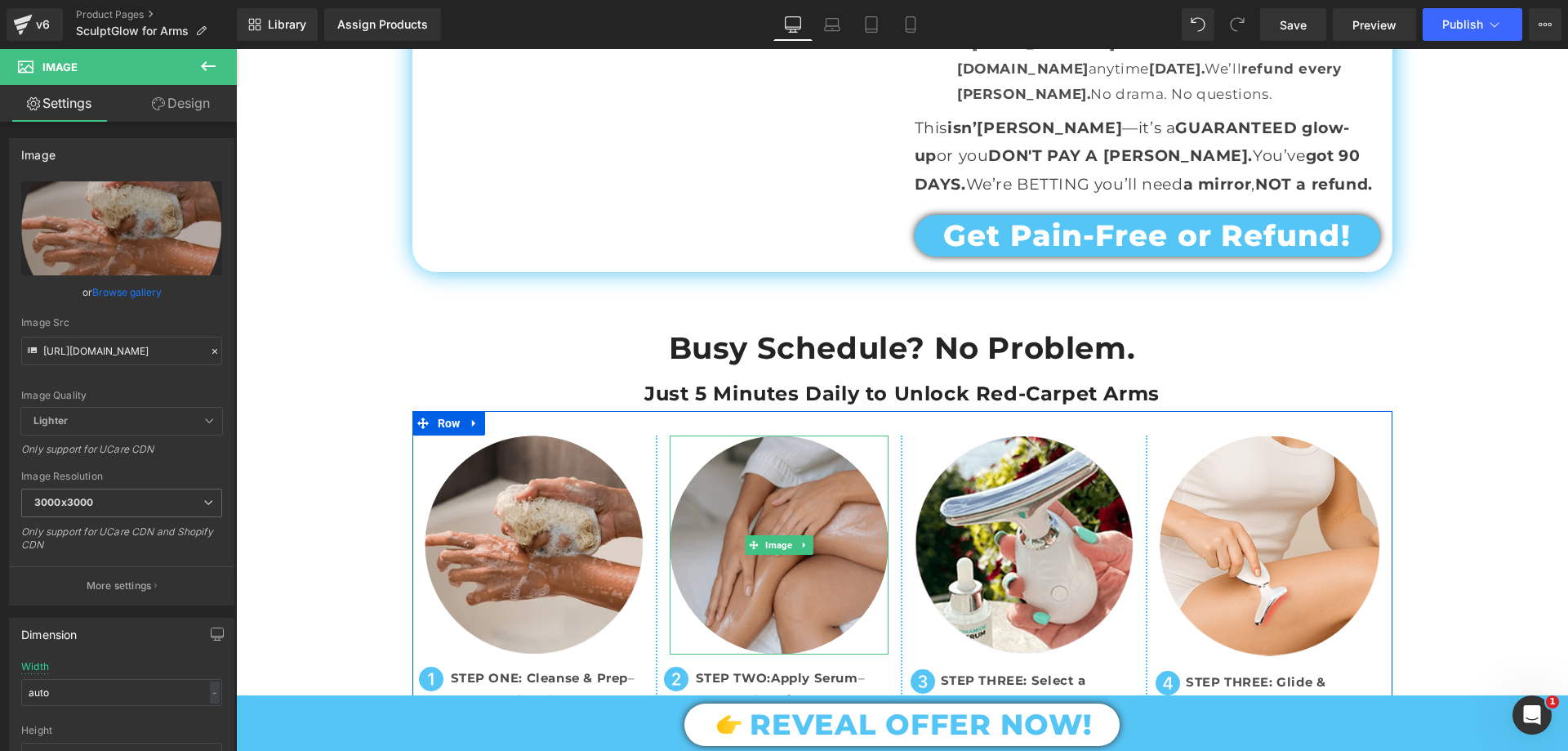
click at [754, 435] on img at bounding box center [779, 544] width 219 height 219
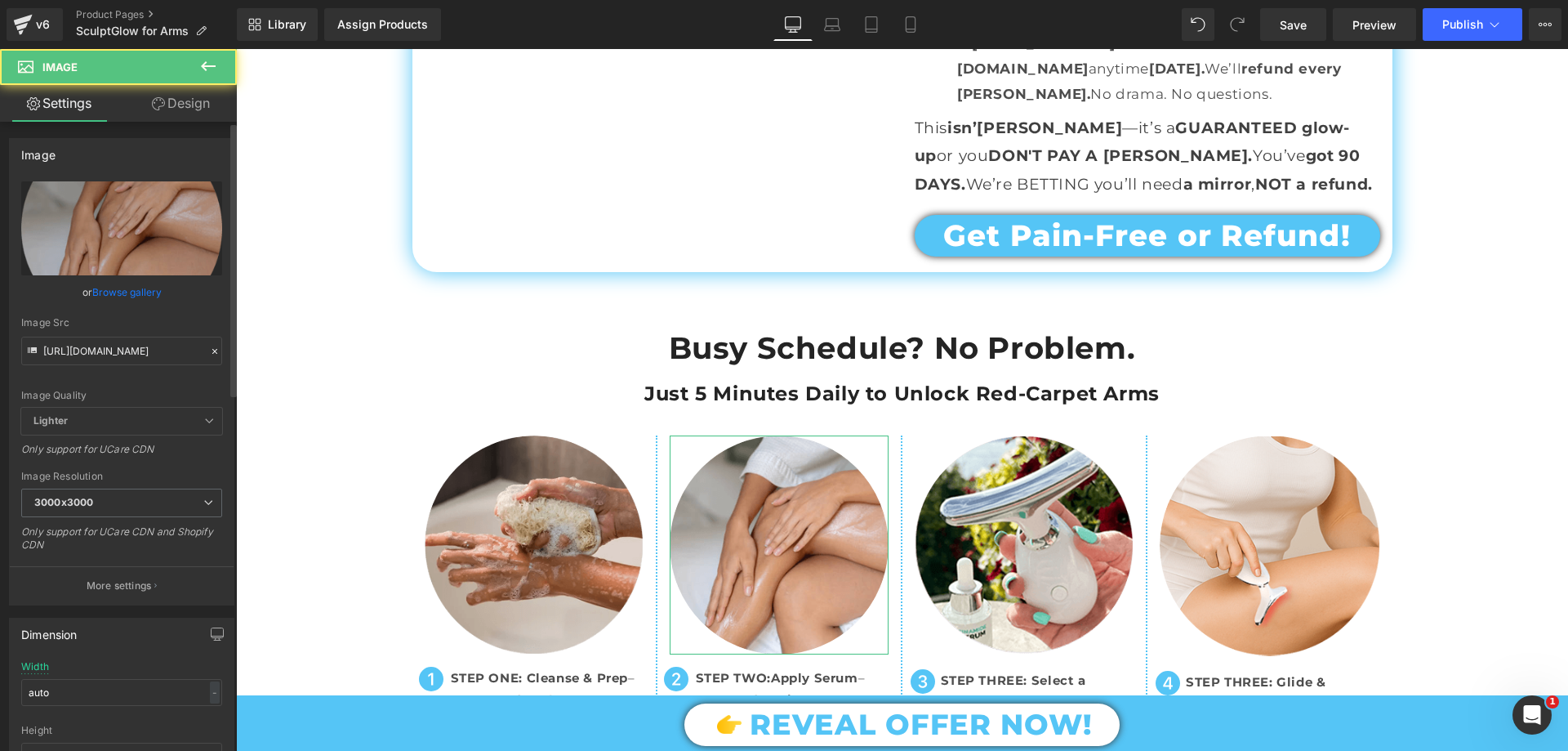
click at [127, 333] on div "Image Src https://cdn.shopify.com/s/files/1/0709/7824/0807/files/How_to_use_put…" at bounding box center [122, 341] width 201 height 48
click at [131, 343] on input "https://cdn.shopify.com/s/files/1/0709/7824/0807/files/How_to_use_putting_serum…" at bounding box center [122, 351] width 201 height 29
paste input "SculptGlow_Product_page_STEP_2.png?v=1759920797"
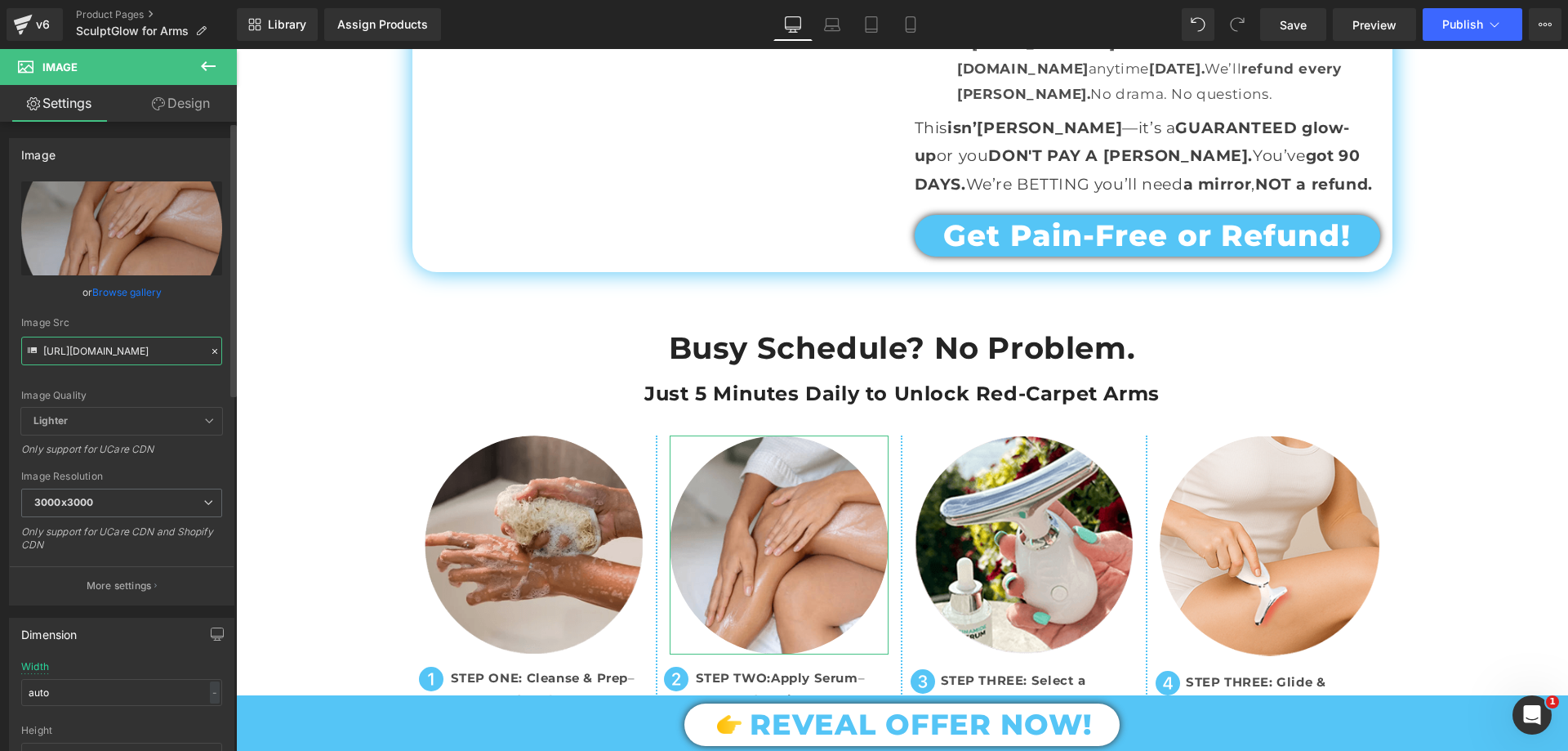
scroll to position [0, 362]
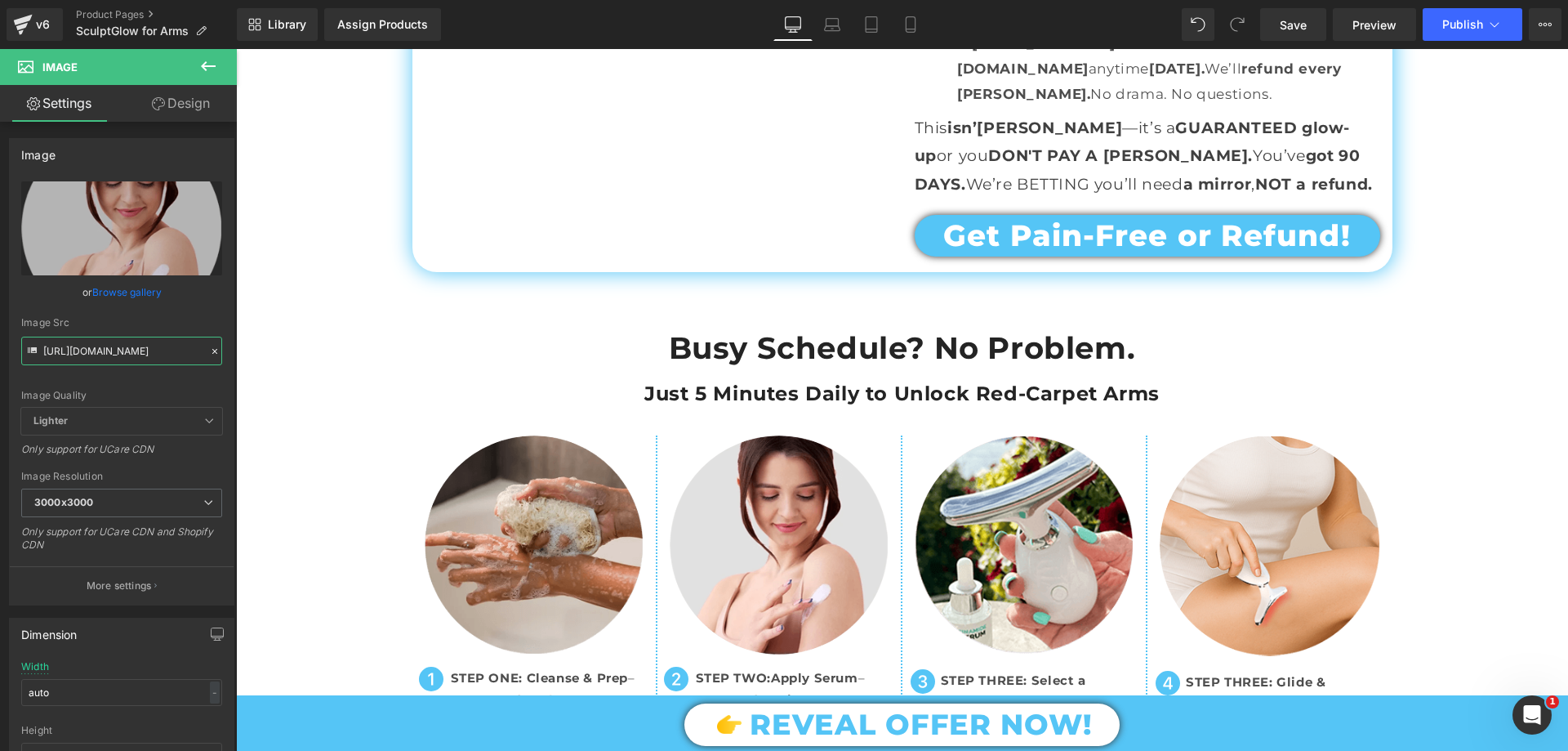
type input "https://cdn.shopify.com/s/files/1/0709/7824/0807/files/SculptGlow_Product_page_…"
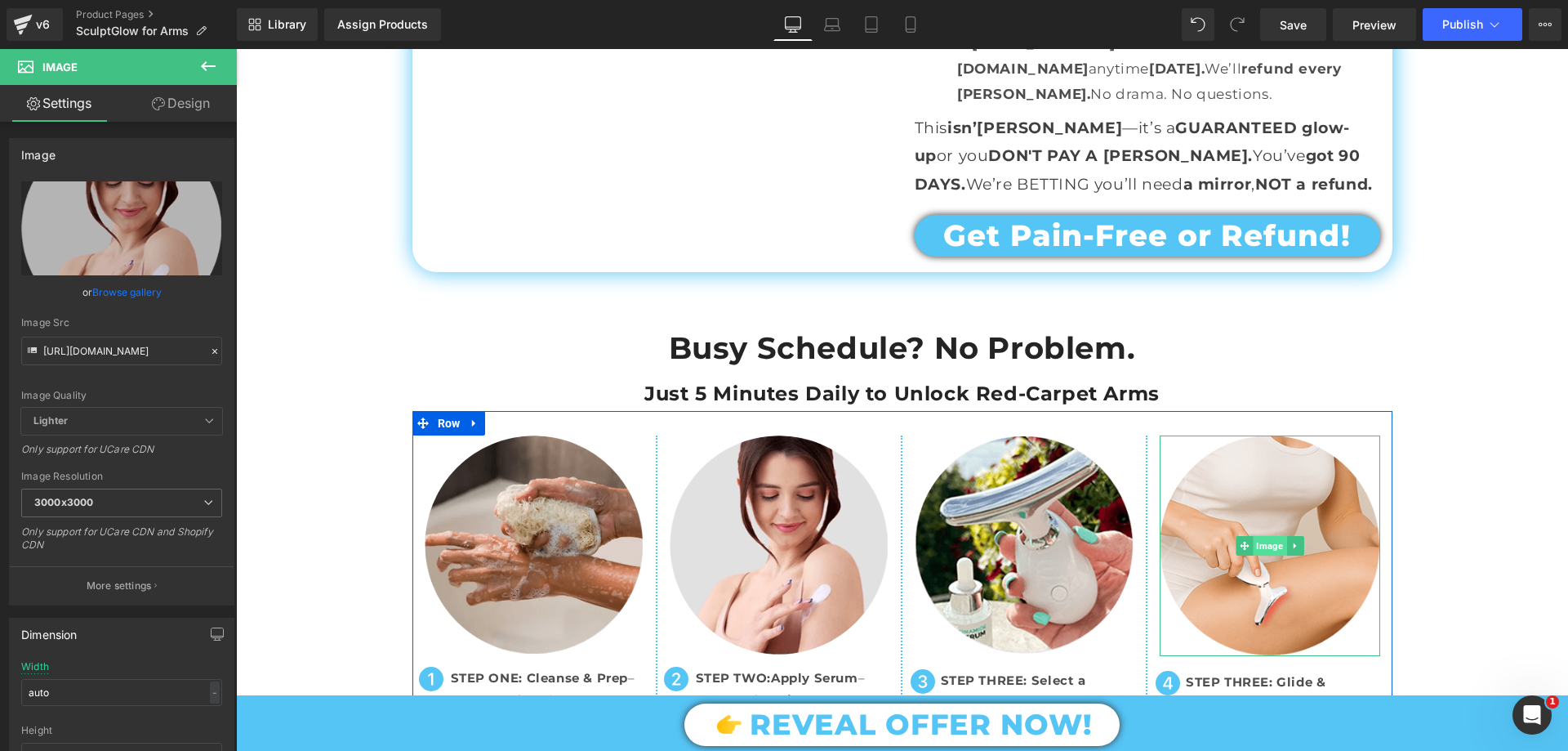
click at [1253, 536] on span "Image" at bounding box center [1269, 545] width 33 height 20
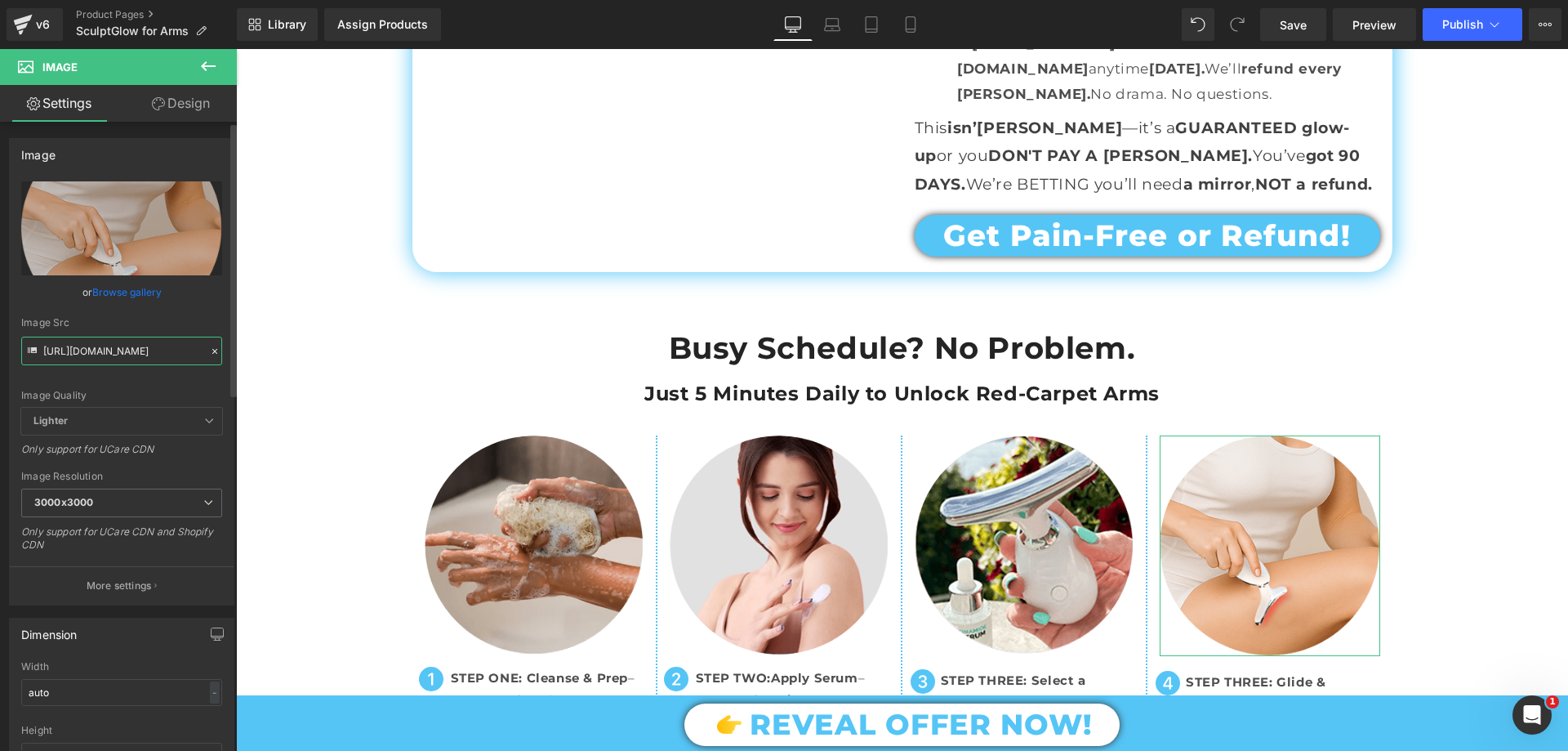
click at [139, 341] on input "https://cdn.shopify.com/s/files/1/0709/7824/0807/files/How_to_use_SculptGlow_30…" at bounding box center [122, 351] width 201 height 29
click at [139, 341] on input "https://cdn.shopify.com/s/files/1/0709/7824/0807/files/How_to_use_SculptGlow_30…" at bounding box center [122, 351] width 201 height 29
paste input "SculptGlow_Product_page_STEP_4.png?v=1759920803"
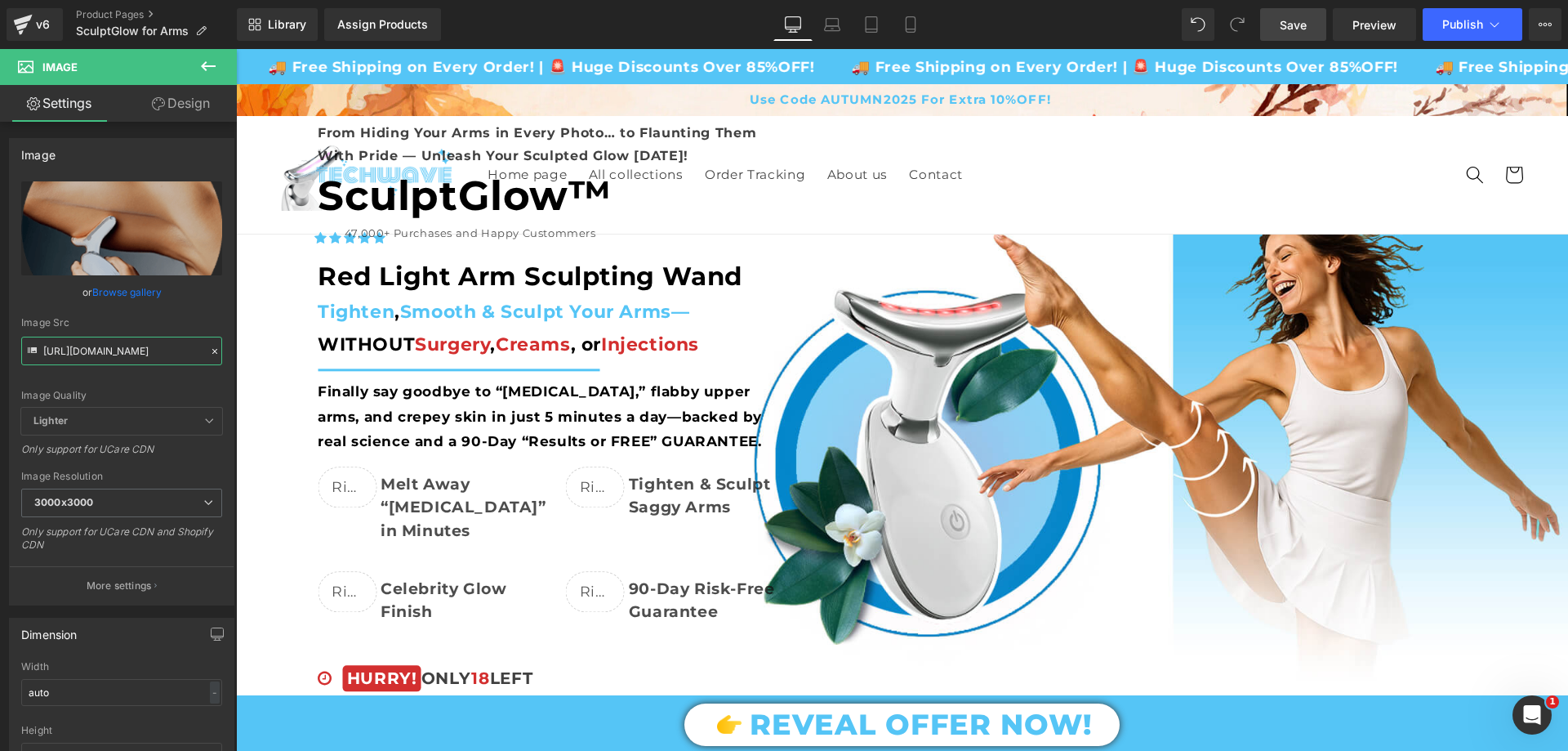
type input "https://cdn.shopify.com/s/files/1/0709/7824/0807/files/SculptGlow_Product_page_…"
click at [1273, 26] on link "Save" at bounding box center [1293, 25] width 66 height 32
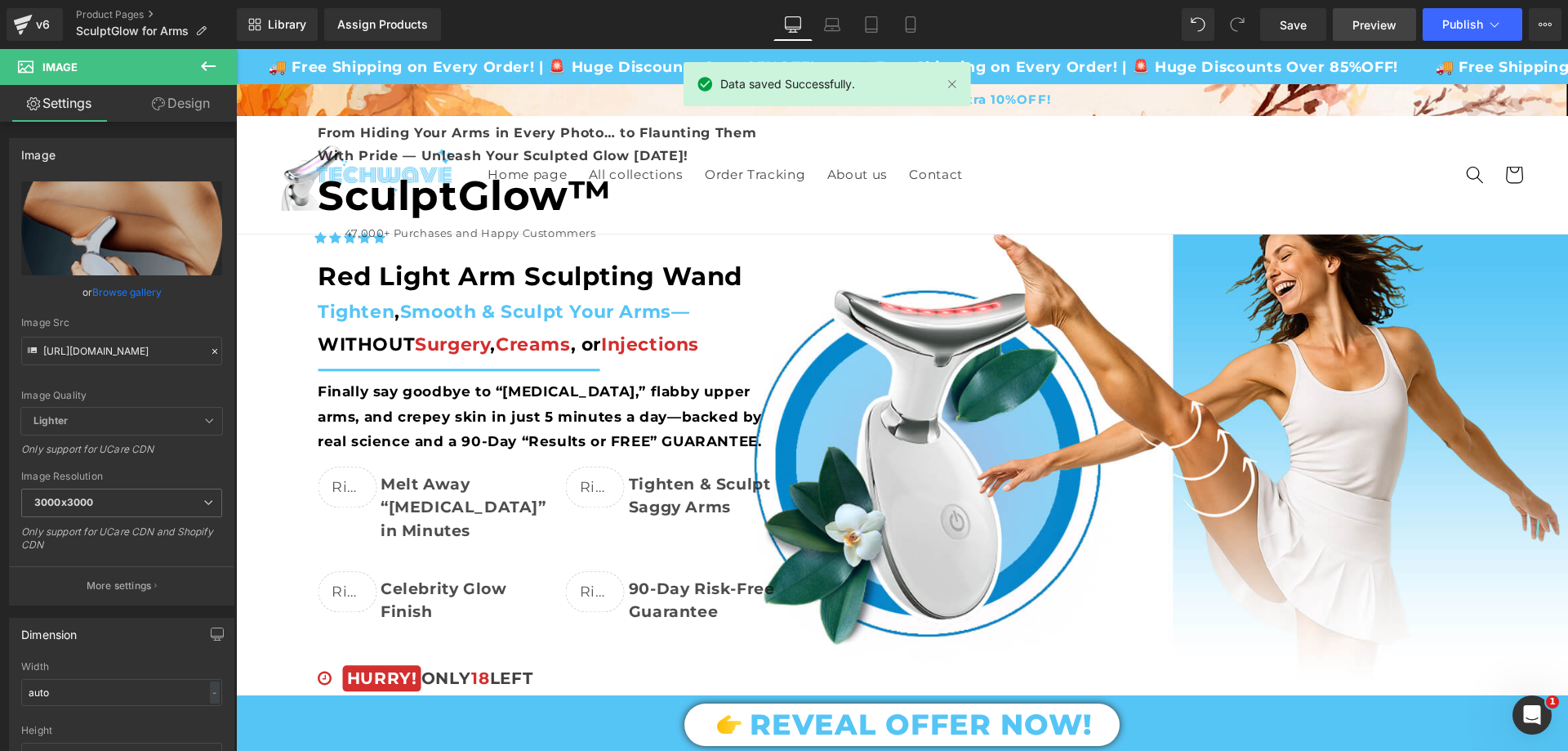
click at [1370, 16] on span "Preview" at bounding box center [1375, 25] width 44 height 17
